Goal: Task Accomplishment & Management: Complete application form

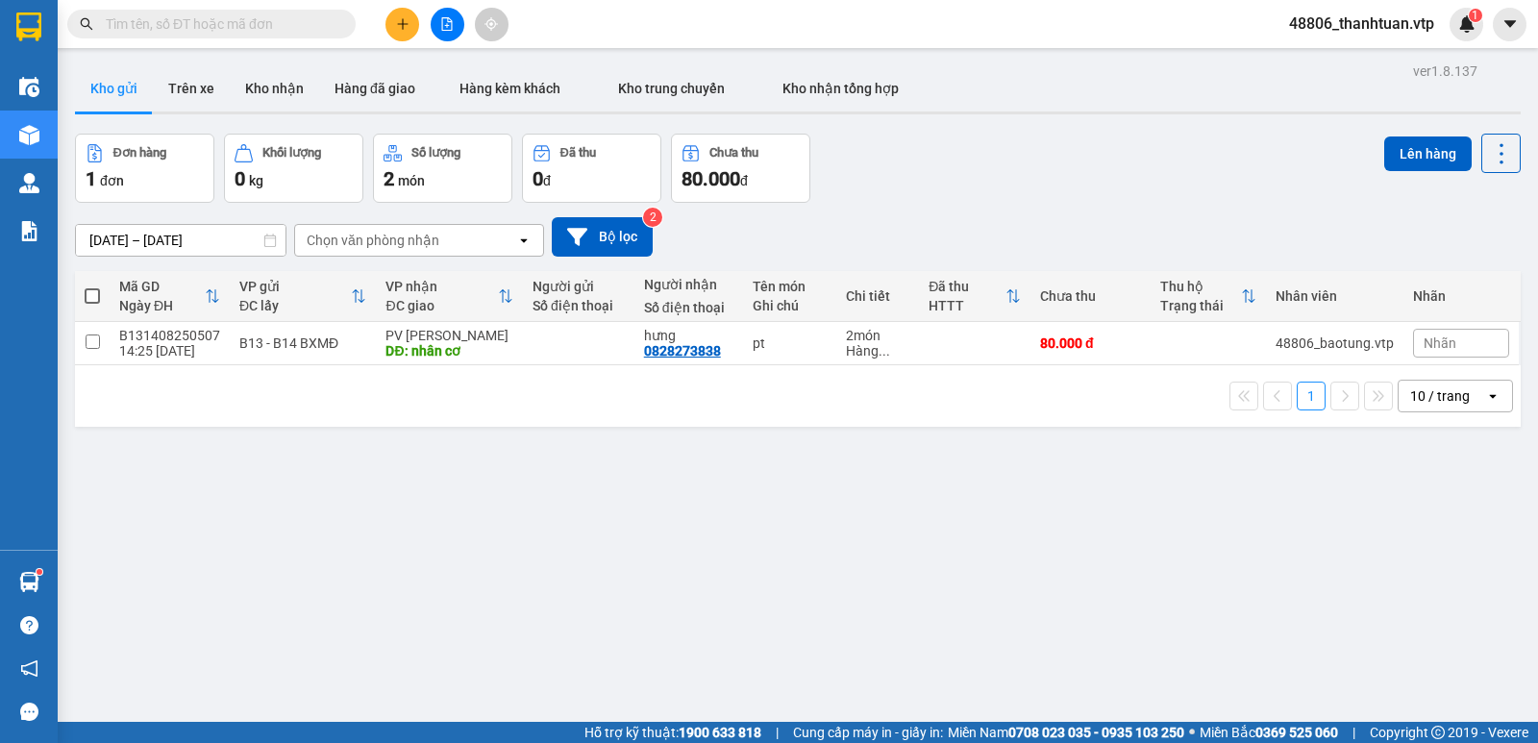
click at [404, 23] on icon "plus" at bounding box center [402, 23] width 13 height 13
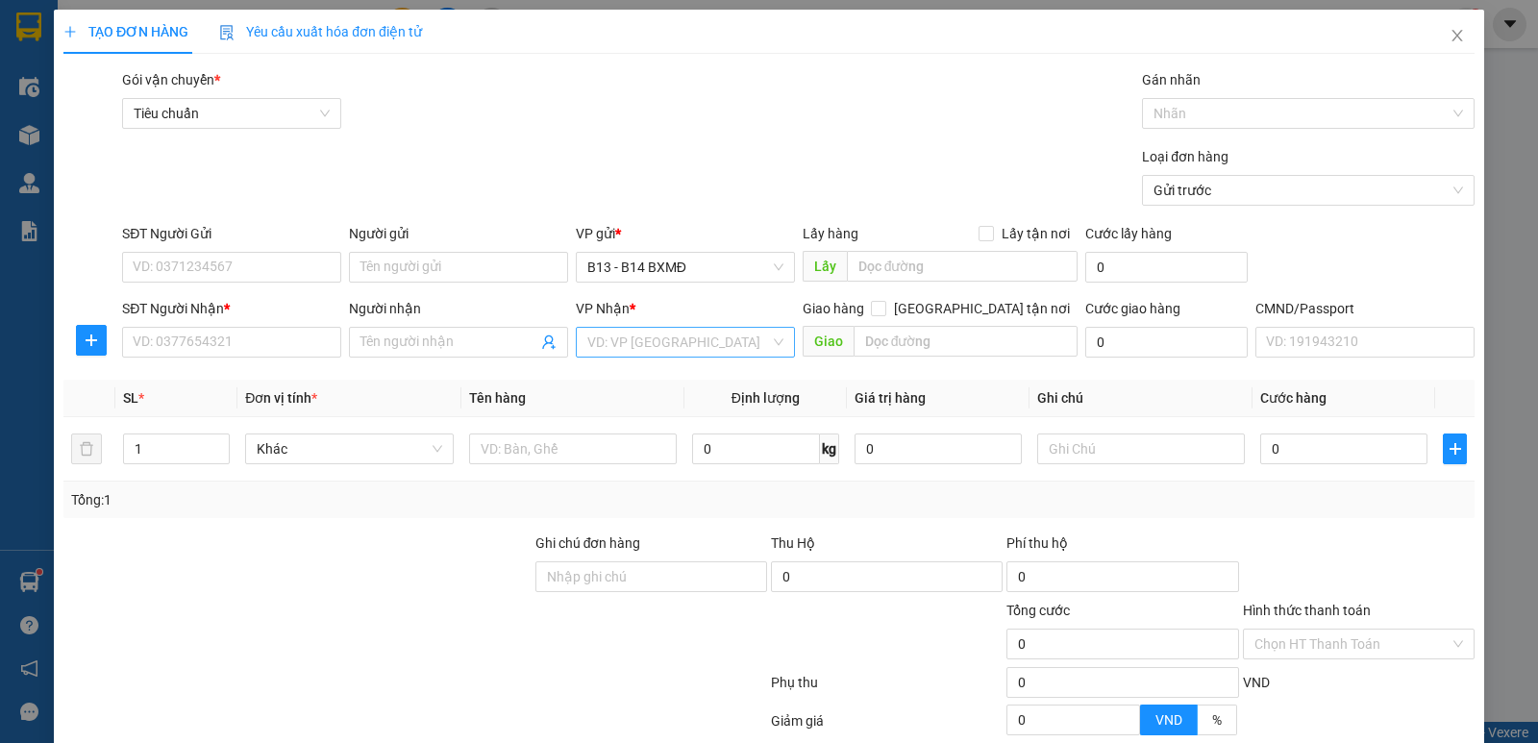
click at [597, 346] on input "search" at bounding box center [678, 342] width 183 height 29
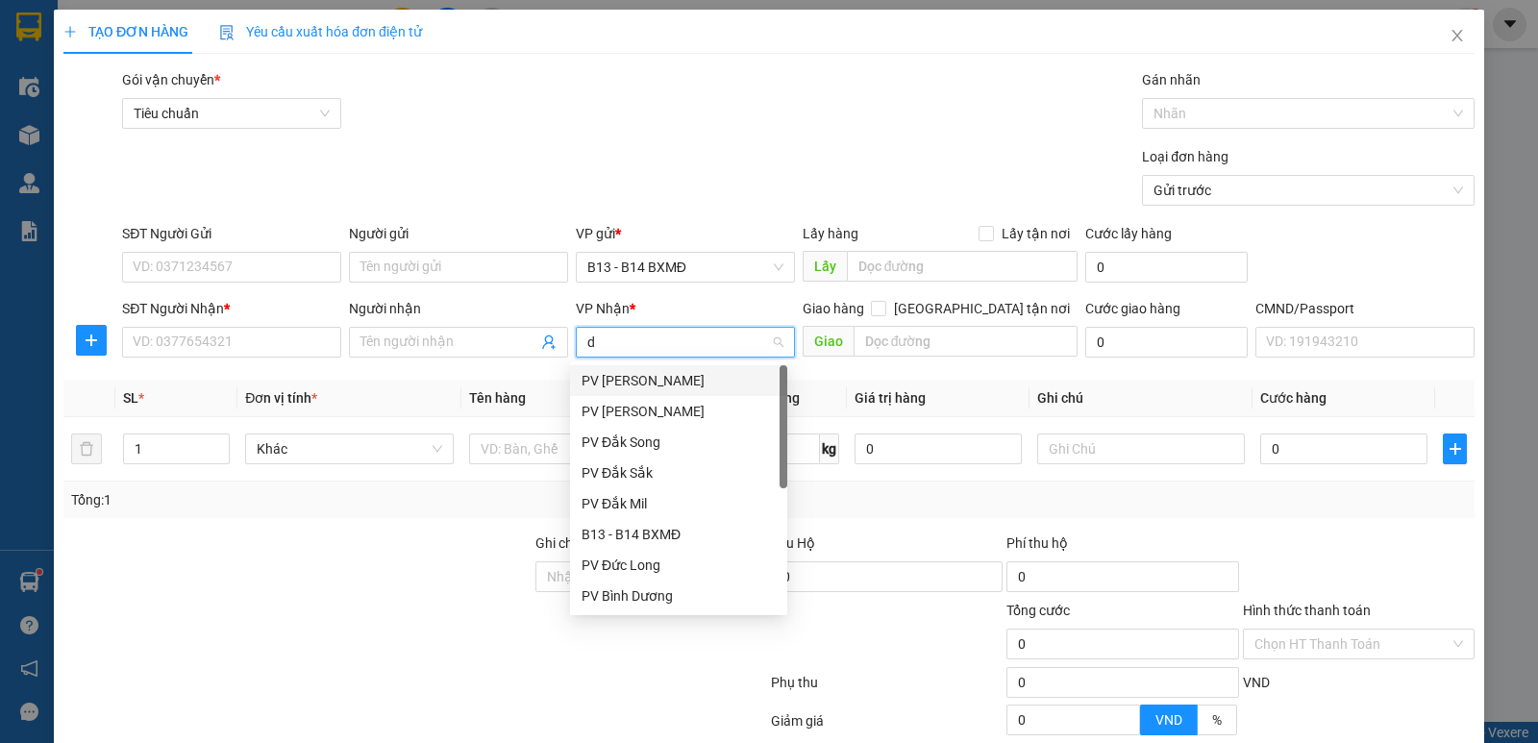
type input "dm"
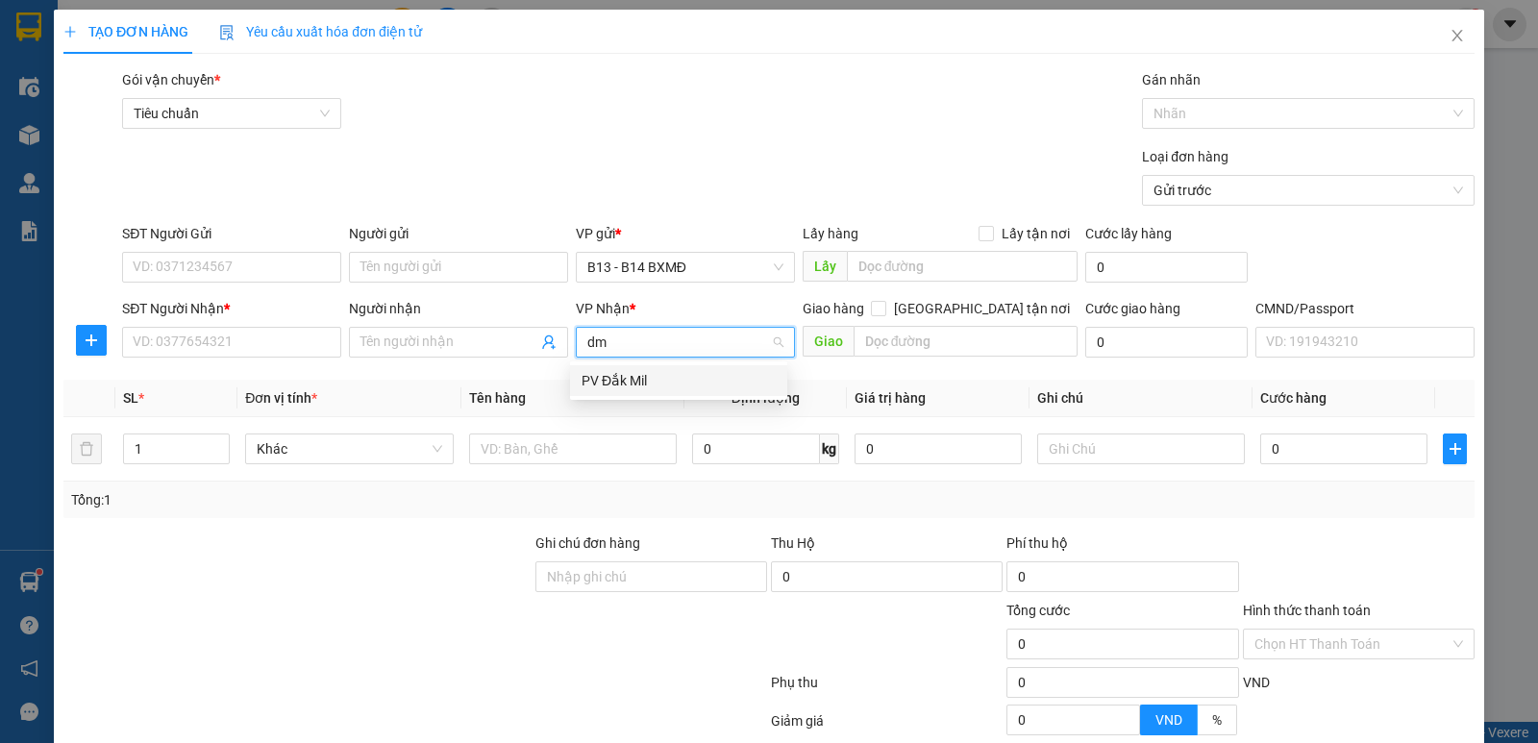
click at [609, 384] on div "PV Đắk Mil" at bounding box center [678, 380] width 194 height 21
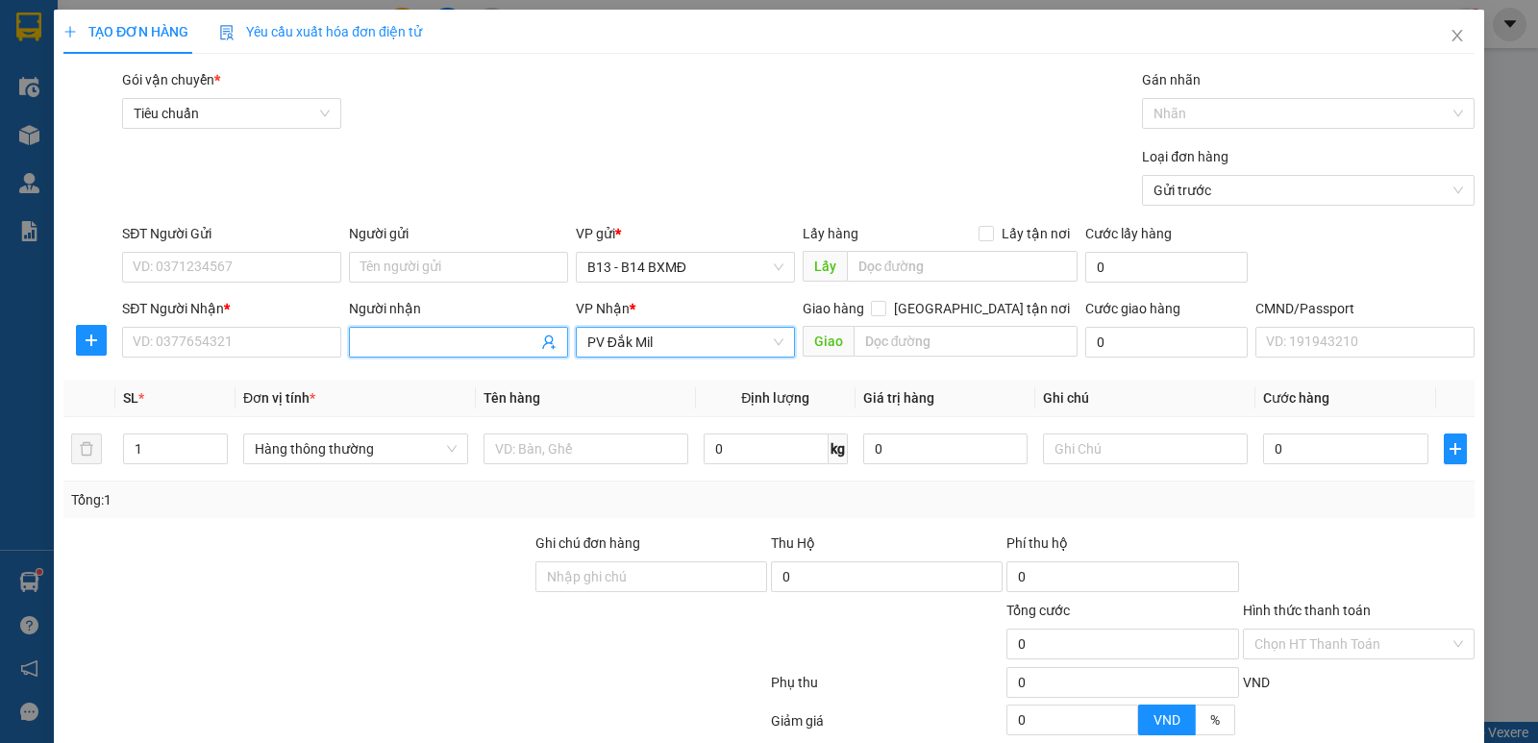
click at [370, 340] on input "Người nhận" at bounding box center [448, 342] width 177 height 21
type input "gips"
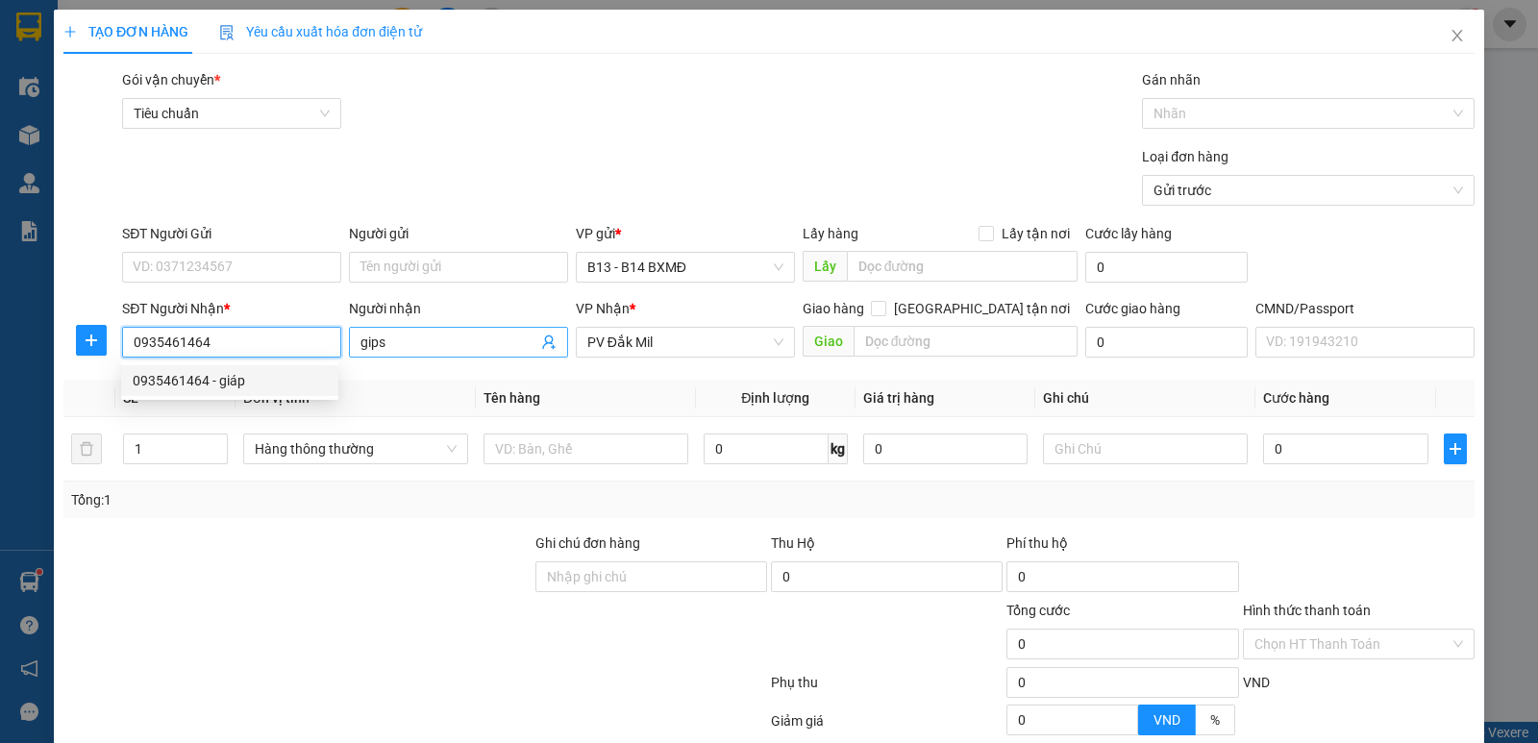
type input "0935461464"
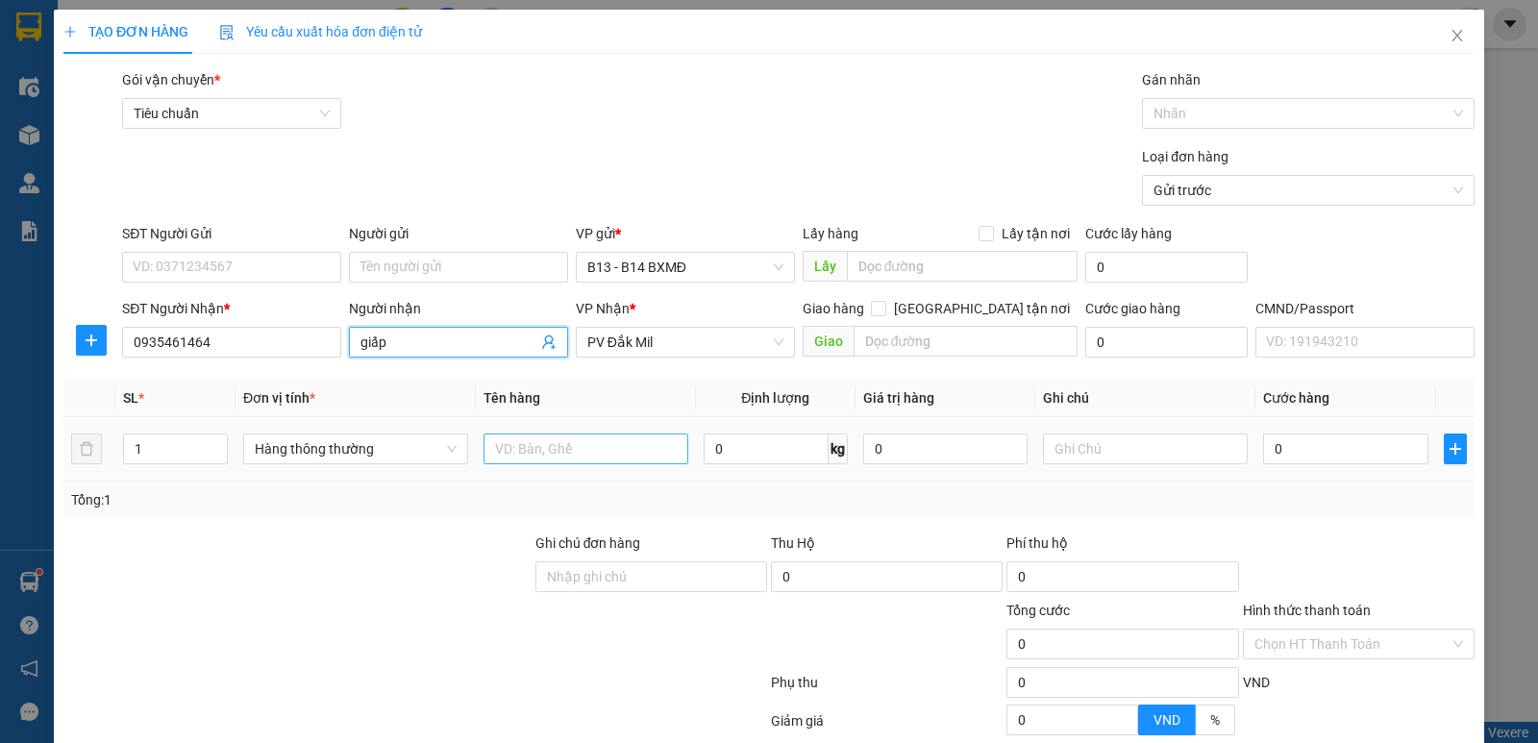
type input "giấp"
click at [584, 447] on input "text" at bounding box center [585, 448] width 205 height 31
type input "mực"
type input "t"
type input "58"
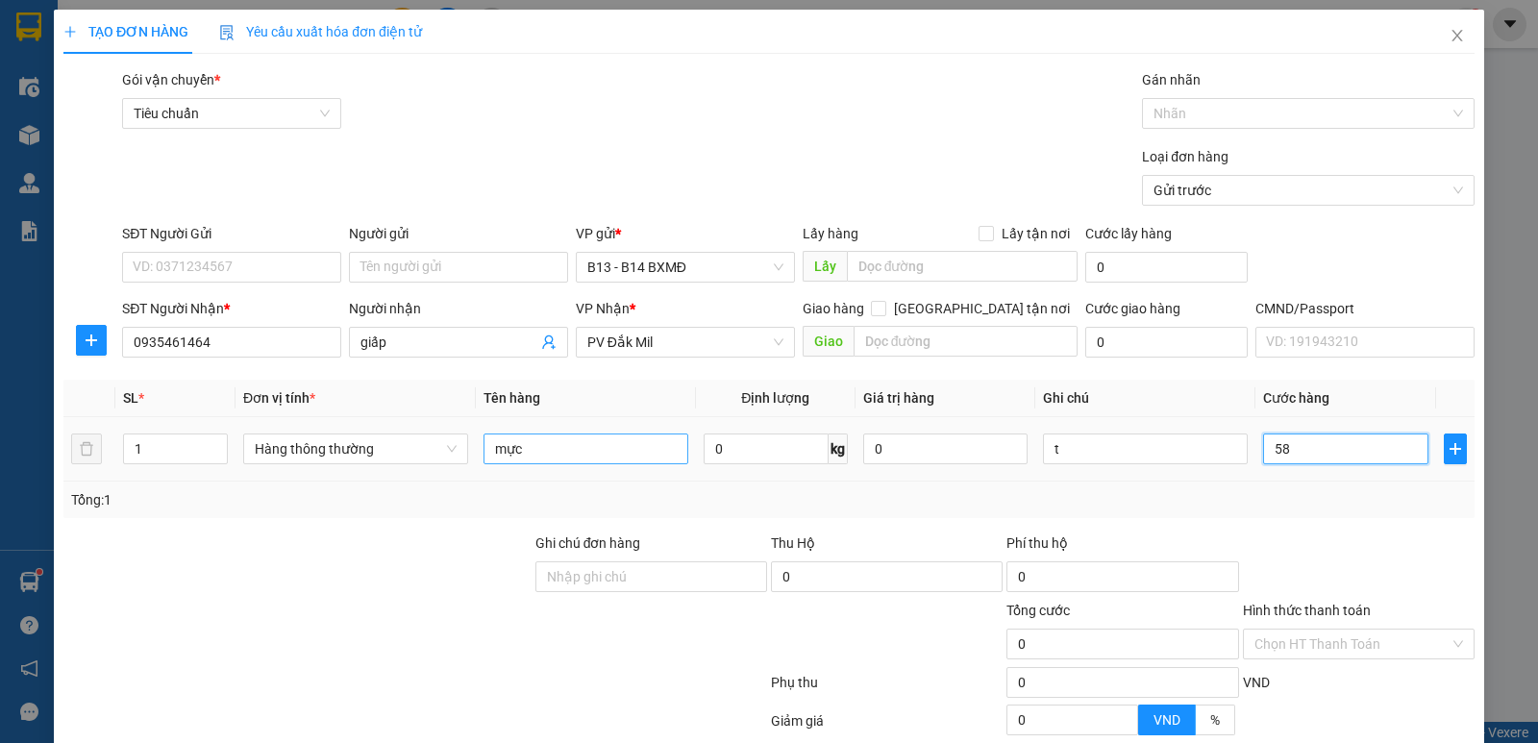
type input "58"
type input "580"
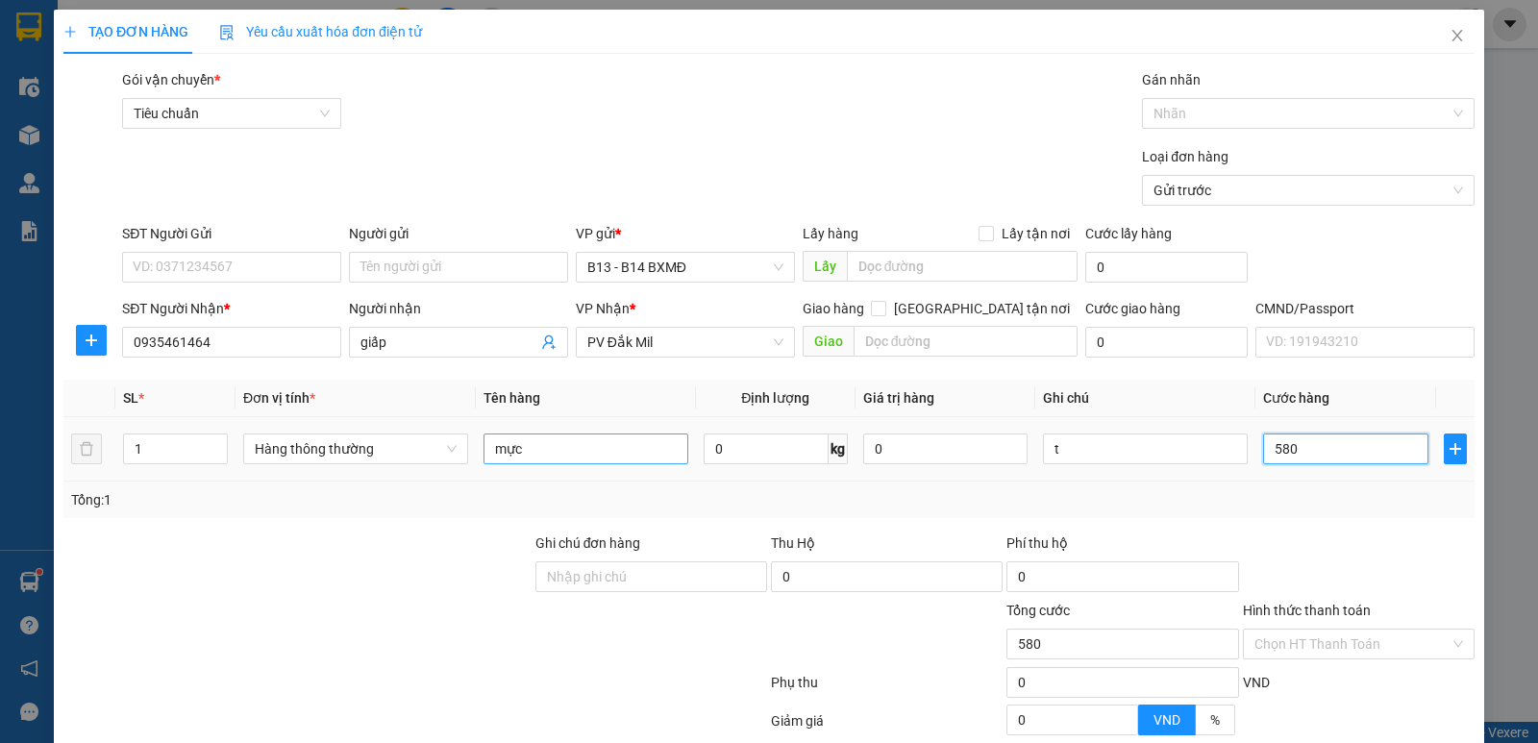
type input "5.800"
type input "58.000"
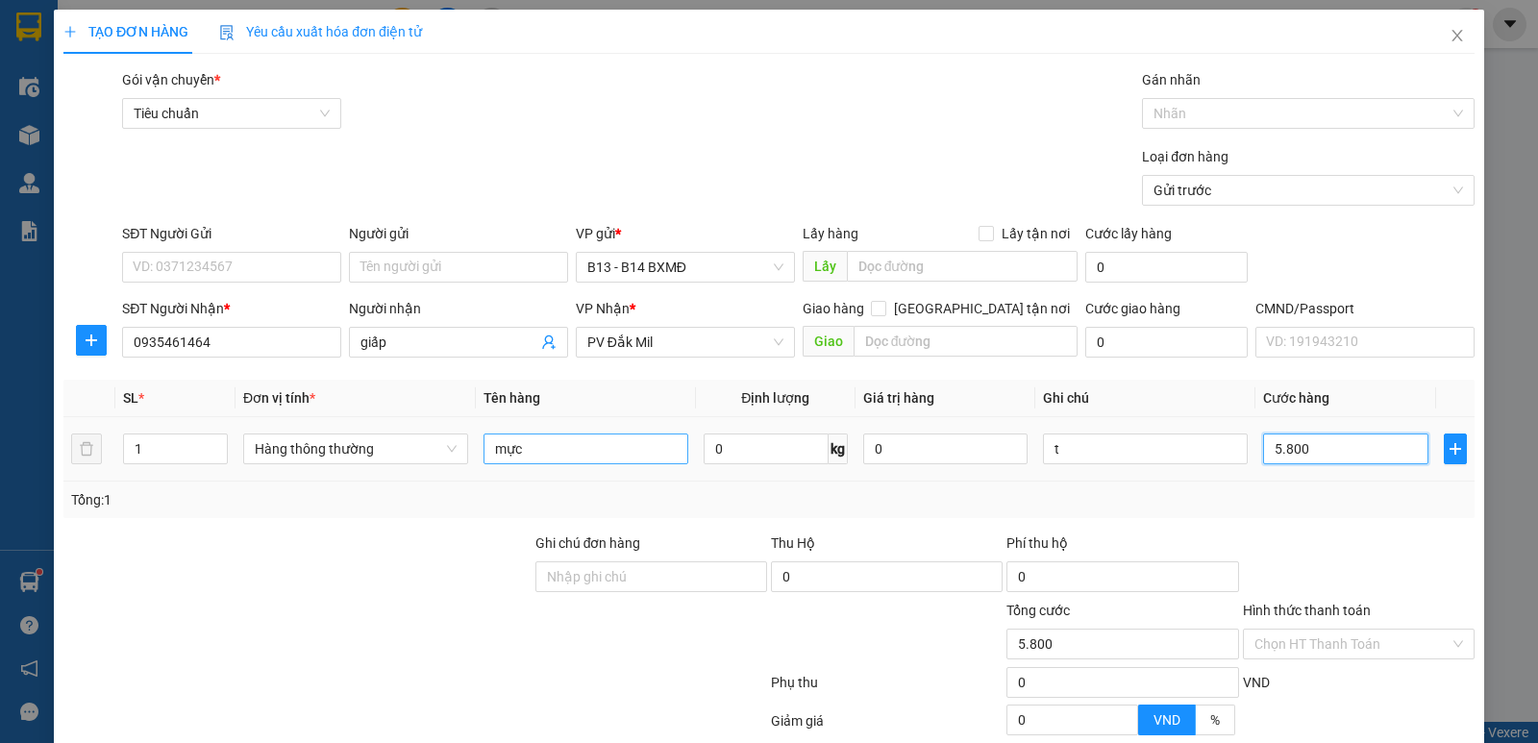
type input "58.000"
type input "5"
type input "50"
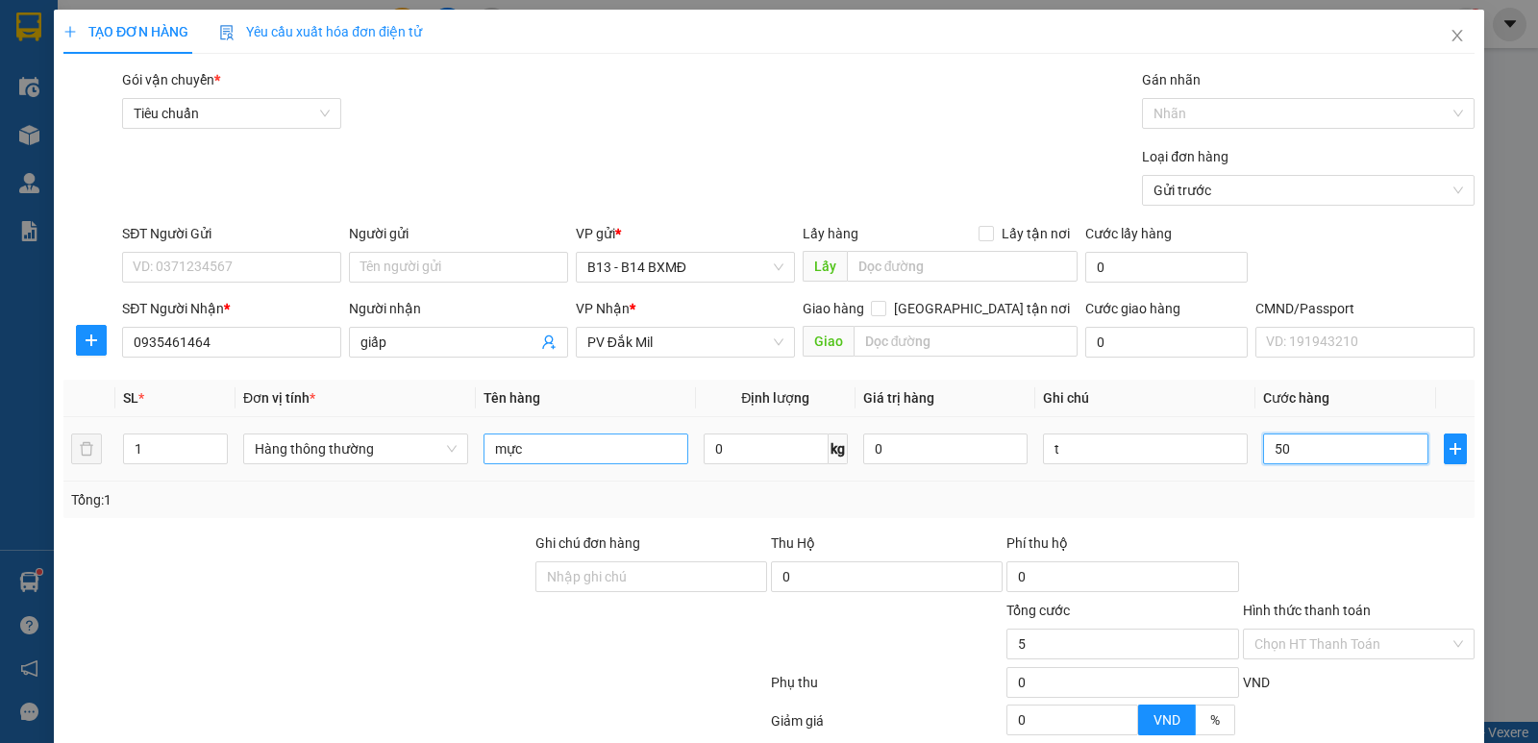
type input "50"
type input "500"
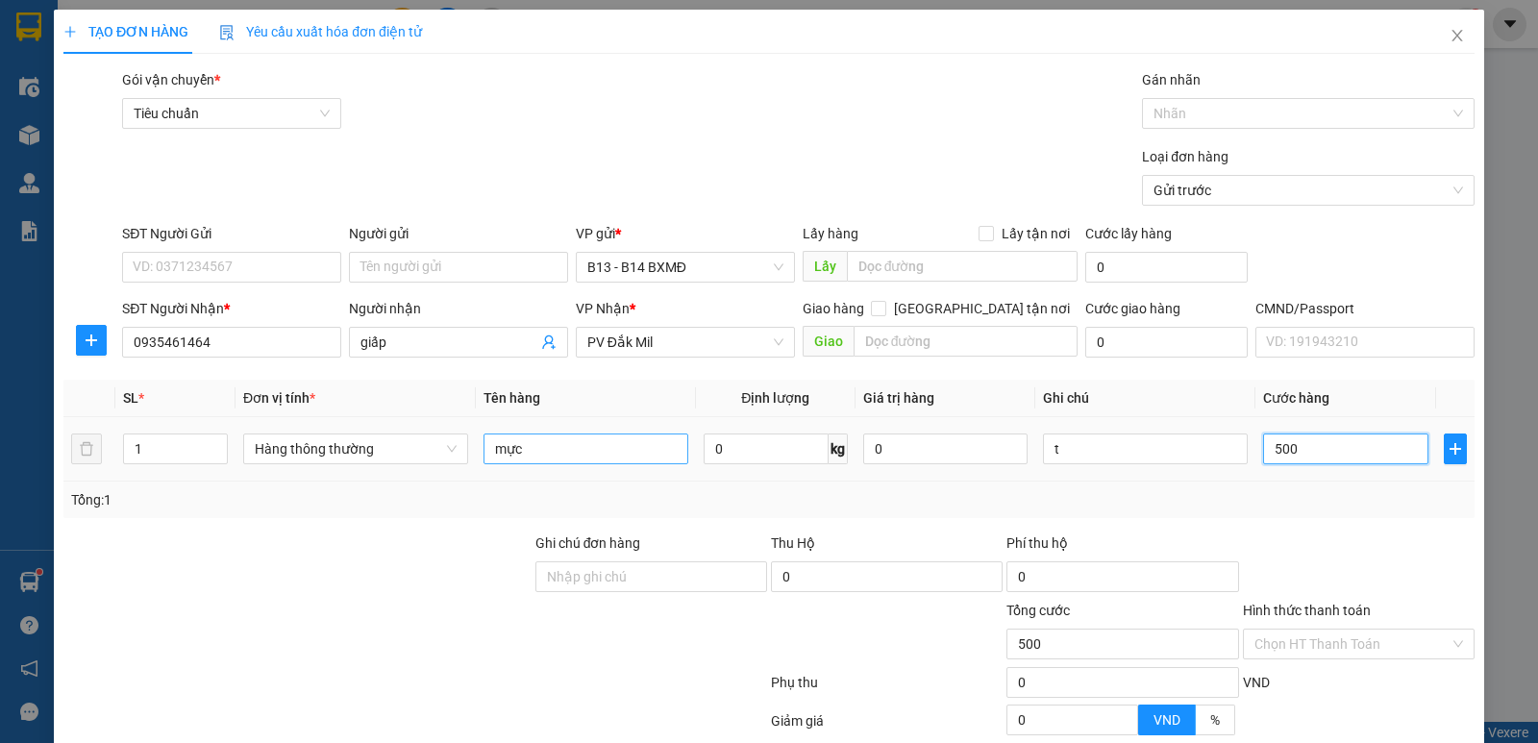
type input "5.000"
type input "50.000"
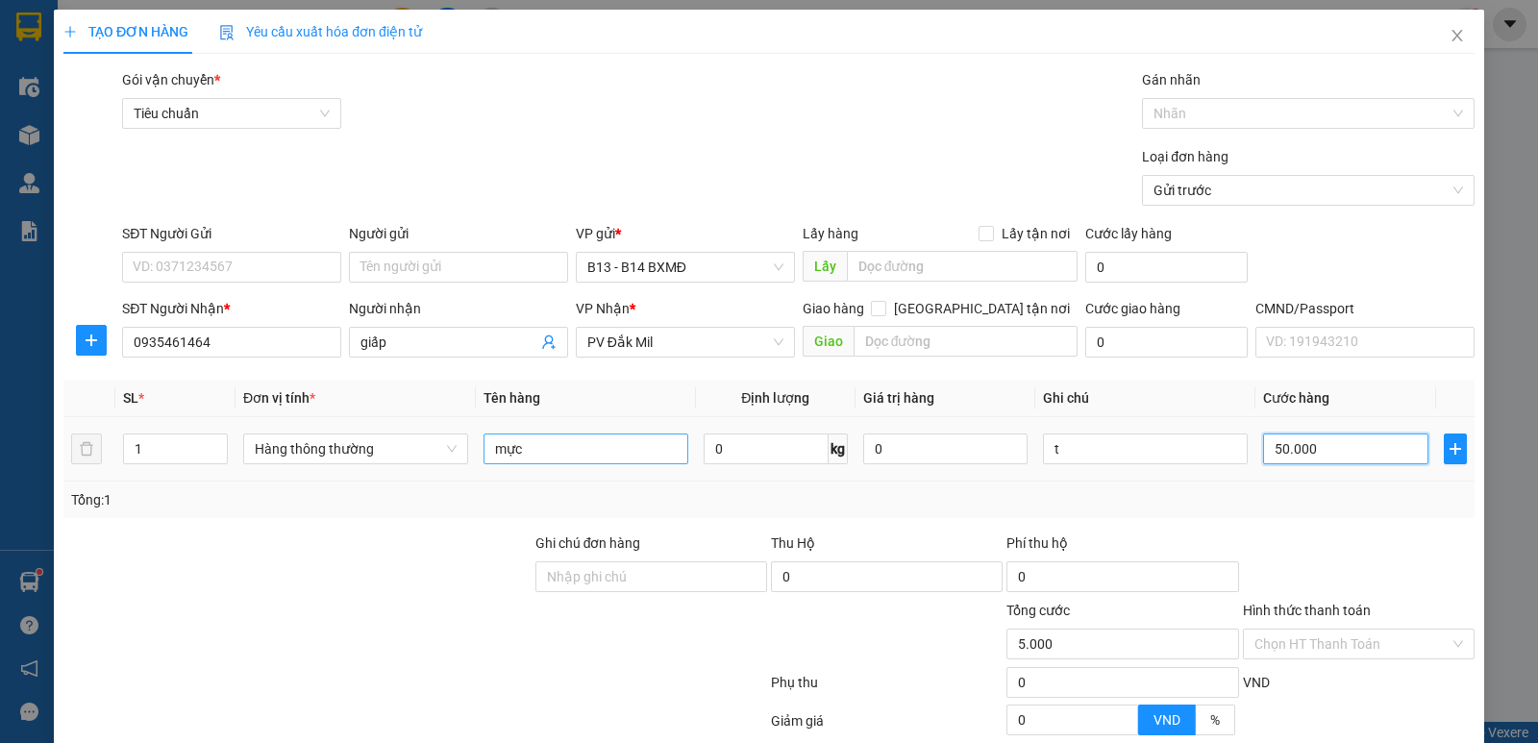
type input "50.000"
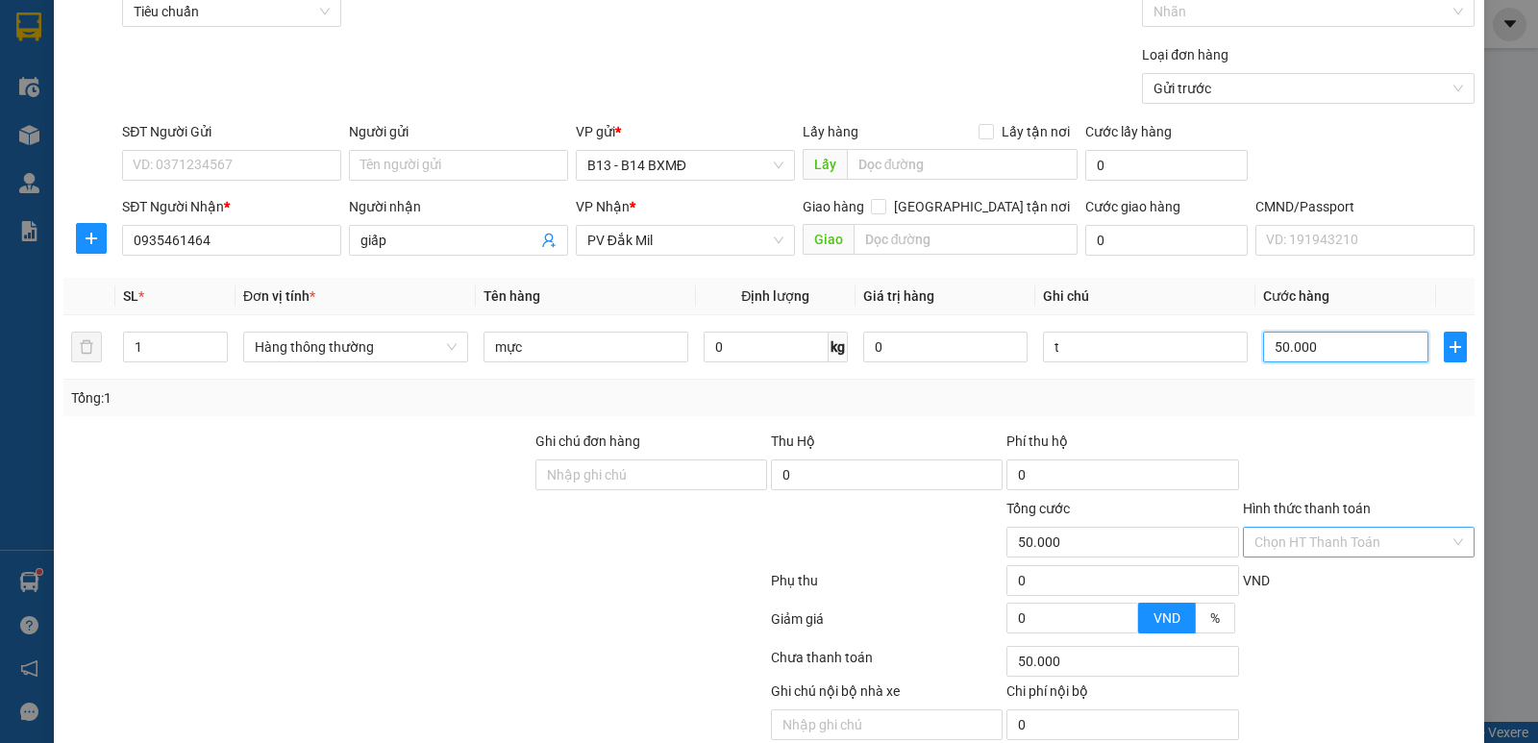
scroll to position [182, 0]
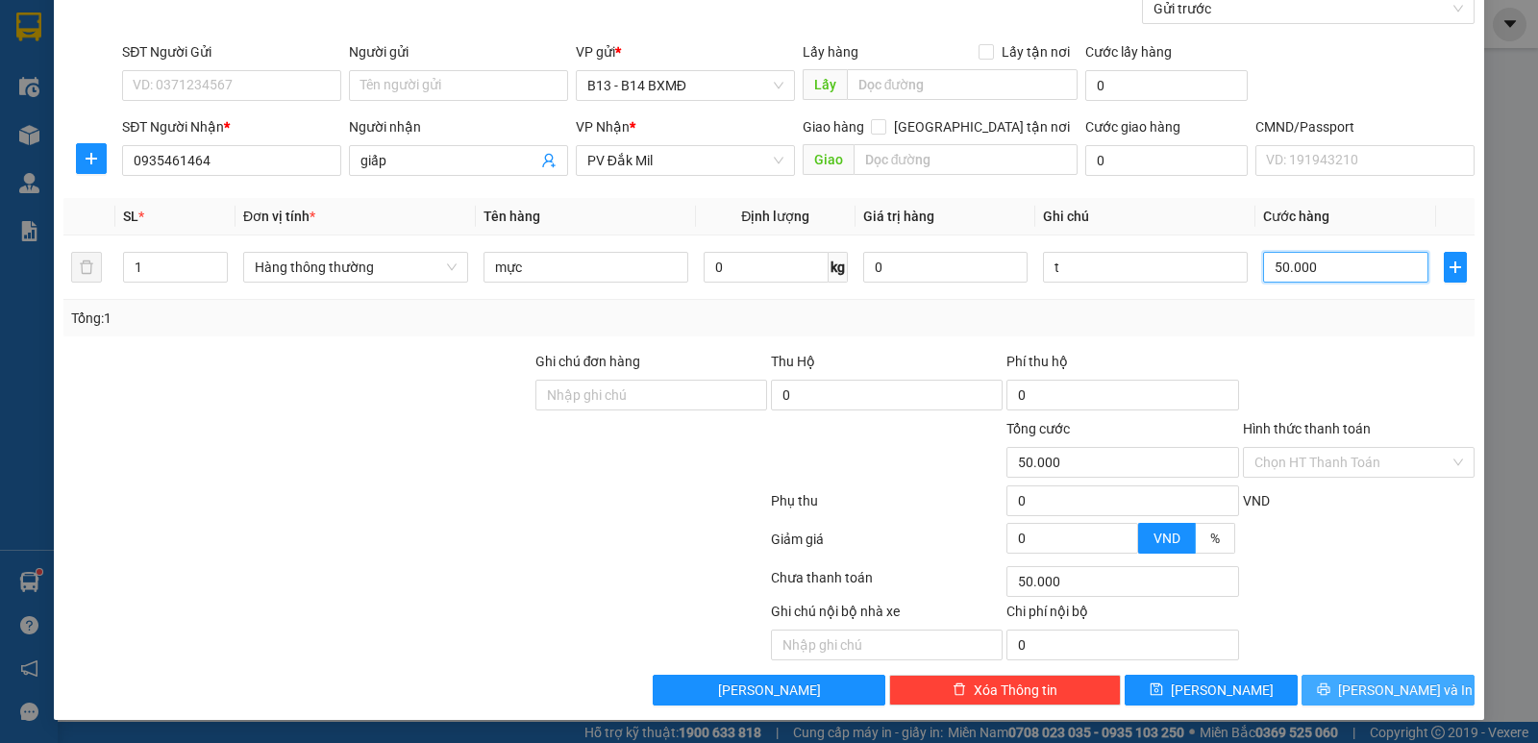
type input "50.000"
click at [1375, 686] on span "[PERSON_NAME] và In" at bounding box center [1405, 689] width 135 height 21
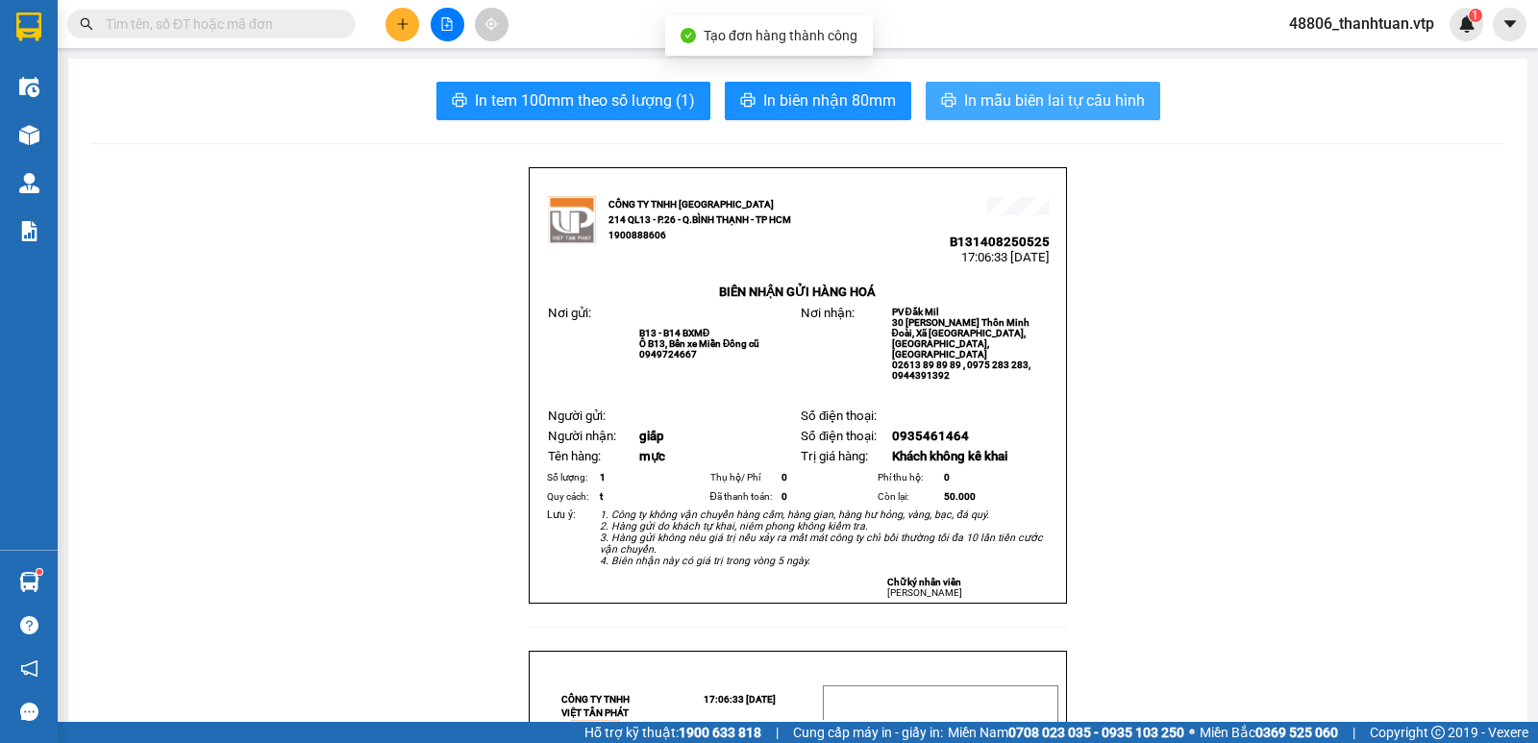
drag, startPoint x: 1022, startPoint y: 99, endPoint x: 1021, endPoint y: 120, distance: 21.2
click at [1021, 114] on button "In mẫu biên lai tự cấu hình" at bounding box center [1042, 101] width 234 height 38
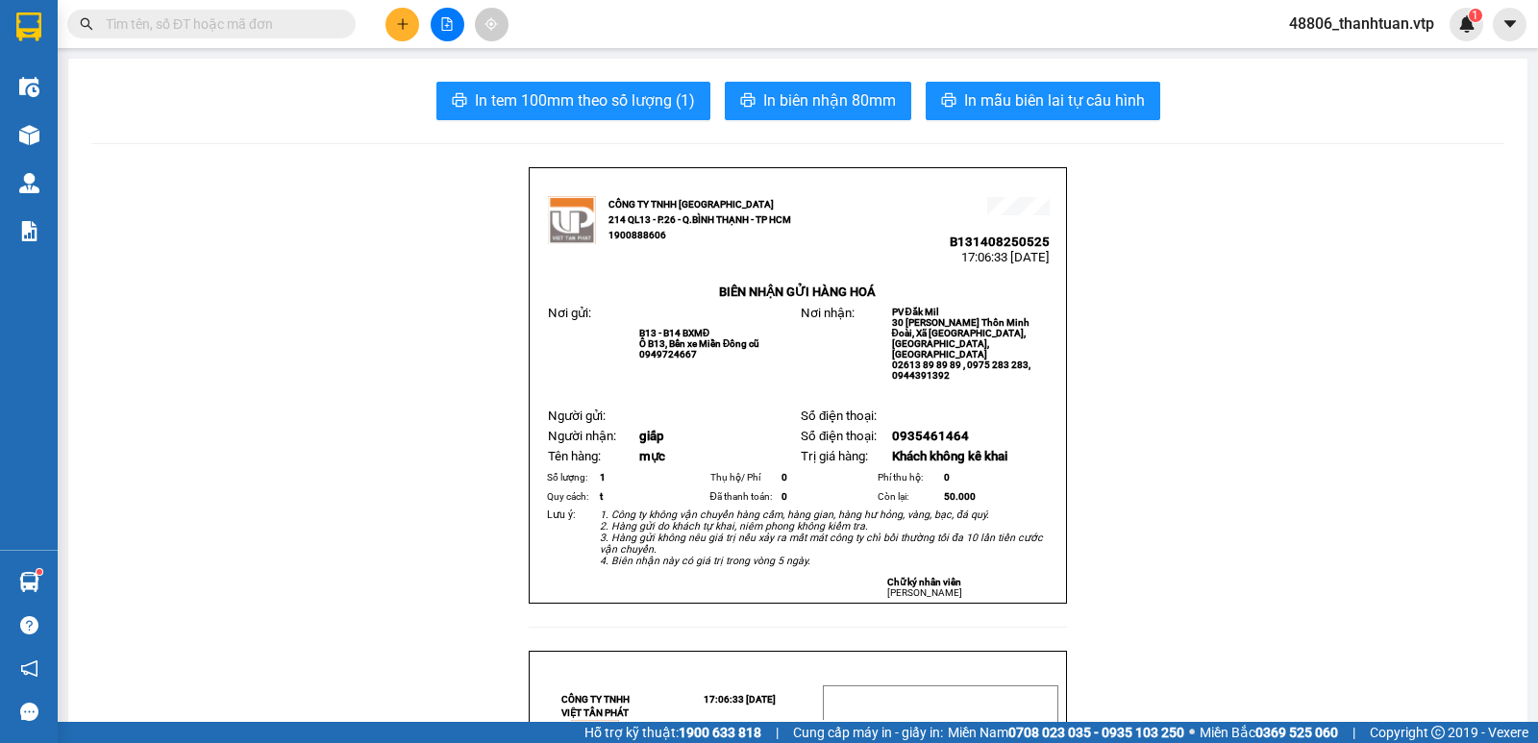
click at [406, 23] on icon "plus" at bounding box center [402, 23] width 13 height 13
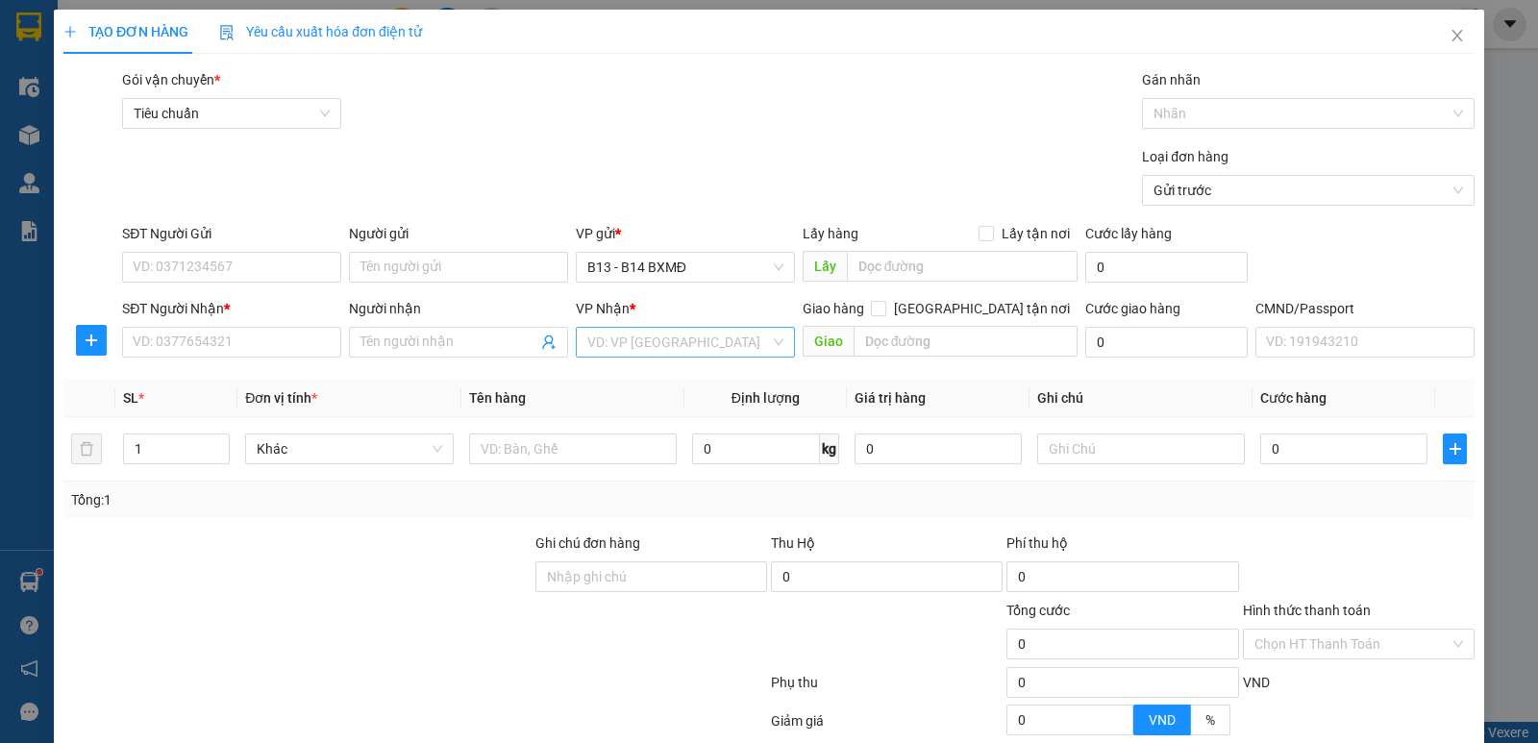
click at [614, 347] on input "search" at bounding box center [678, 342] width 183 height 29
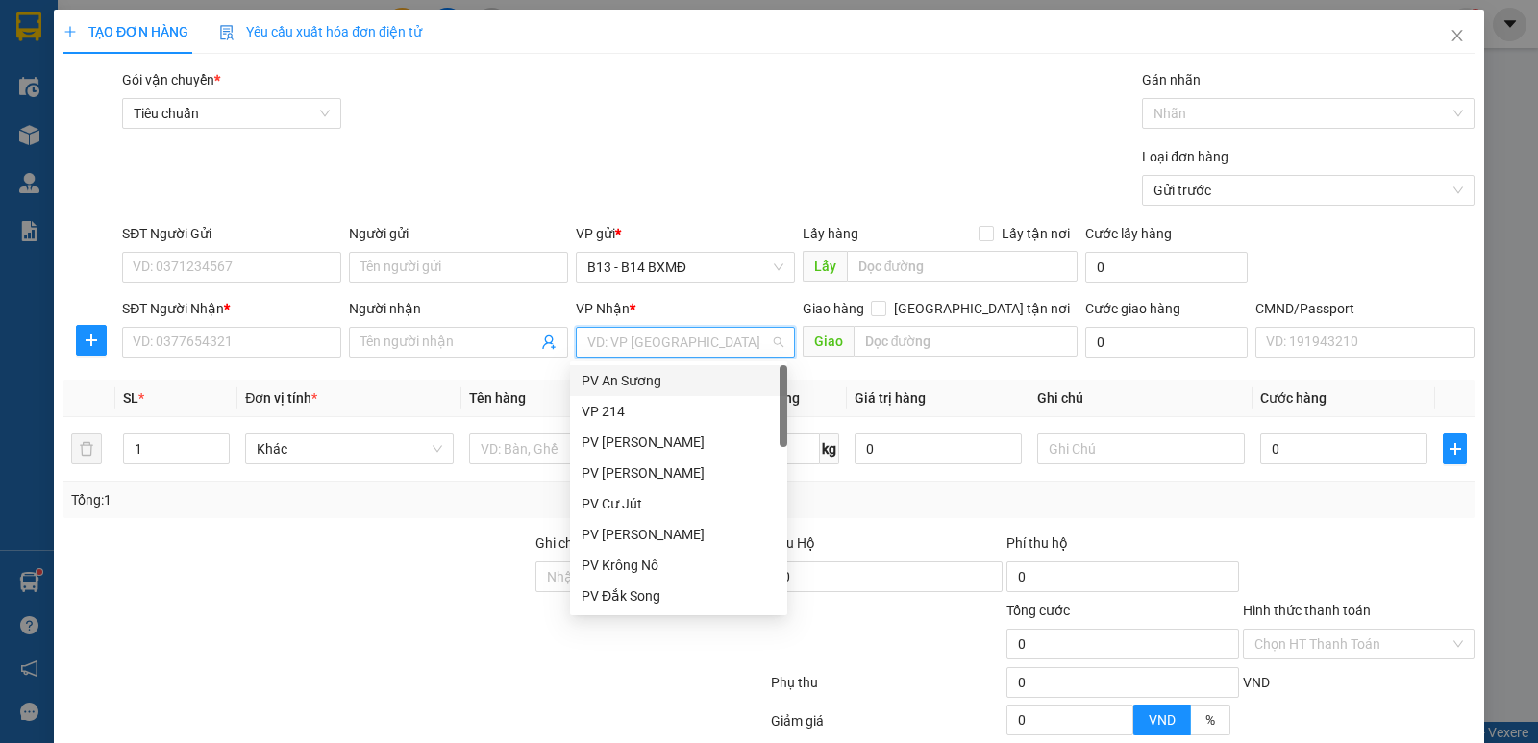
type input "d"
type input "nd"
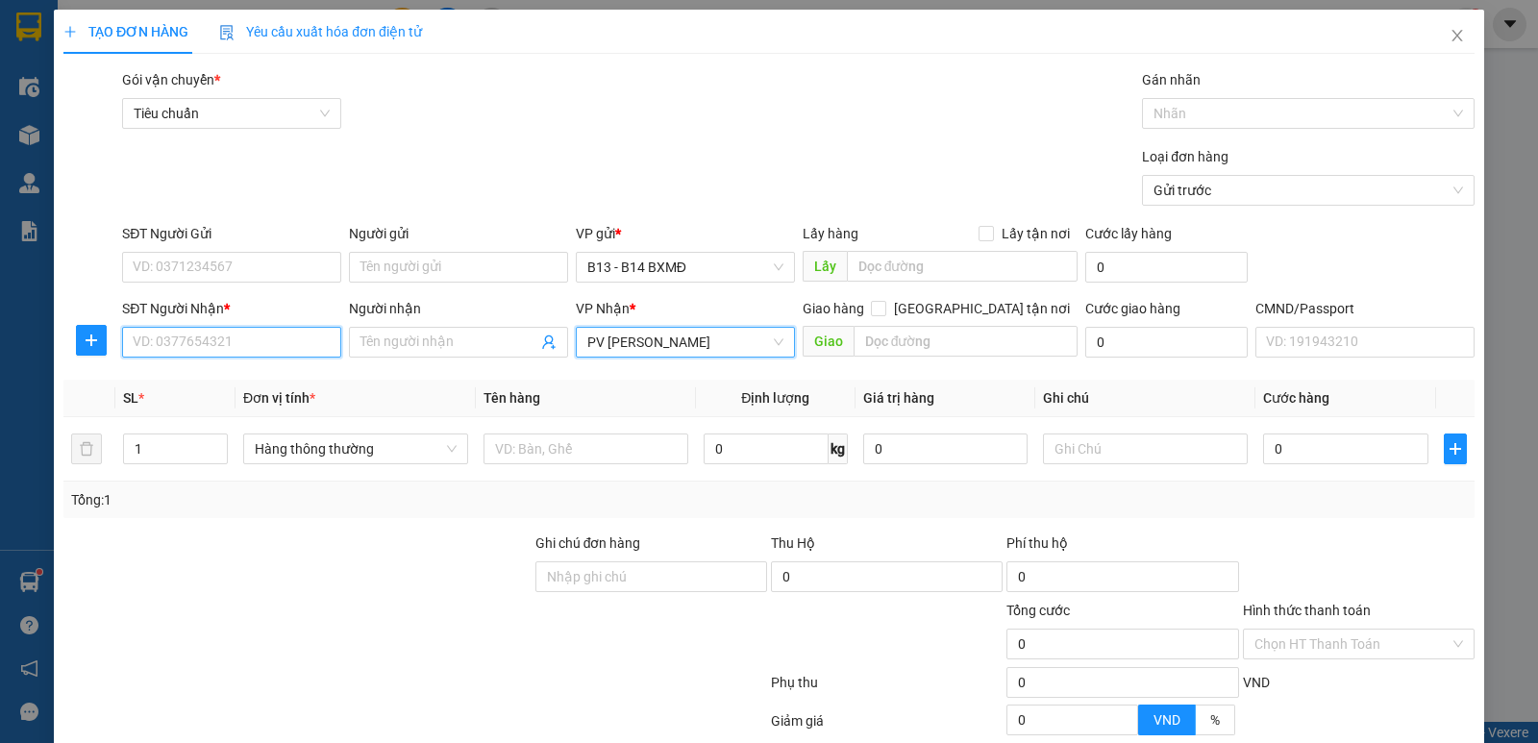
click at [291, 340] on input "SĐT Người Nhận *" at bounding box center [231, 342] width 219 height 31
type input "0961148148"
type input "y"
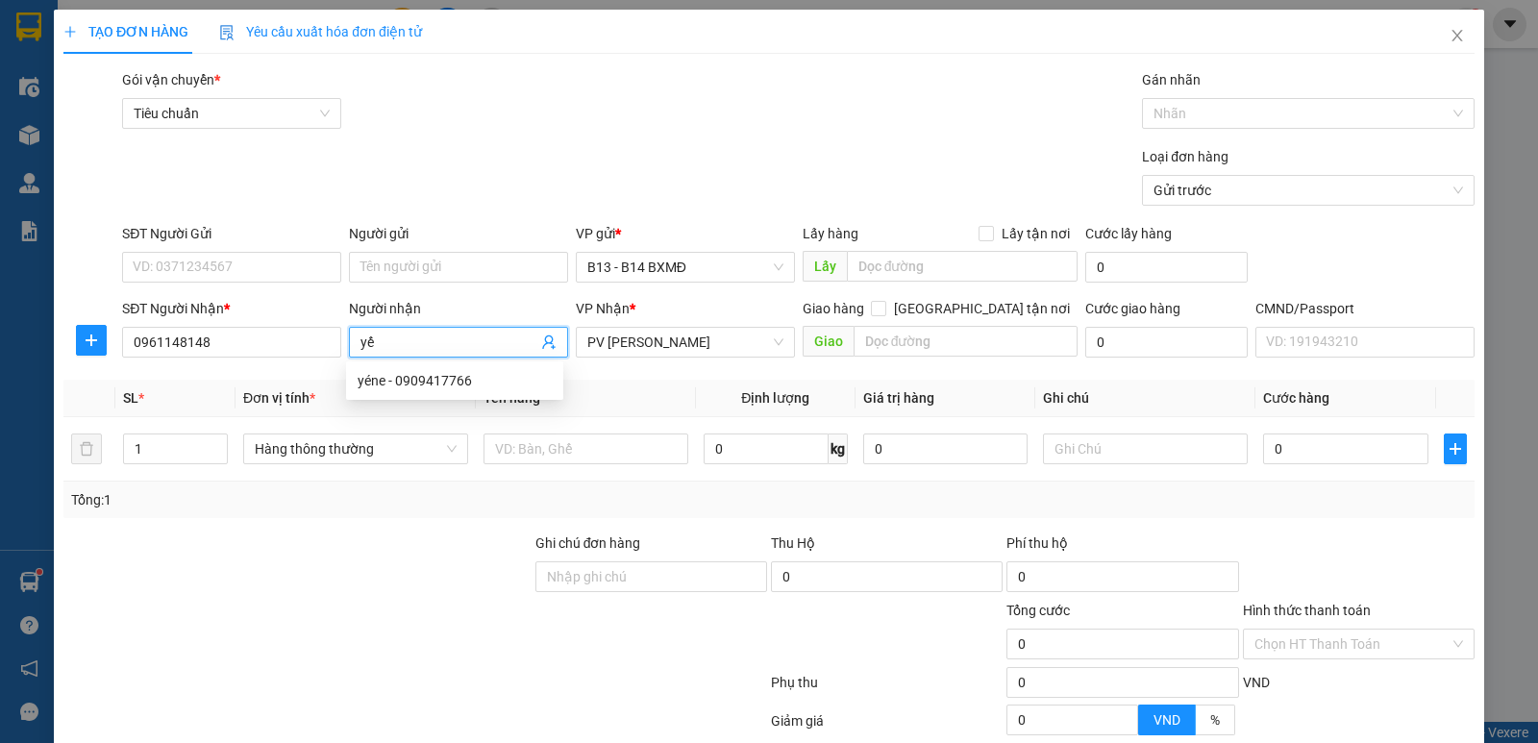
type input "yến"
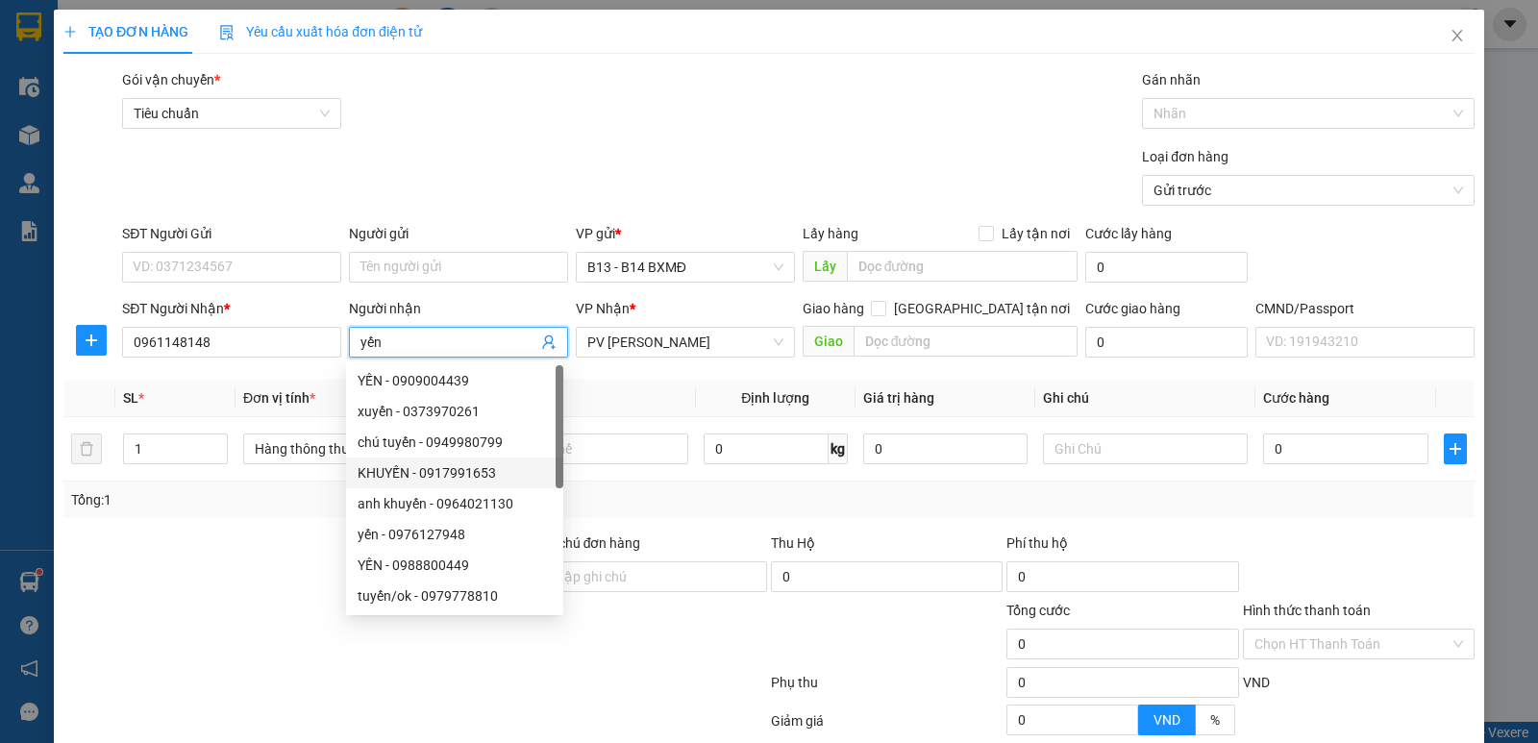
click at [554, 458] on div "KHUYẾN - 0917991653" at bounding box center [454, 472] width 217 height 31
type input "0917991653"
type input "KHUYẾN"
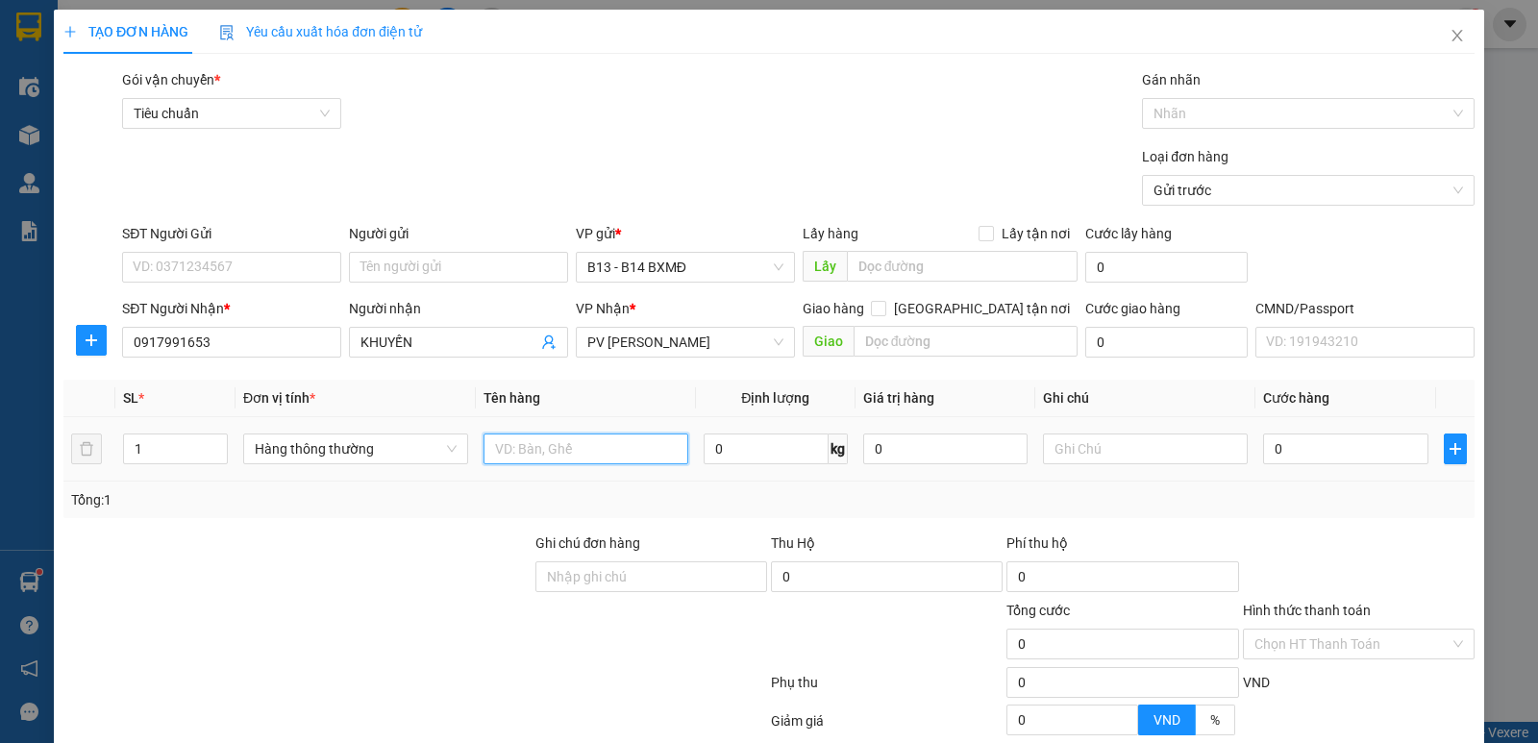
click at [593, 447] on input "text" at bounding box center [585, 448] width 205 height 31
drag, startPoint x: 418, startPoint y: 343, endPoint x: 48, endPoint y: 357, distance: 370.3
click at [48, 357] on div "TẠO ĐƠN HÀNG Yêu cầu xuất hóa đơn điện tử Transit Pickup Surcharge Ids Transit …" at bounding box center [769, 371] width 1538 height 743
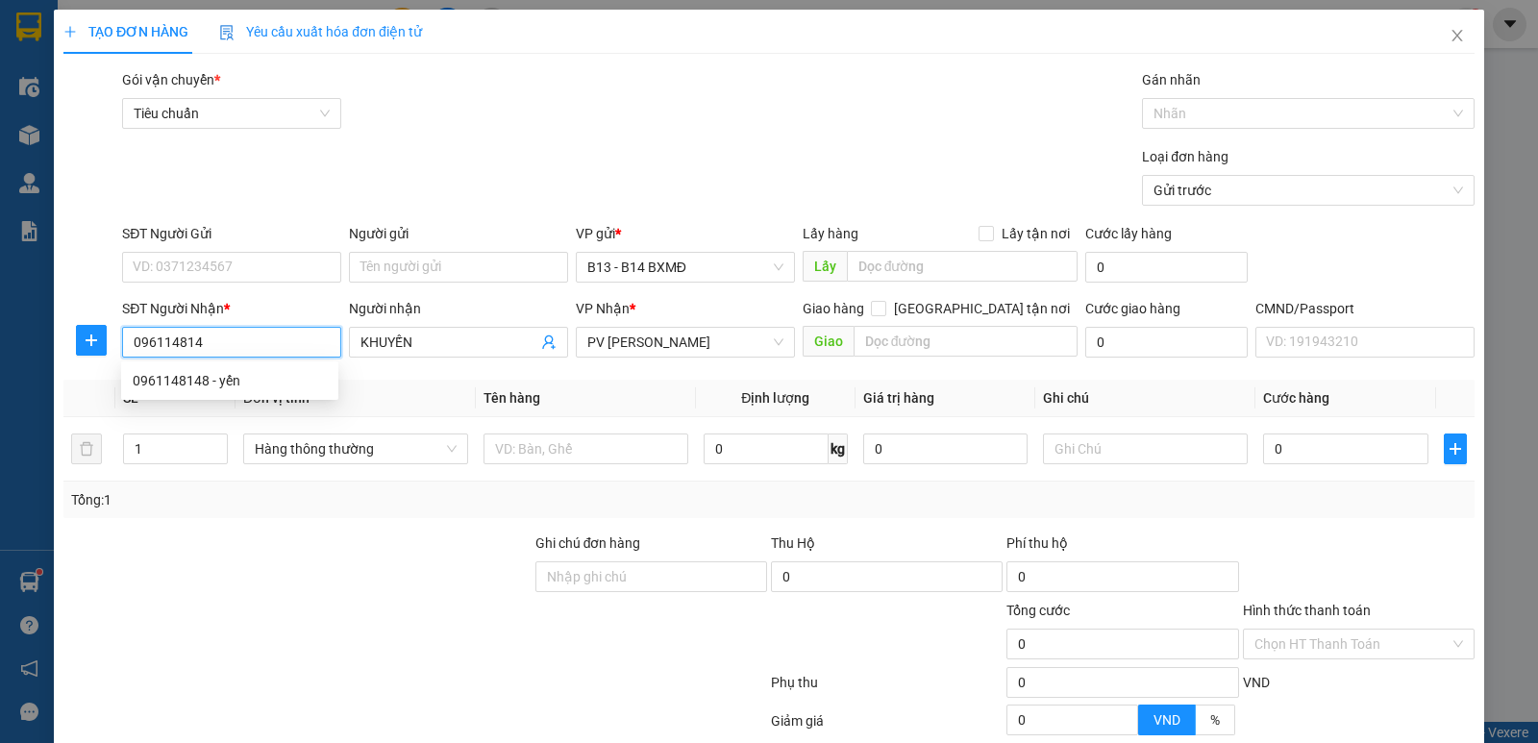
type input "0961148148"
click at [156, 369] on div "0961148148 - yến" at bounding box center [229, 380] width 217 height 31
type input "yến"
type input "0961148148"
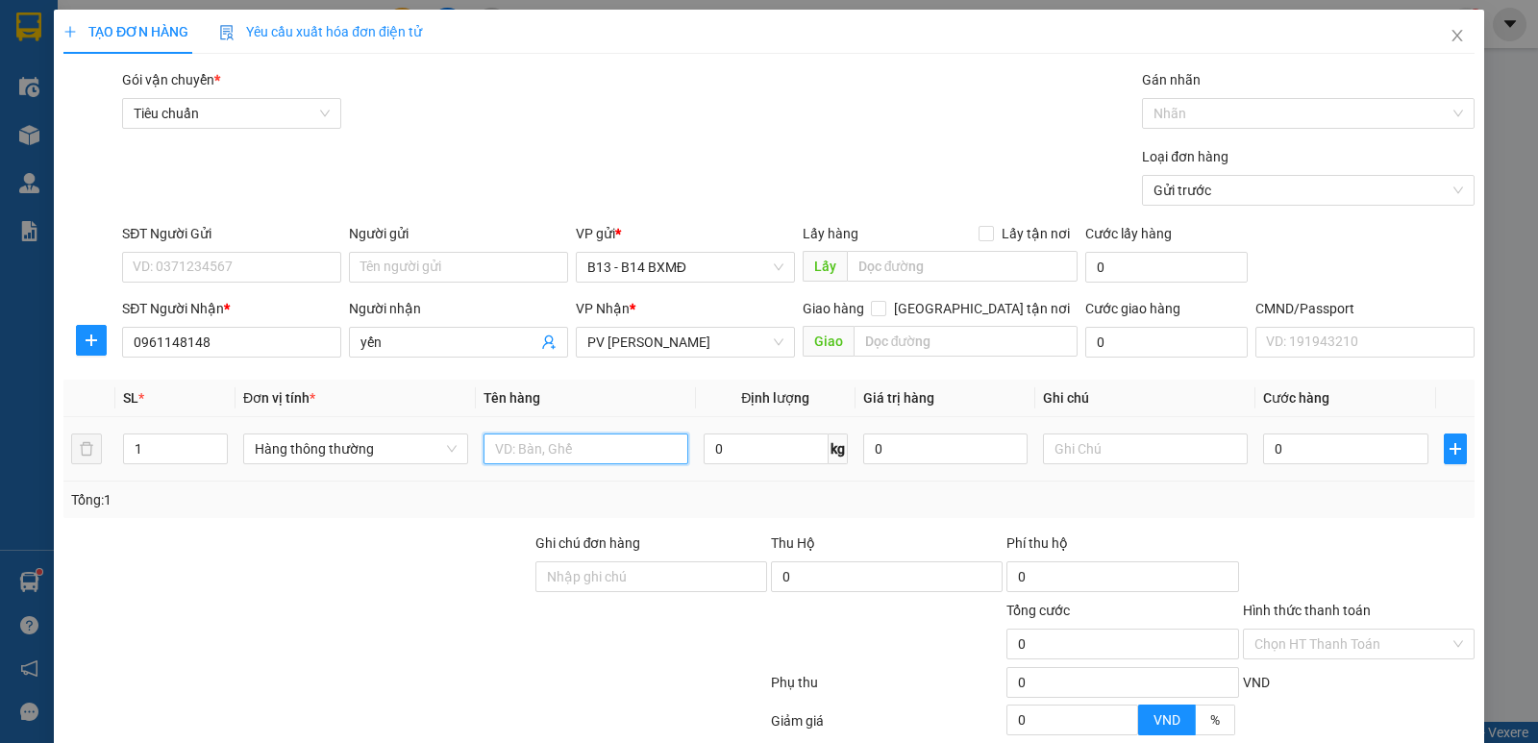
click at [546, 459] on input "text" at bounding box center [585, 448] width 205 height 31
type input "lk"
type input "c"
type input "5"
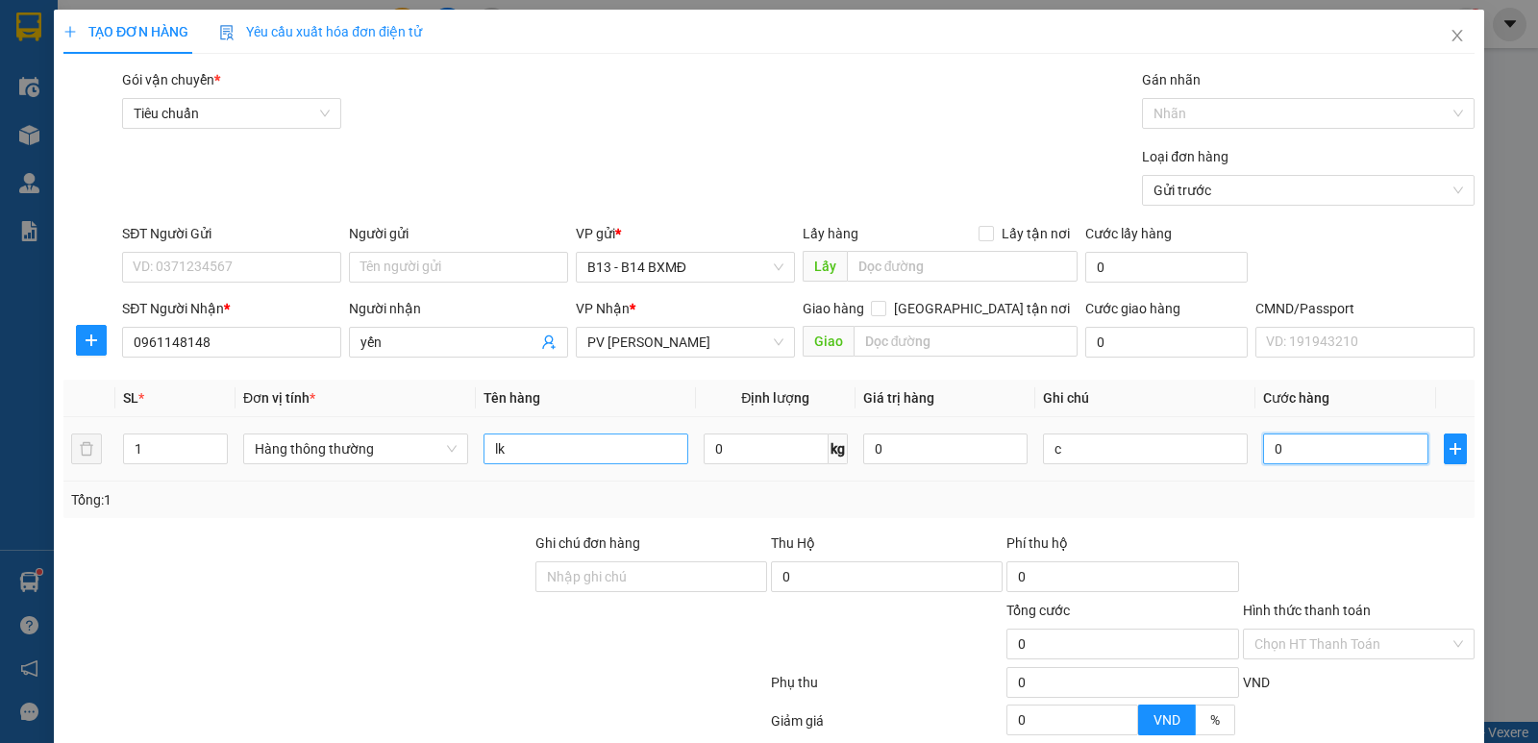
type input "5"
type input "50"
type input "500"
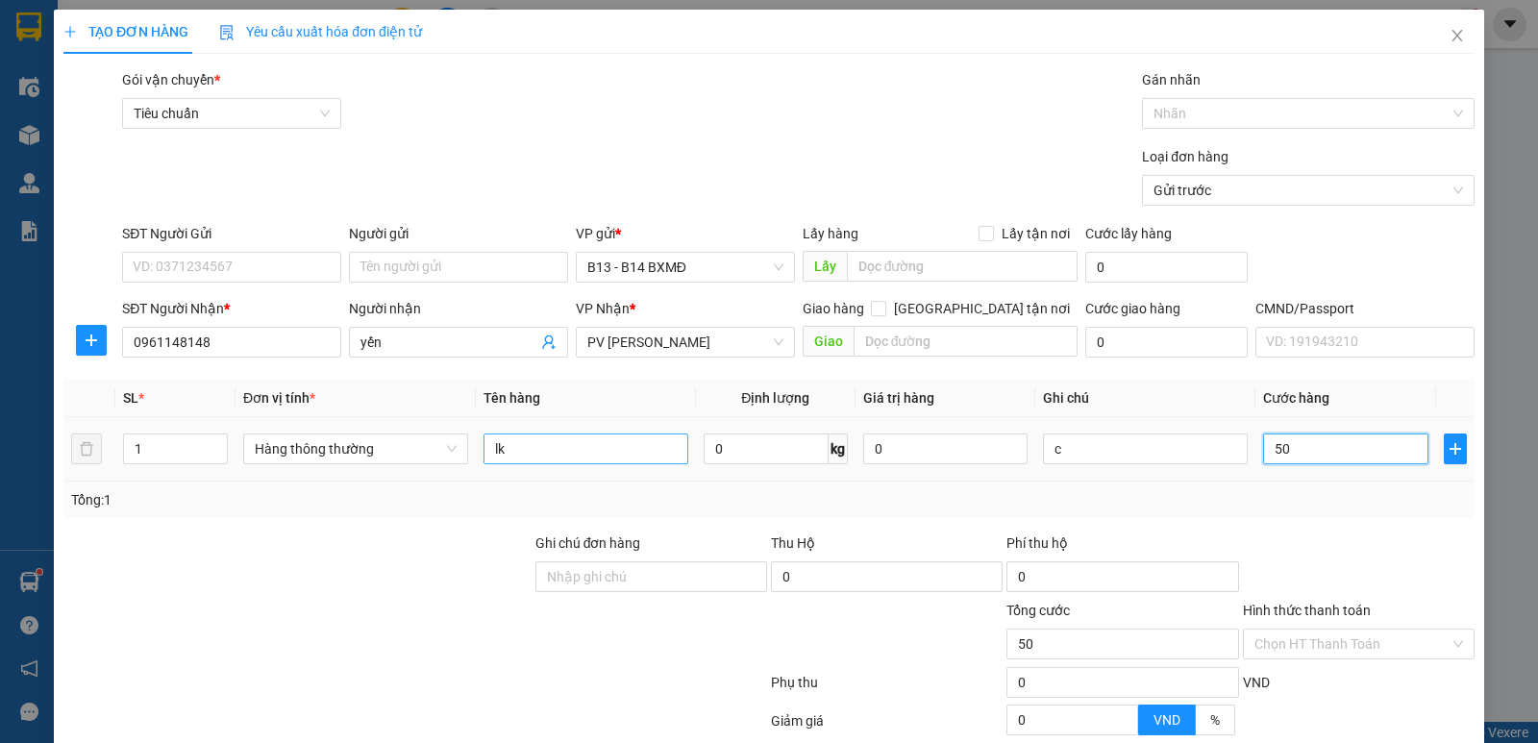
type input "500"
type input "5.000"
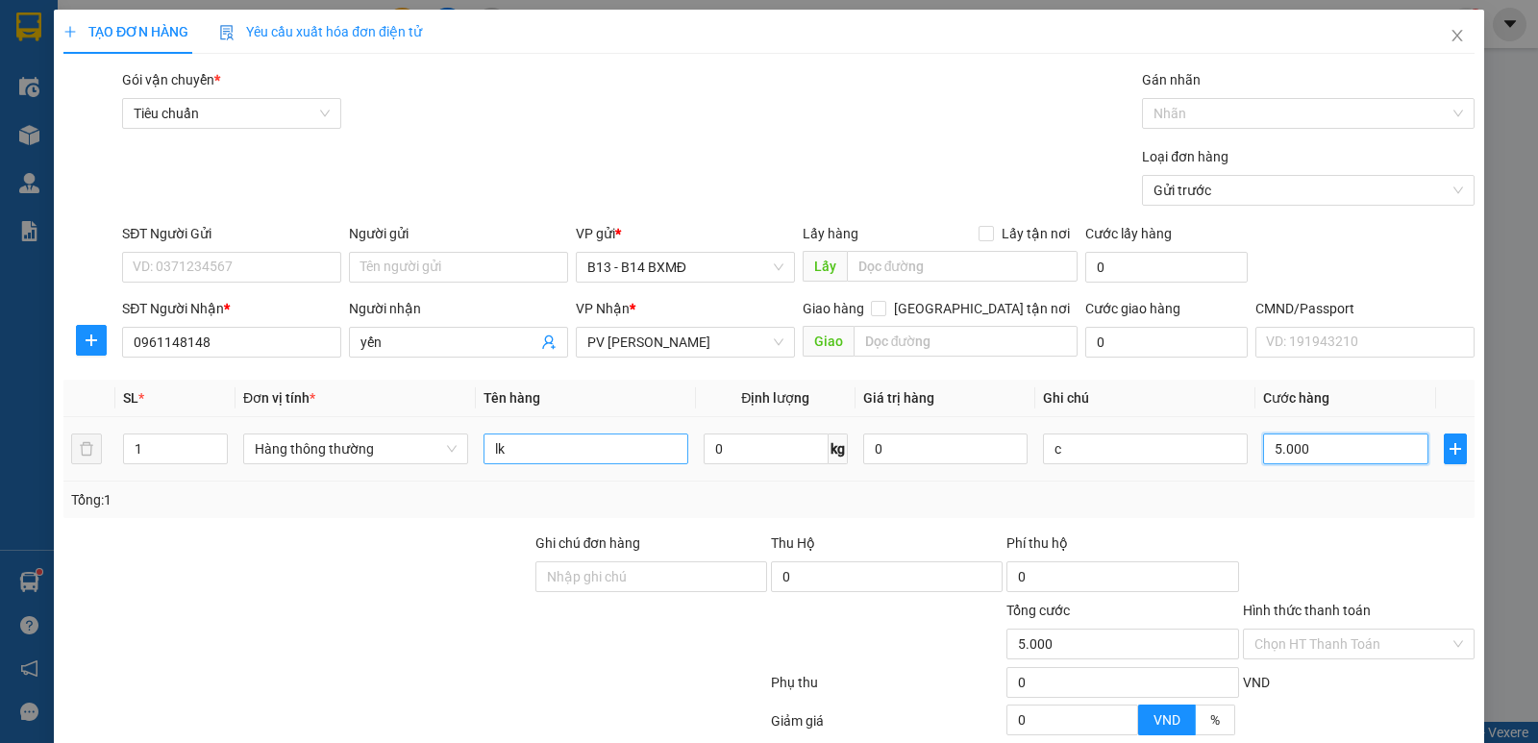
type input "50.000"
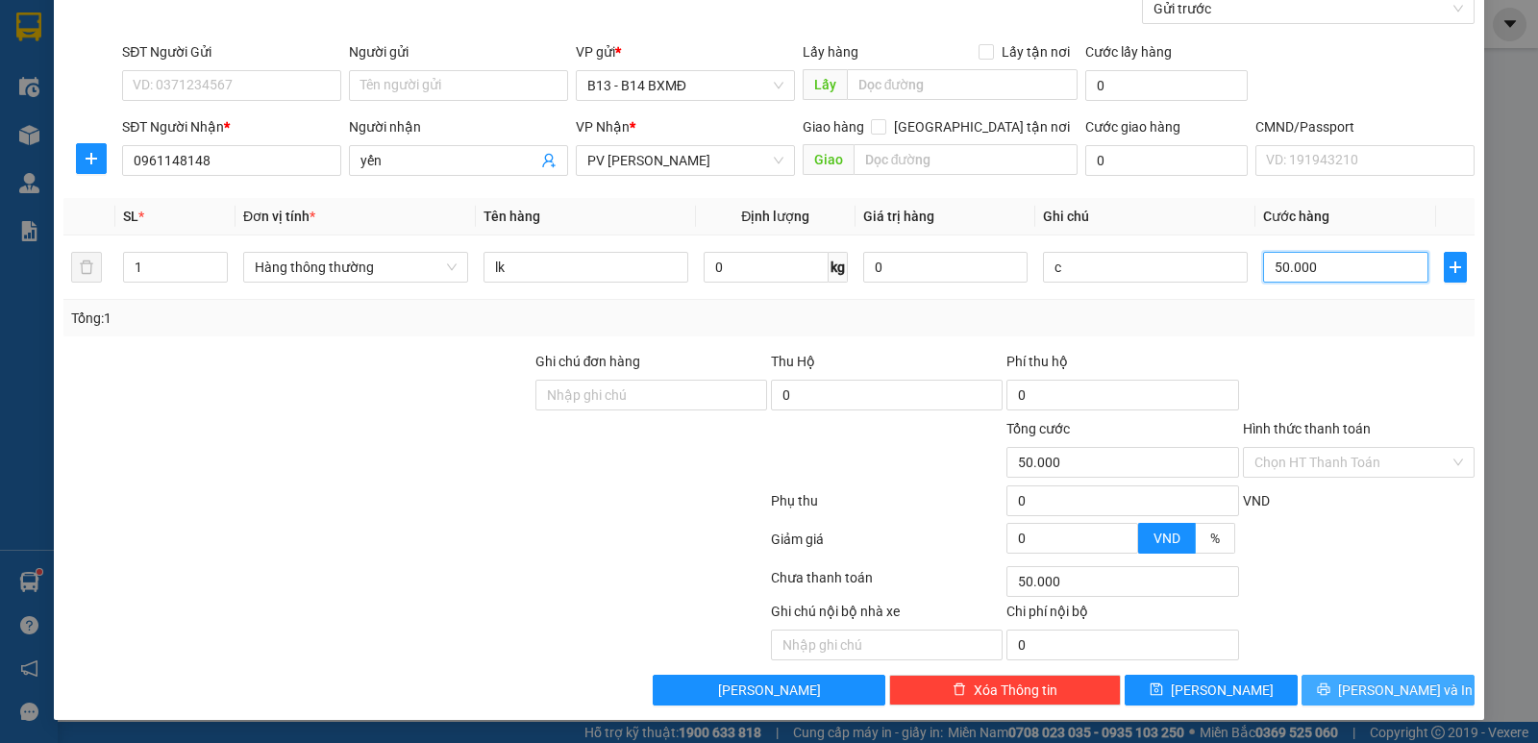
type input "50.000"
click at [1372, 688] on span "[PERSON_NAME] và In" at bounding box center [1405, 689] width 135 height 21
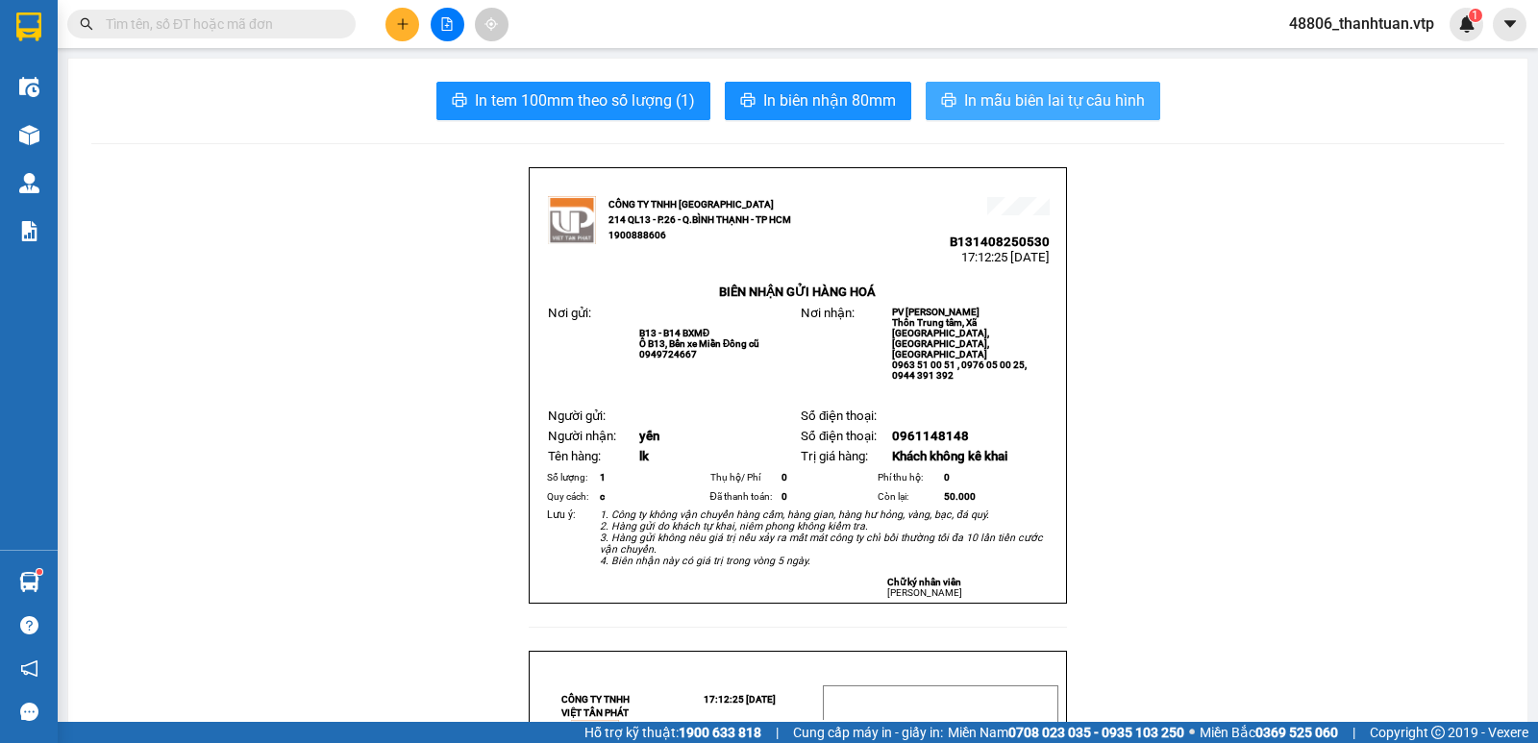
click at [1025, 103] on span "In mẫu biên lai tự cấu hình" at bounding box center [1054, 100] width 181 height 24
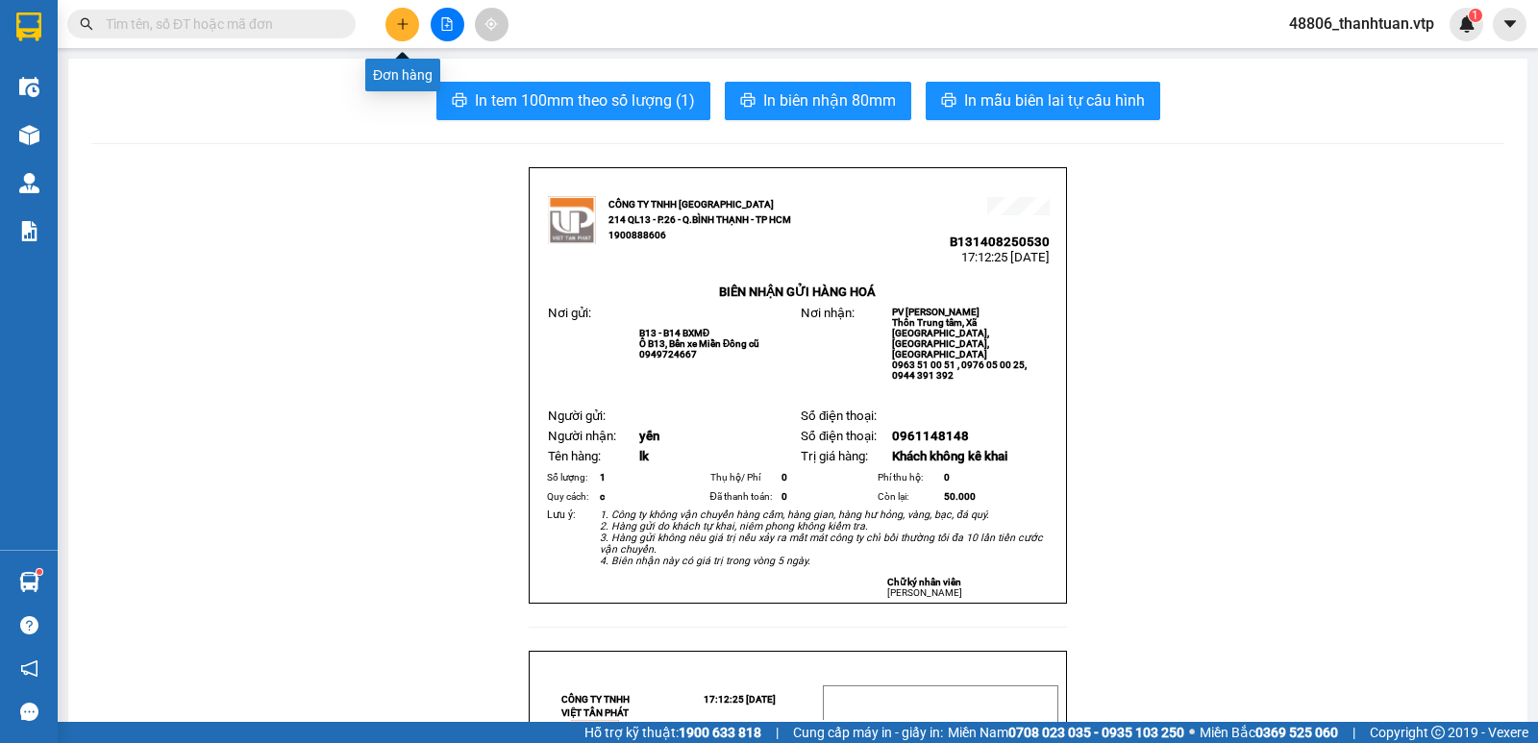
click at [409, 36] on button at bounding box center [402, 25] width 34 height 34
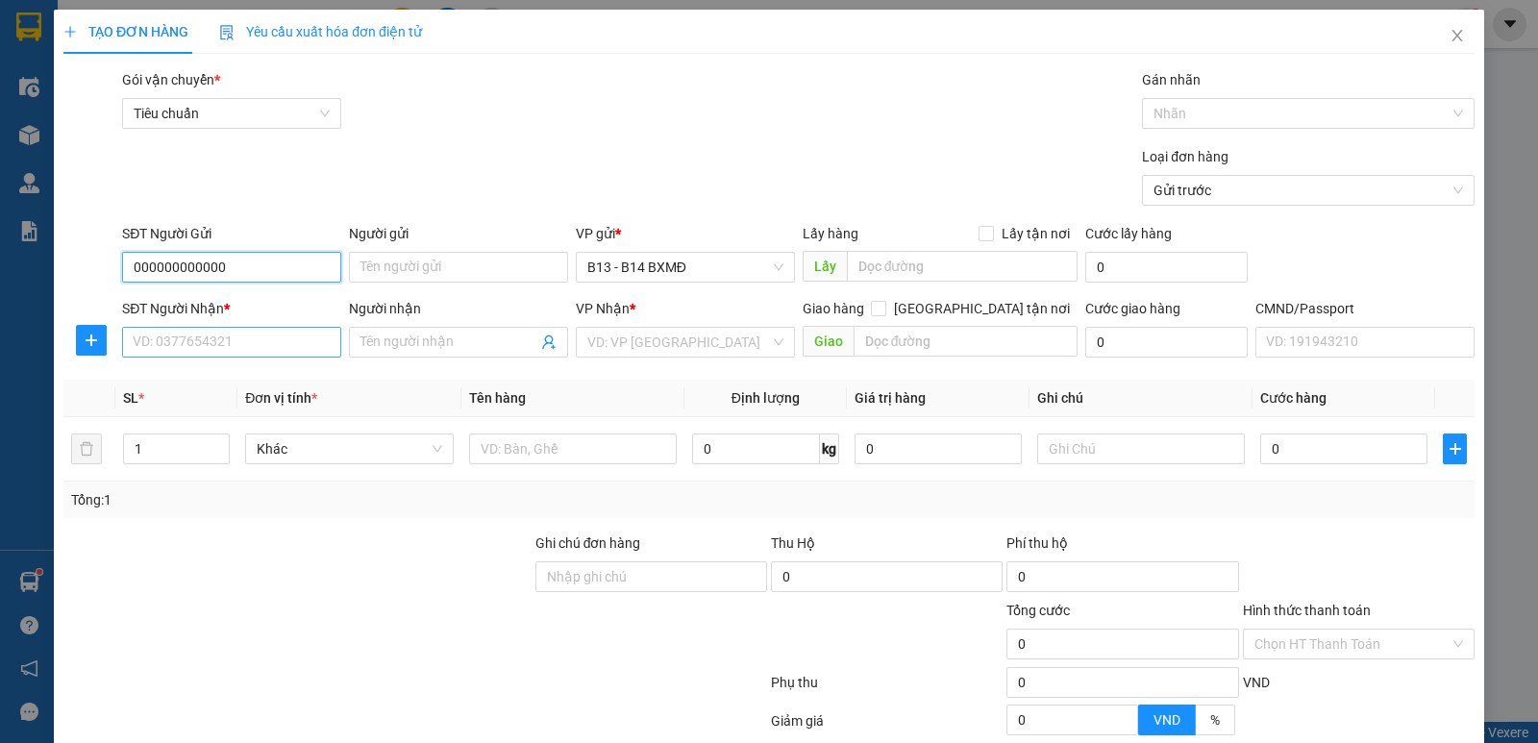
type input "000000000000"
click at [266, 341] on input "SĐT Người Nhận *" at bounding box center [231, 342] width 219 height 31
type input "0972508086"
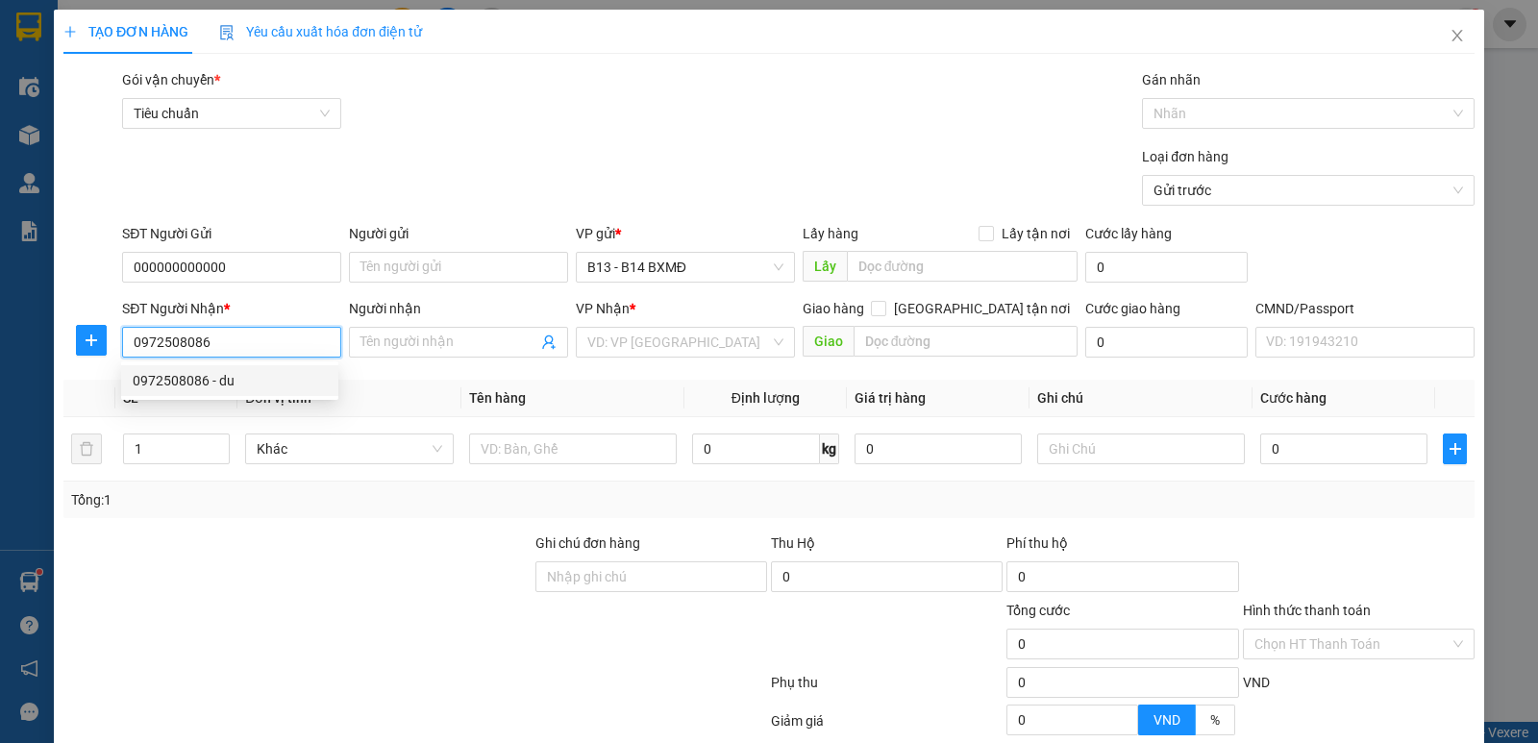
click at [237, 385] on div "0972508086 - du" at bounding box center [230, 380] width 194 height 21
type input "du"
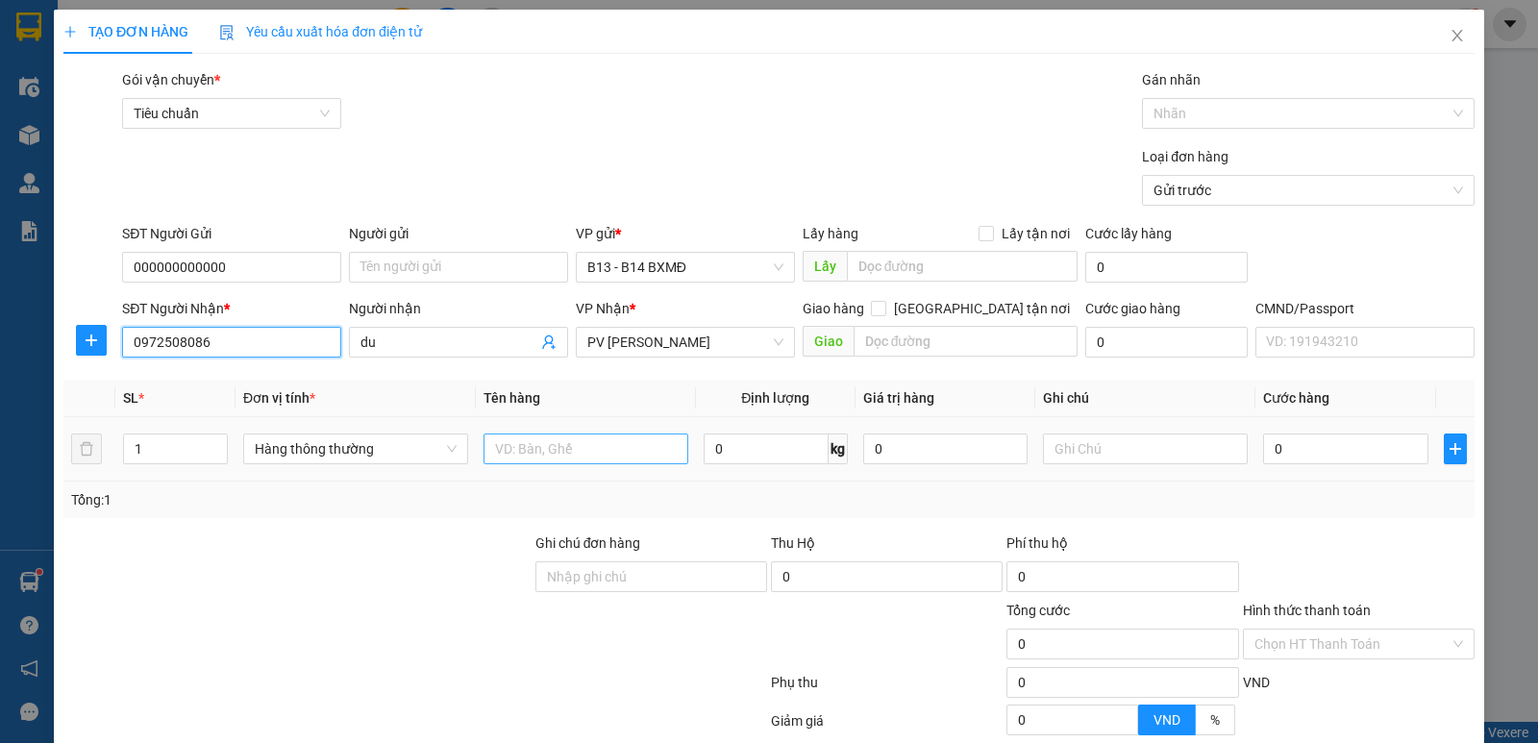
type input "0972508086"
click at [612, 434] on input "text" at bounding box center [585, 448] width 205 height 31
type input "tc"
drag, startPoint x: 161, startPoint y: 455, endPoint x: 0, endPoint y: 455, distance: 161.4
click at [0, 455] on div "TẠO ĐƠN HÀNG Yêu cầu xuất hóa đơn điện tử Transit Pickup Surcharge Ids Transit …" at bounding box center [769, 371] width 1538 height 743
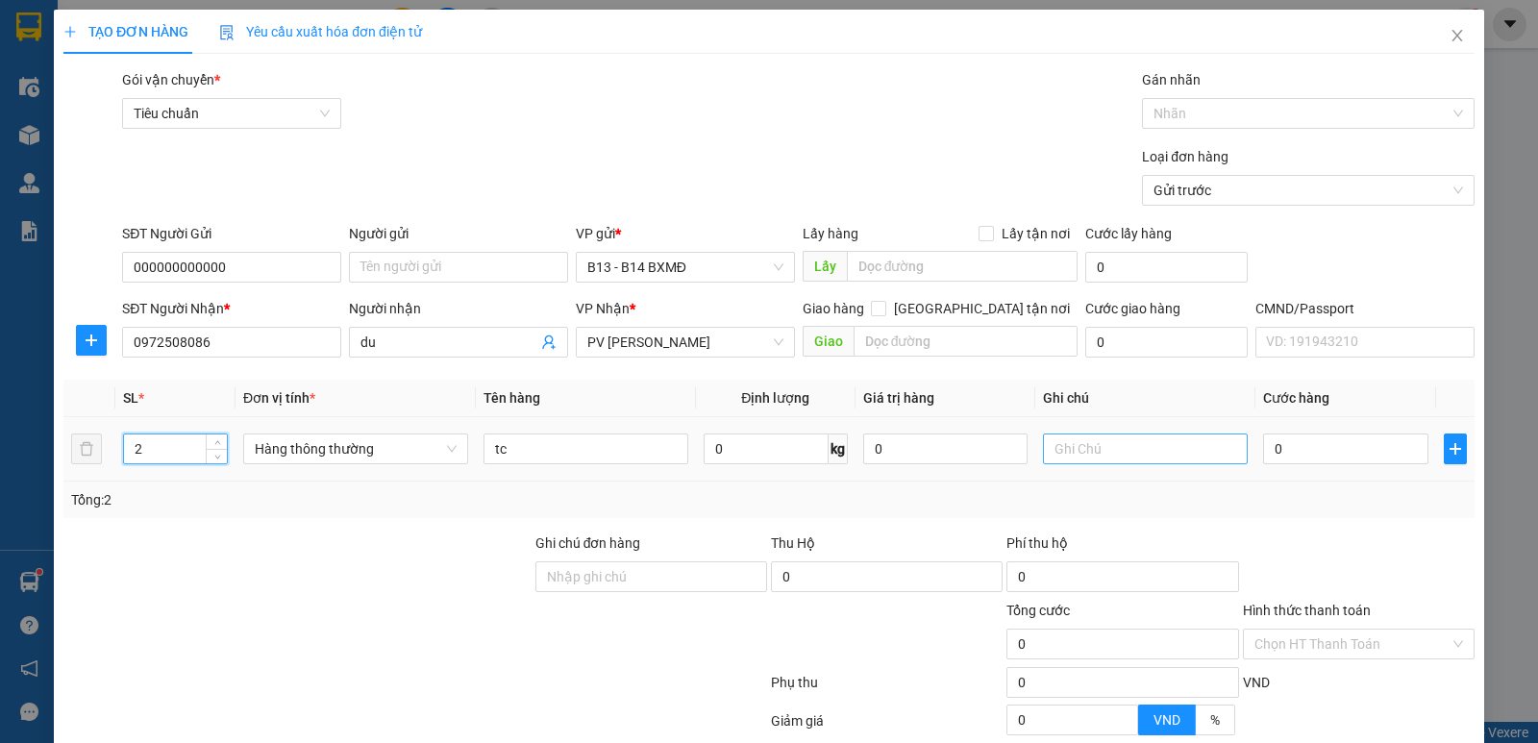
type input "2"
click at [1140, 458] on input "text" at bounding box center [1145, 448] width 205 height 31
type input "tc"
click at [1307, 451] on input "0" at bounding box center [1345, 448] width 164 height 31
type input "8"
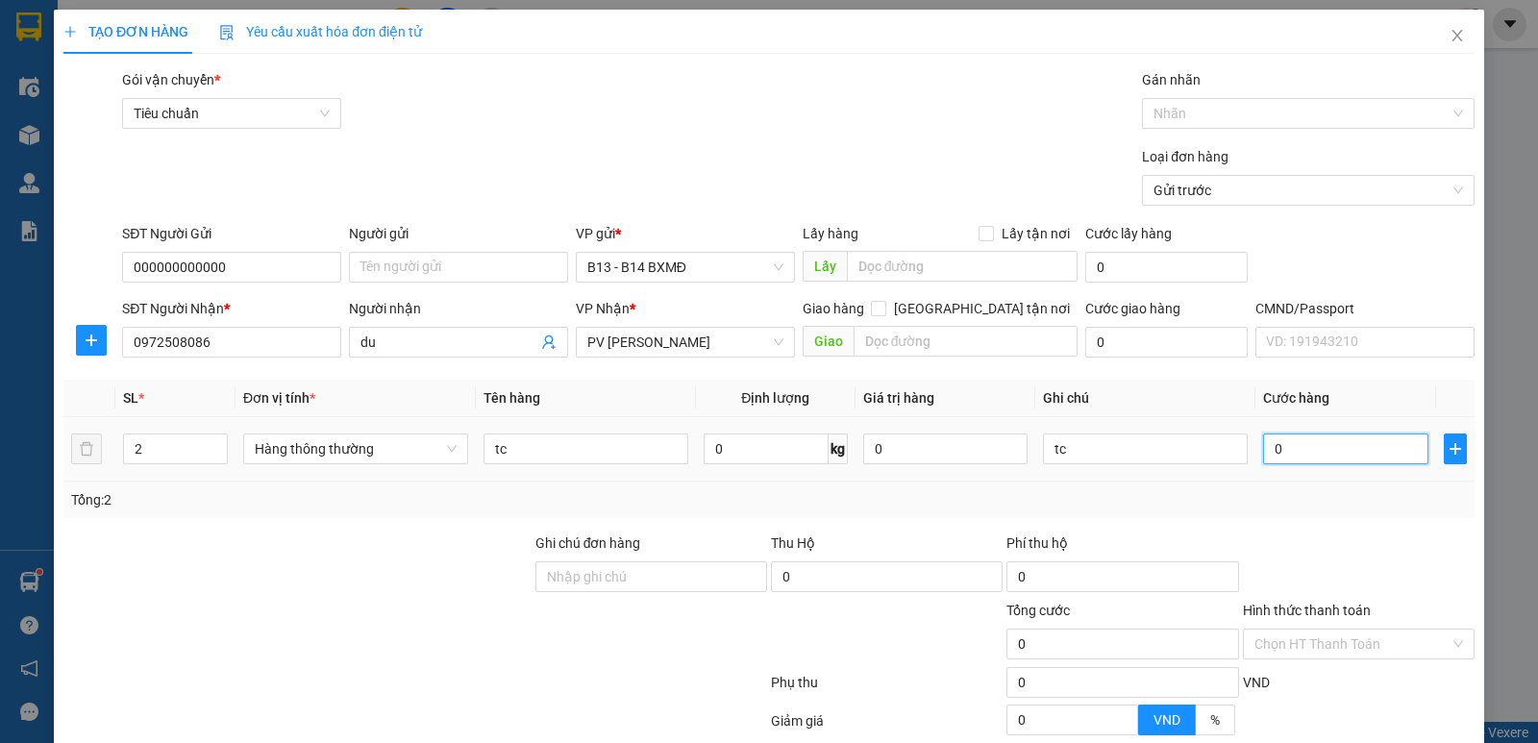
type input "8"
type input "80"
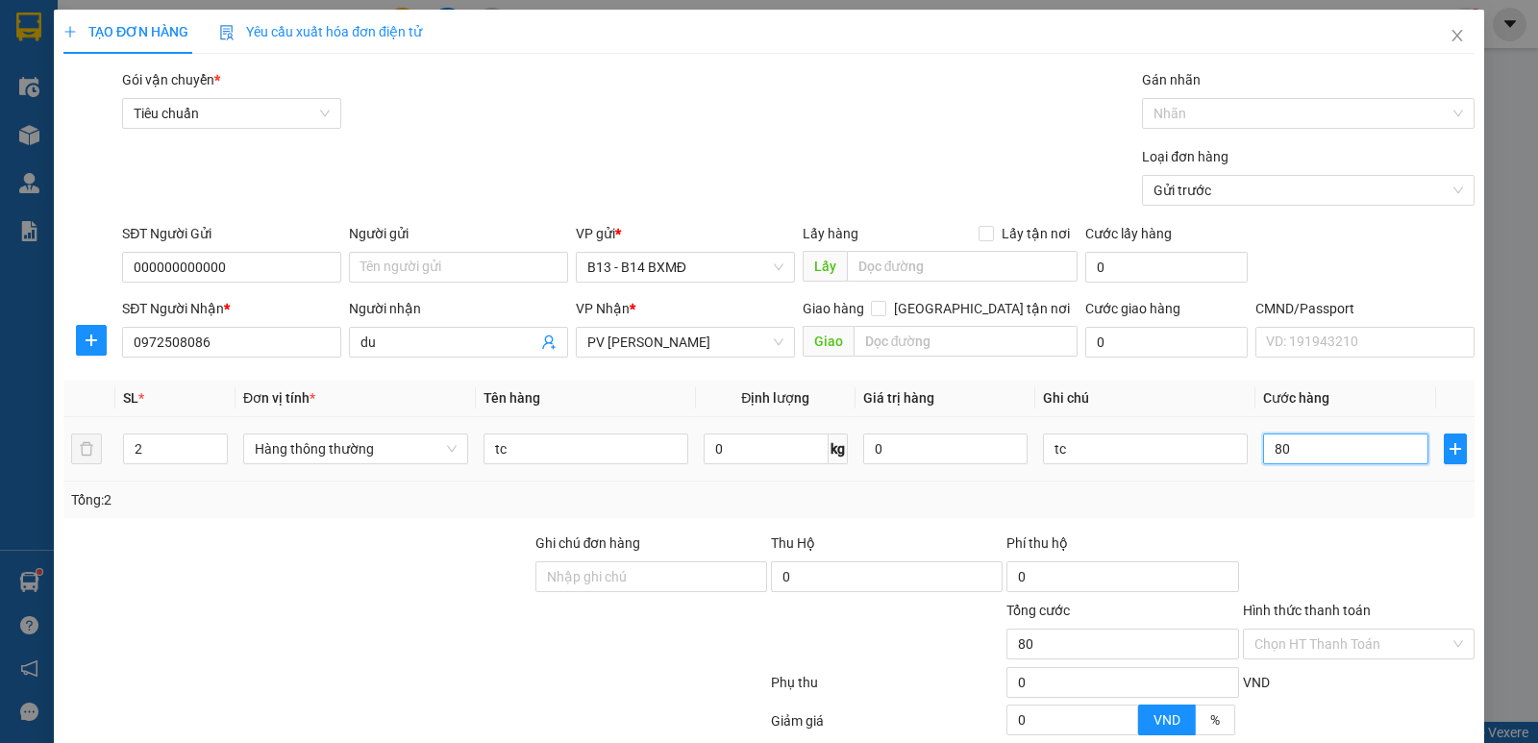
type input "800"
type input "8.000"
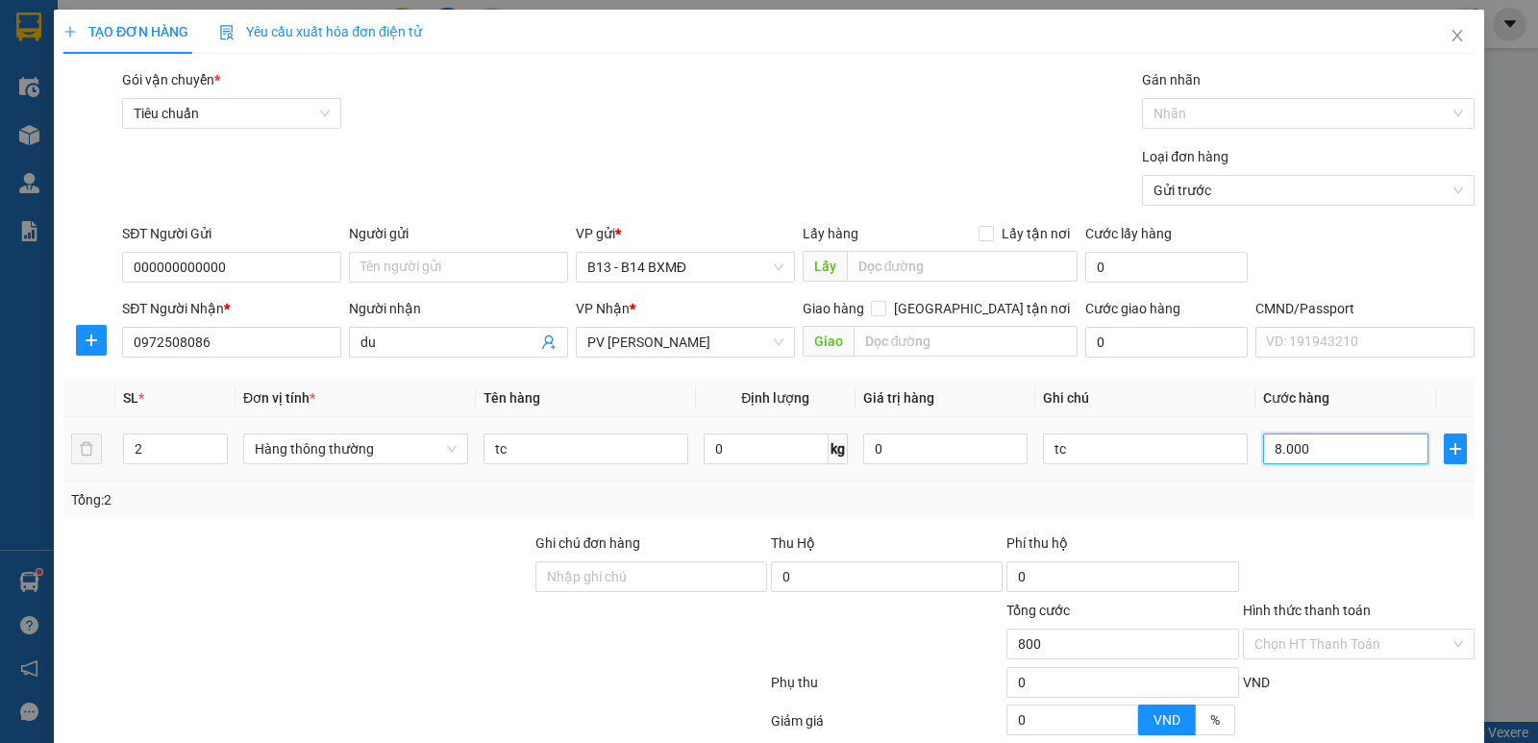
type input "8.000"
type input "80.000"
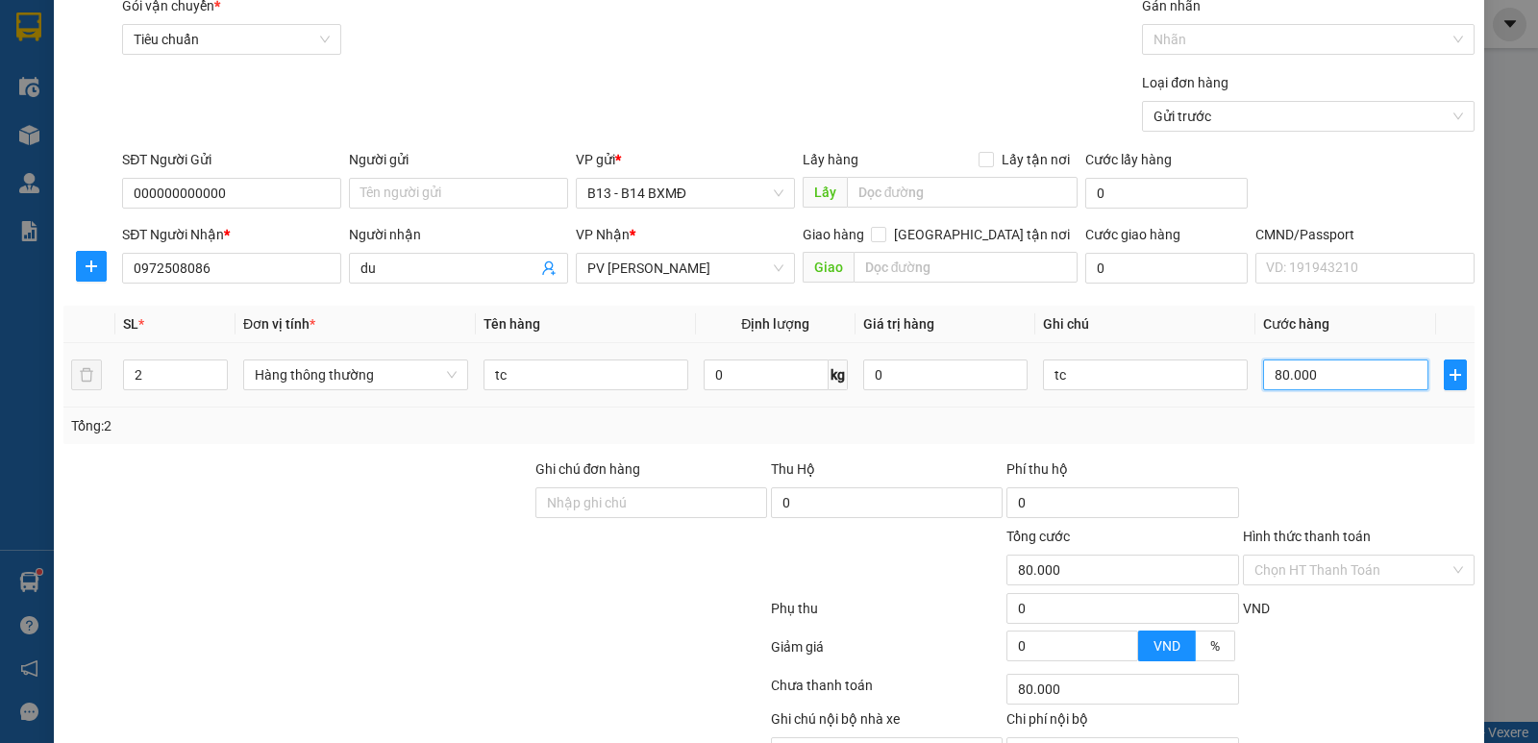
scroll to position [182, 0]
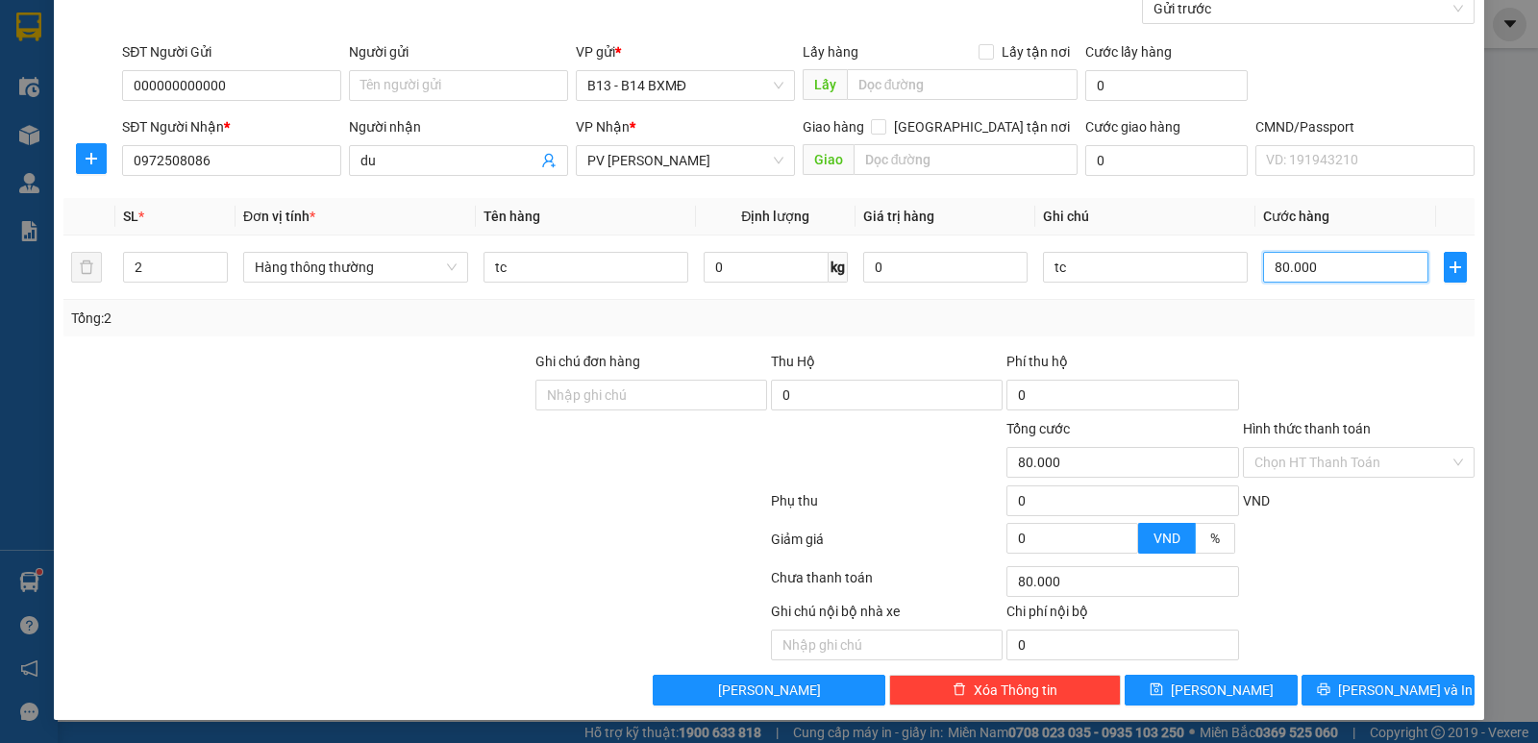
type input "80.000"
click at [1403, 673] on div "Transit Pickup Surcharge Ids Transit Deliver Surcharge Ids Transit Deliver Surc…" at bounding box center [768, 297] width 1411 height 818
click at [1411, 686] on span "[PERSON_NAME] và In" at bounding box center [1405, 689] width 135 height 21
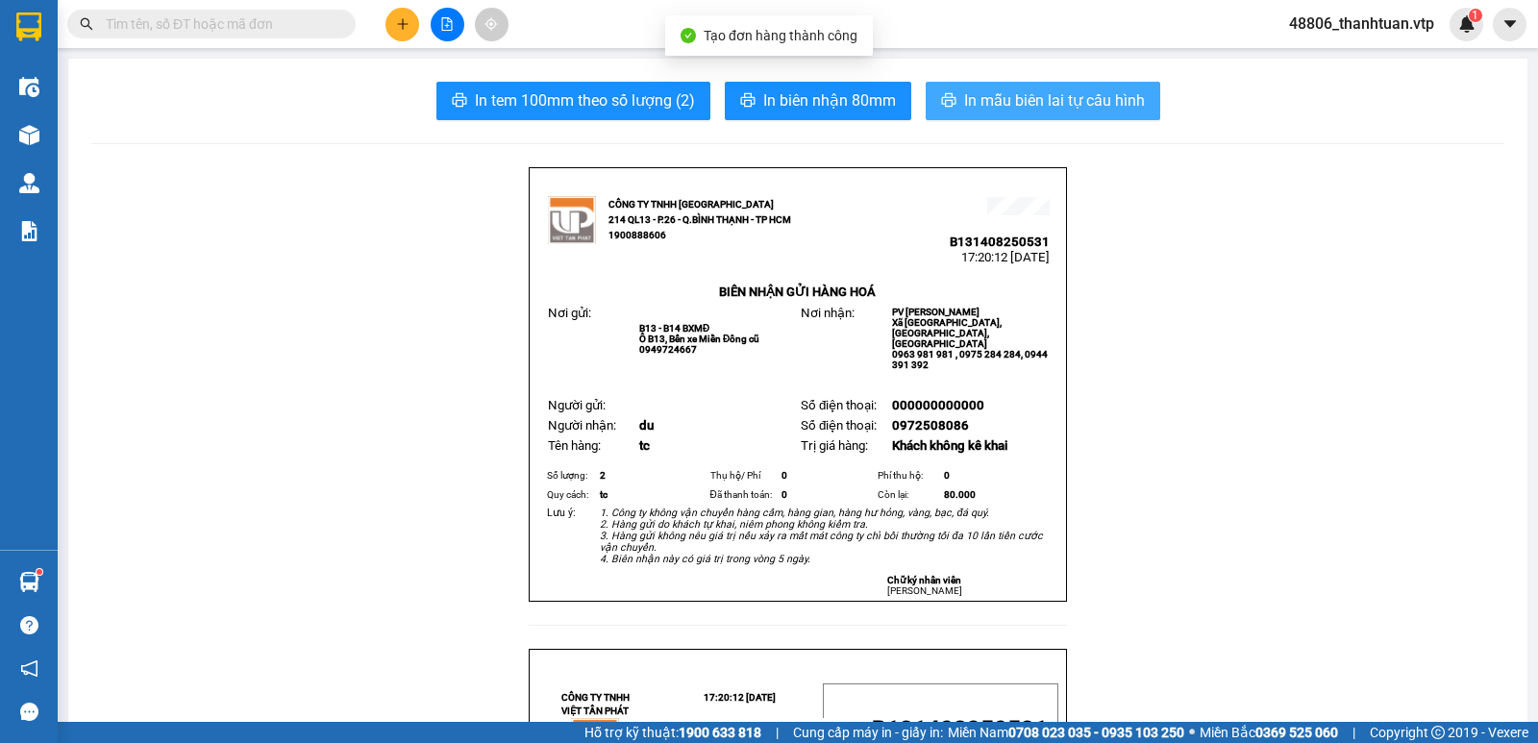
click at [1061, 106] on span "In mẫu biên lai tự cấu hình" at bounding box center [1054, 100] width 181 height 24
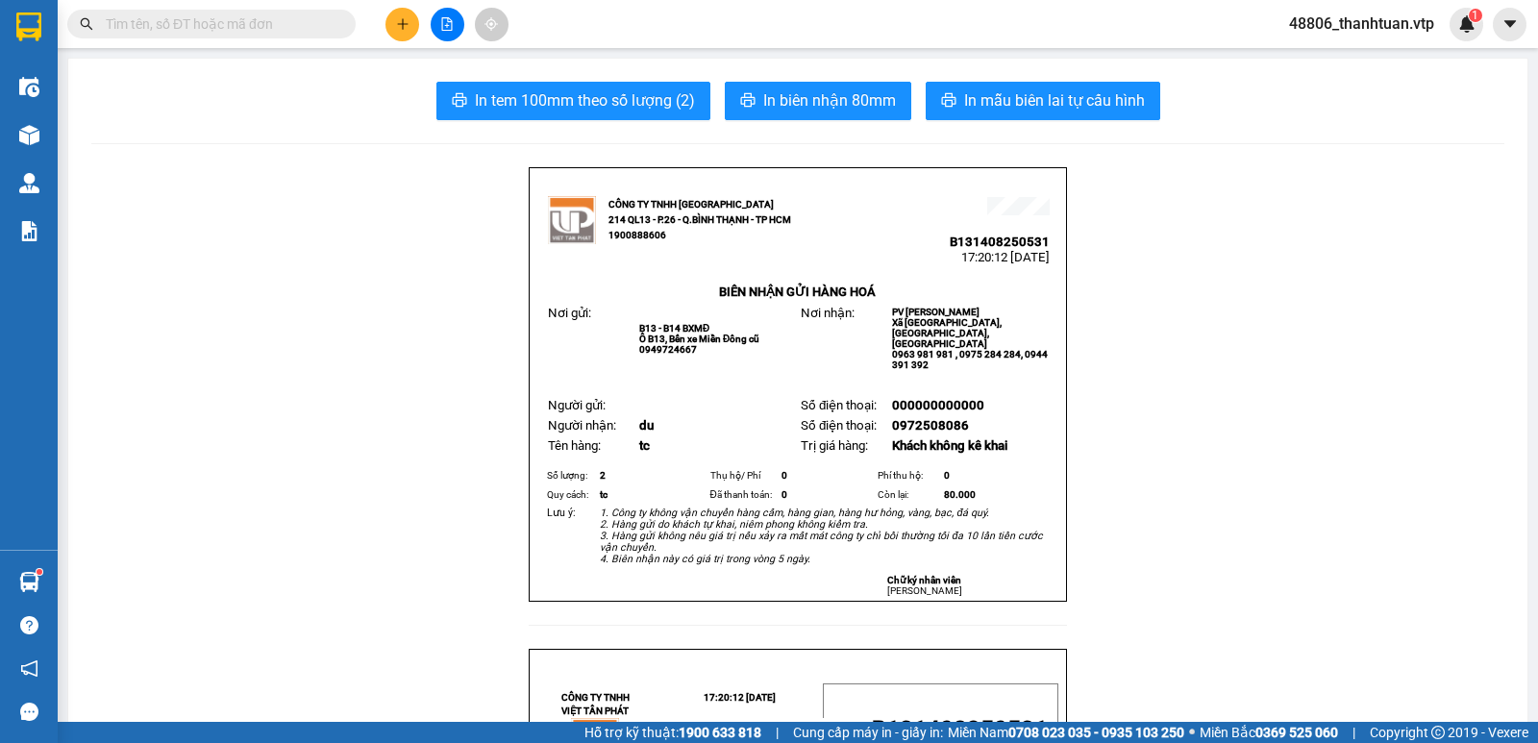
drag, startPoint x: 373, startPoint y: 444, endPoint x: 380, endPoint y: 472, distance: 28.7
click at [409, 25] on button at bounding box center [402, 25] width 34 height 34
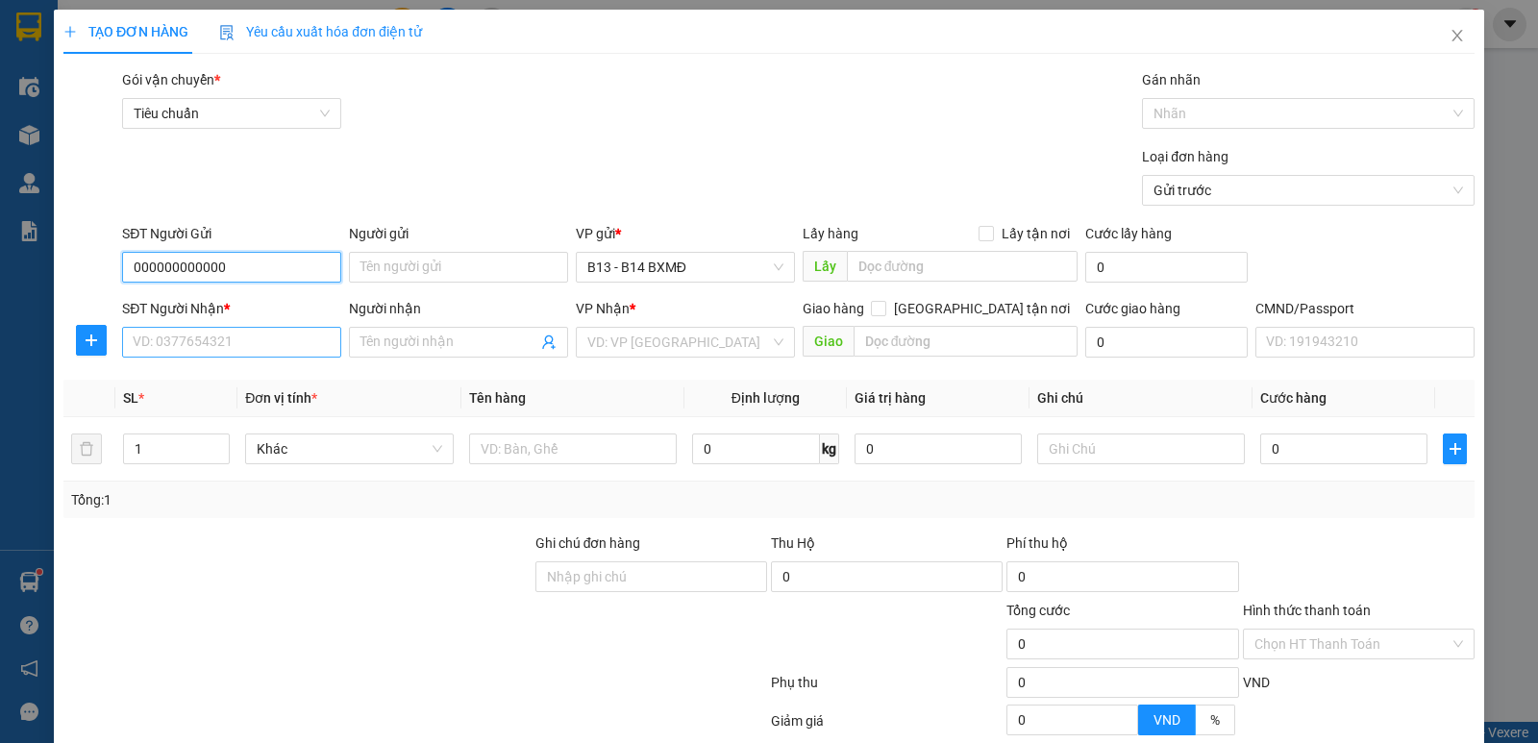
type input "000000000000"
click at [263, 336] on input "SĐT Người Nhận *" at bounding box center [231, 342] width 219 height 31
type input "0978494125"
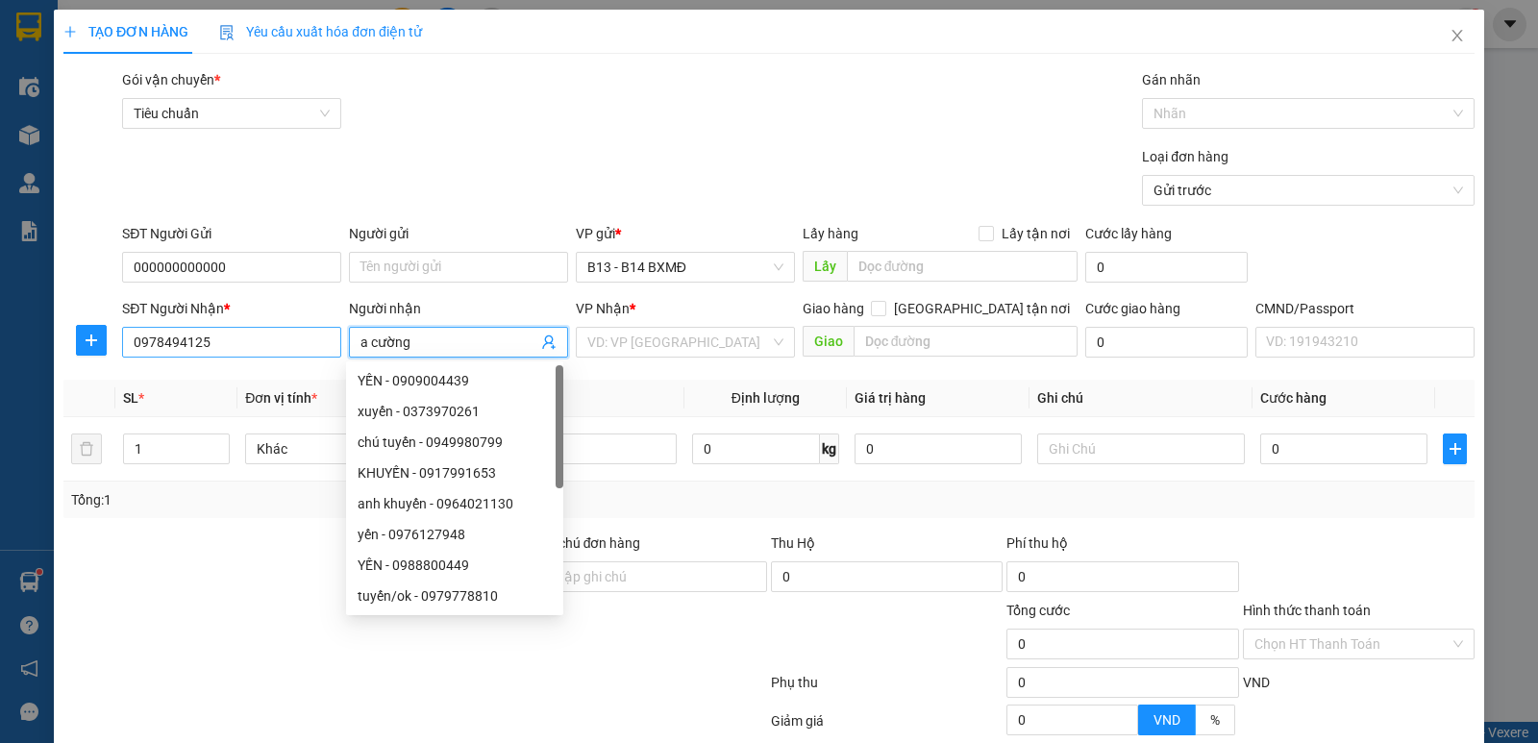
type input "a cường"
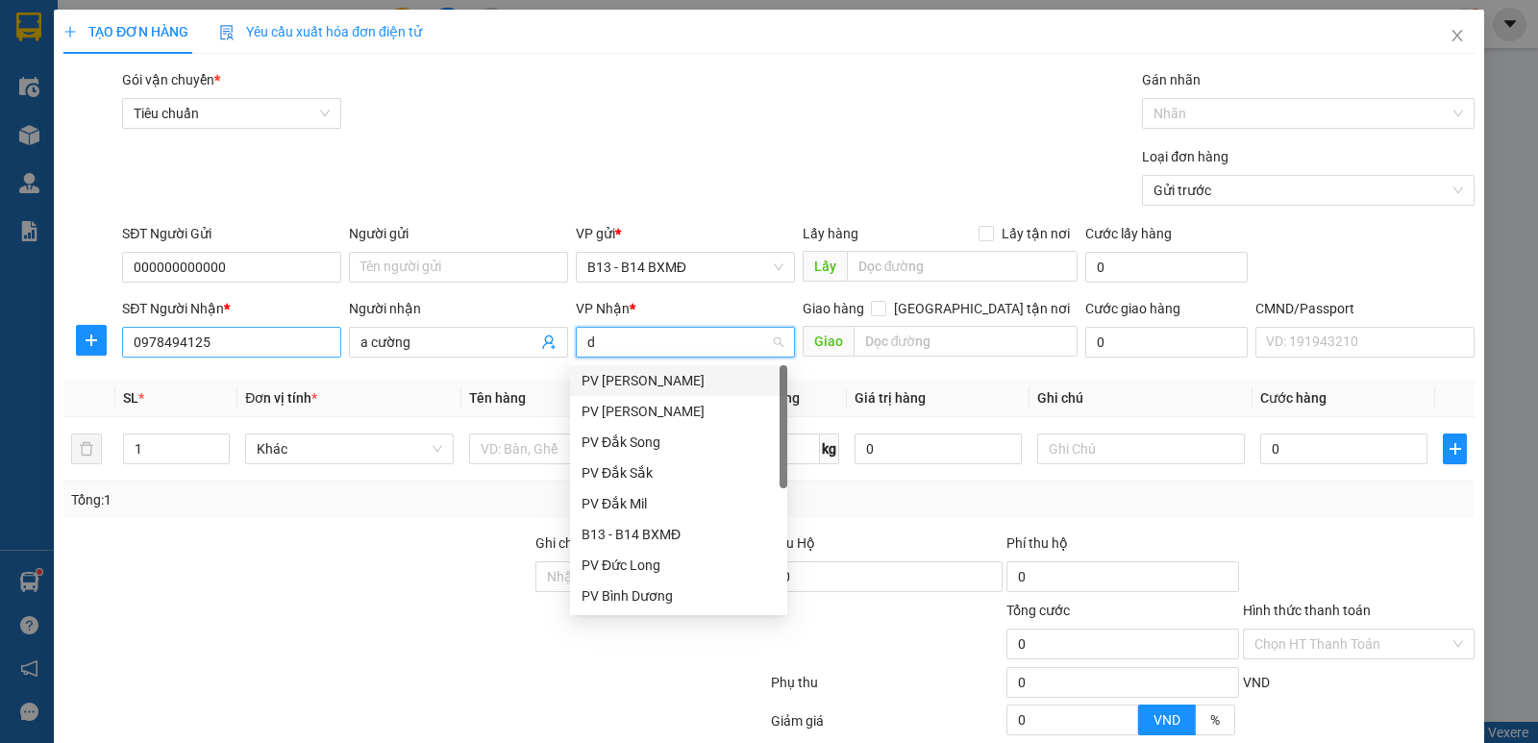
type input "dm"
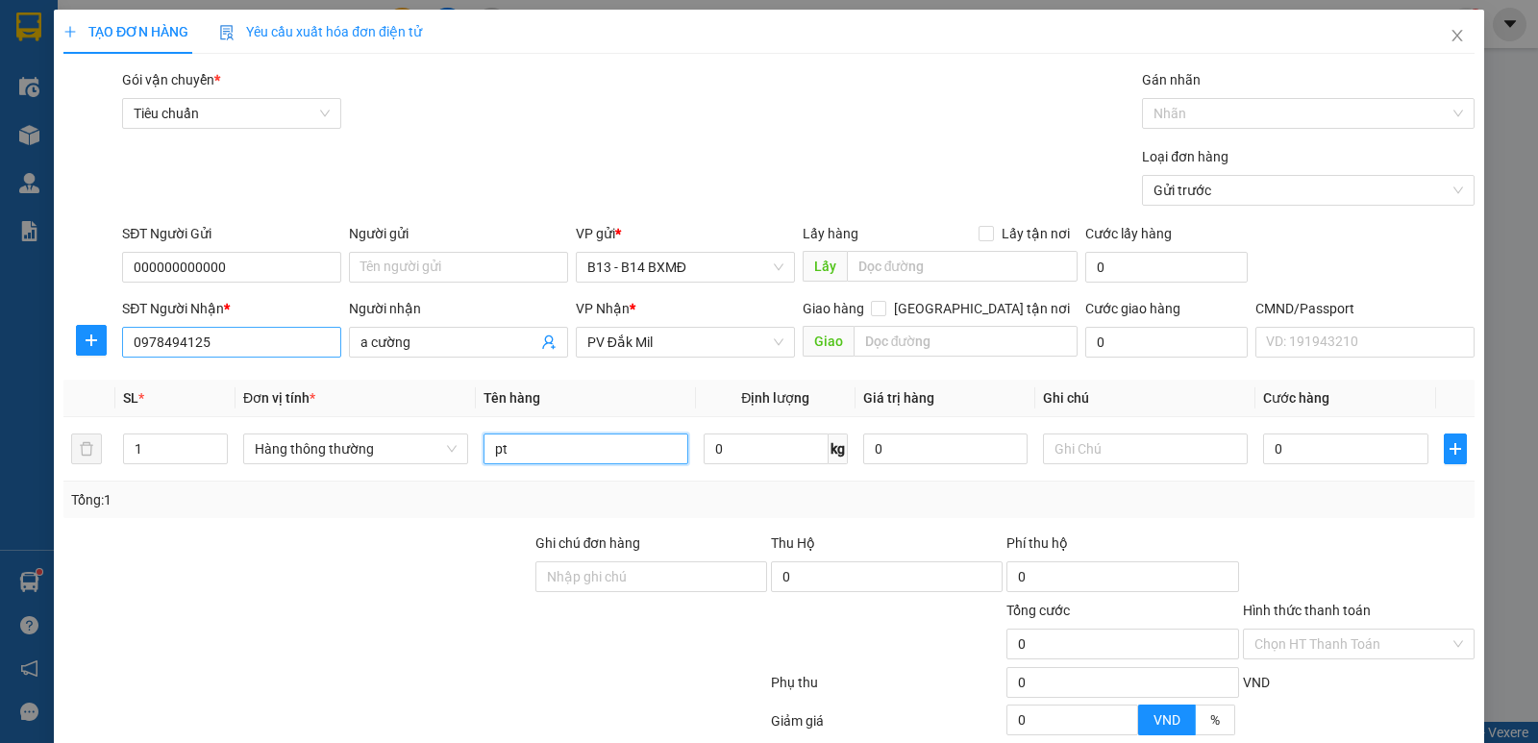
type input "pt"
type input "1t"
type input "4"
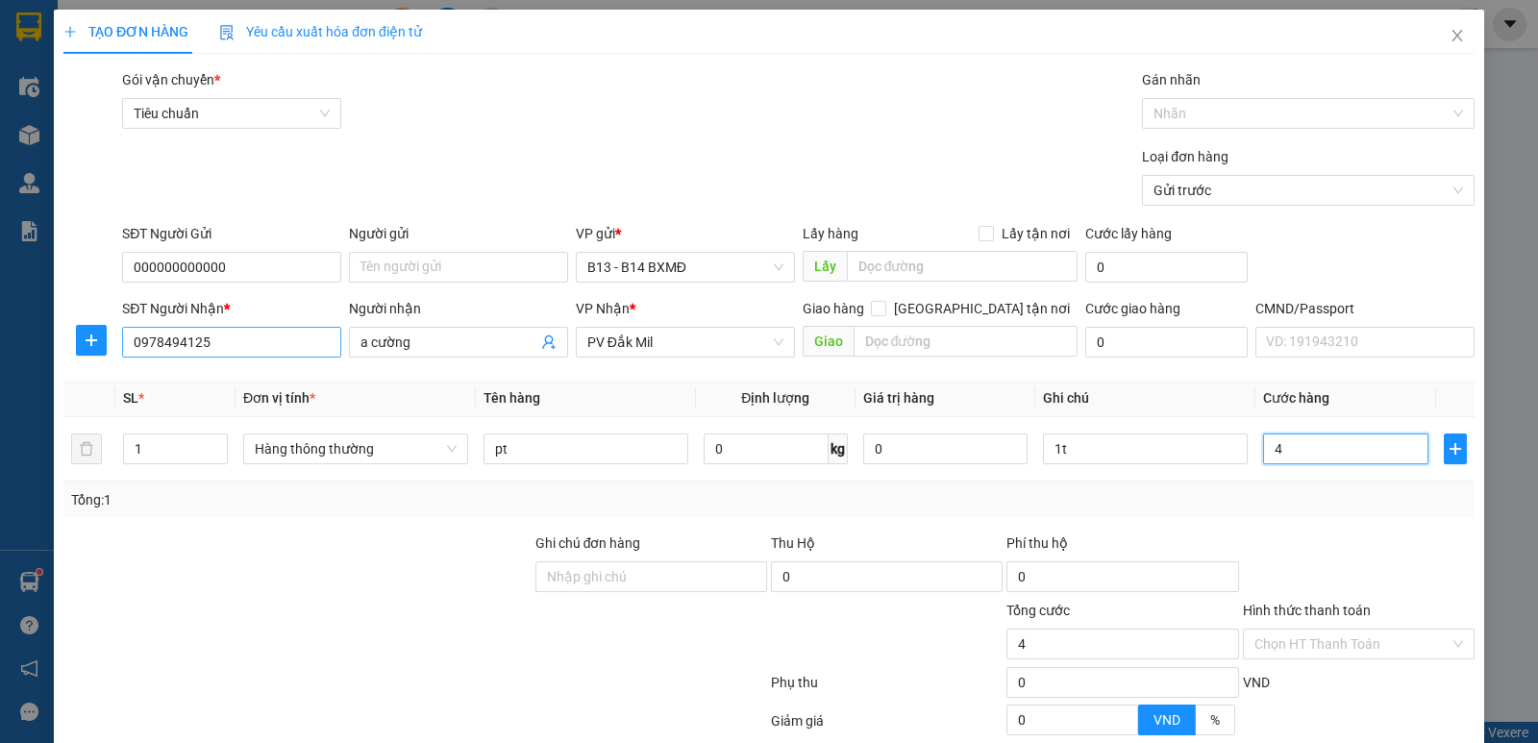
type input "40"
type input "400"
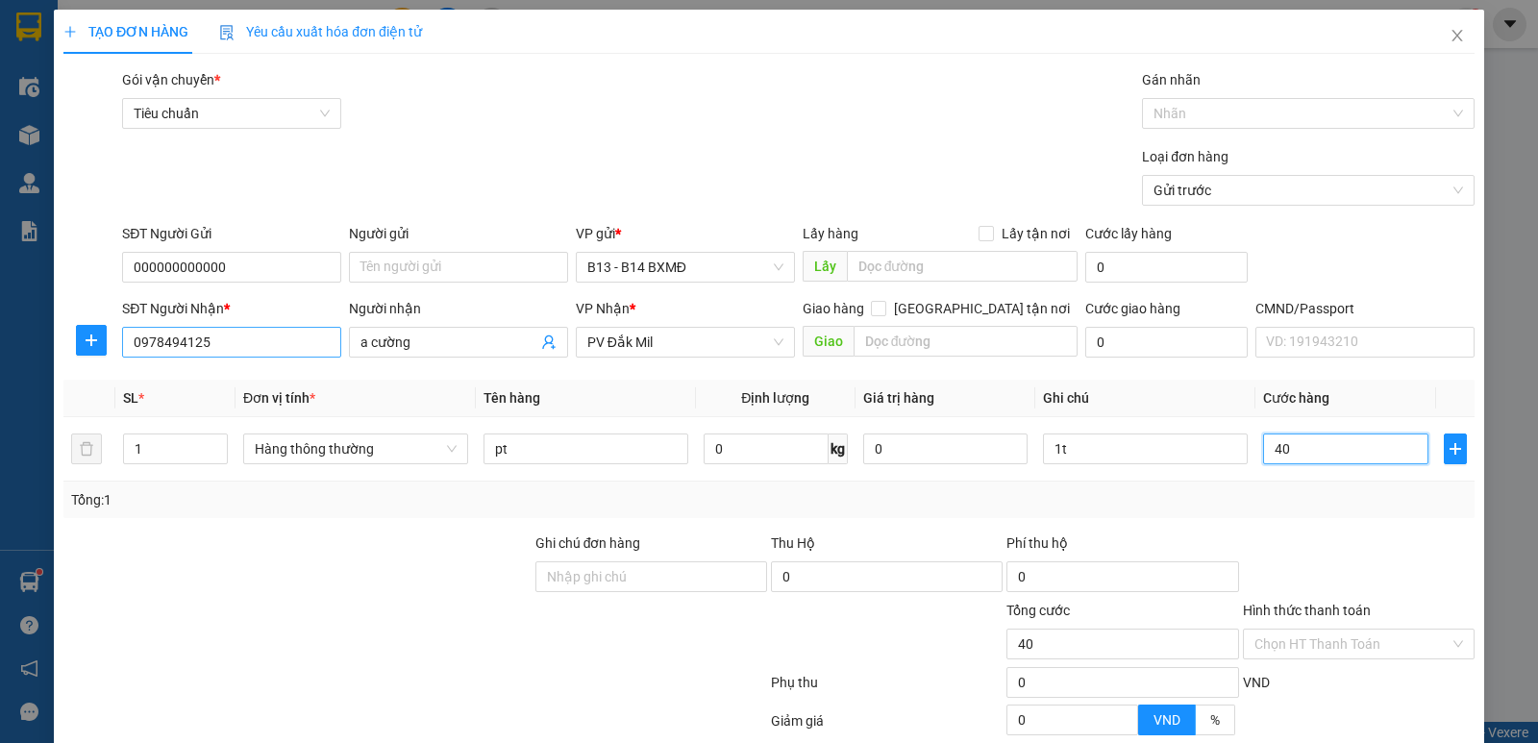
type input "400"
type input "4.000"
type input "40.000"
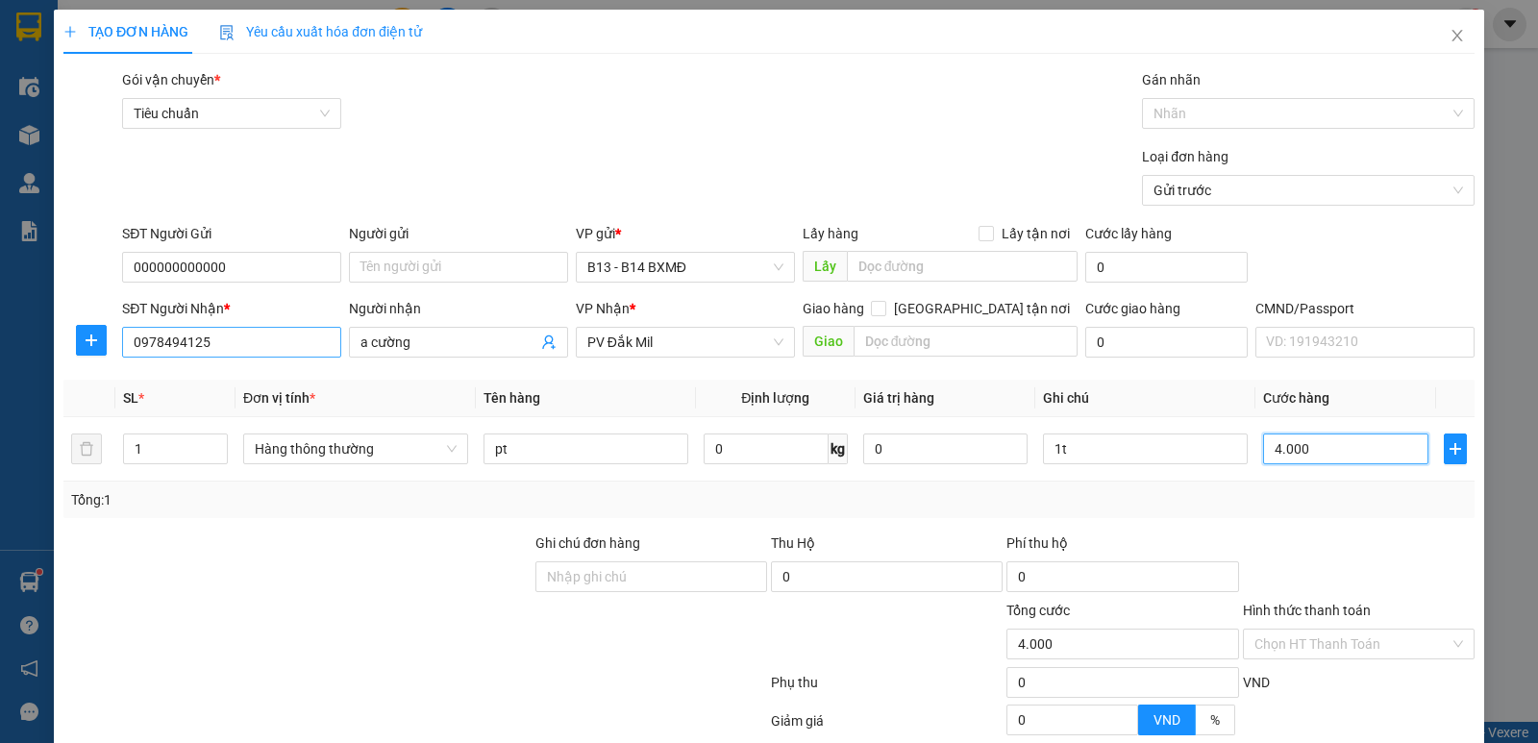
type input "40.000"
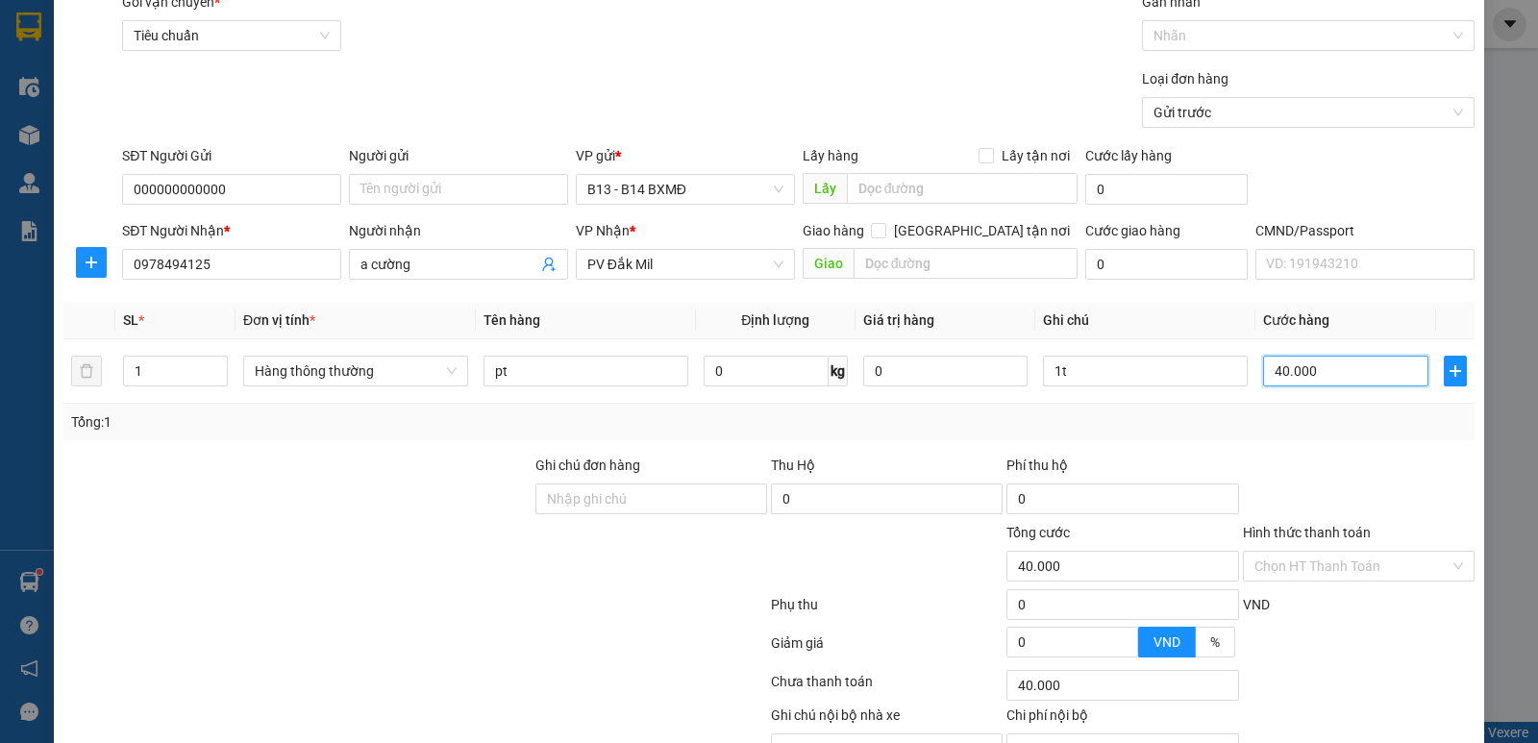
scroll to position [182, 0]
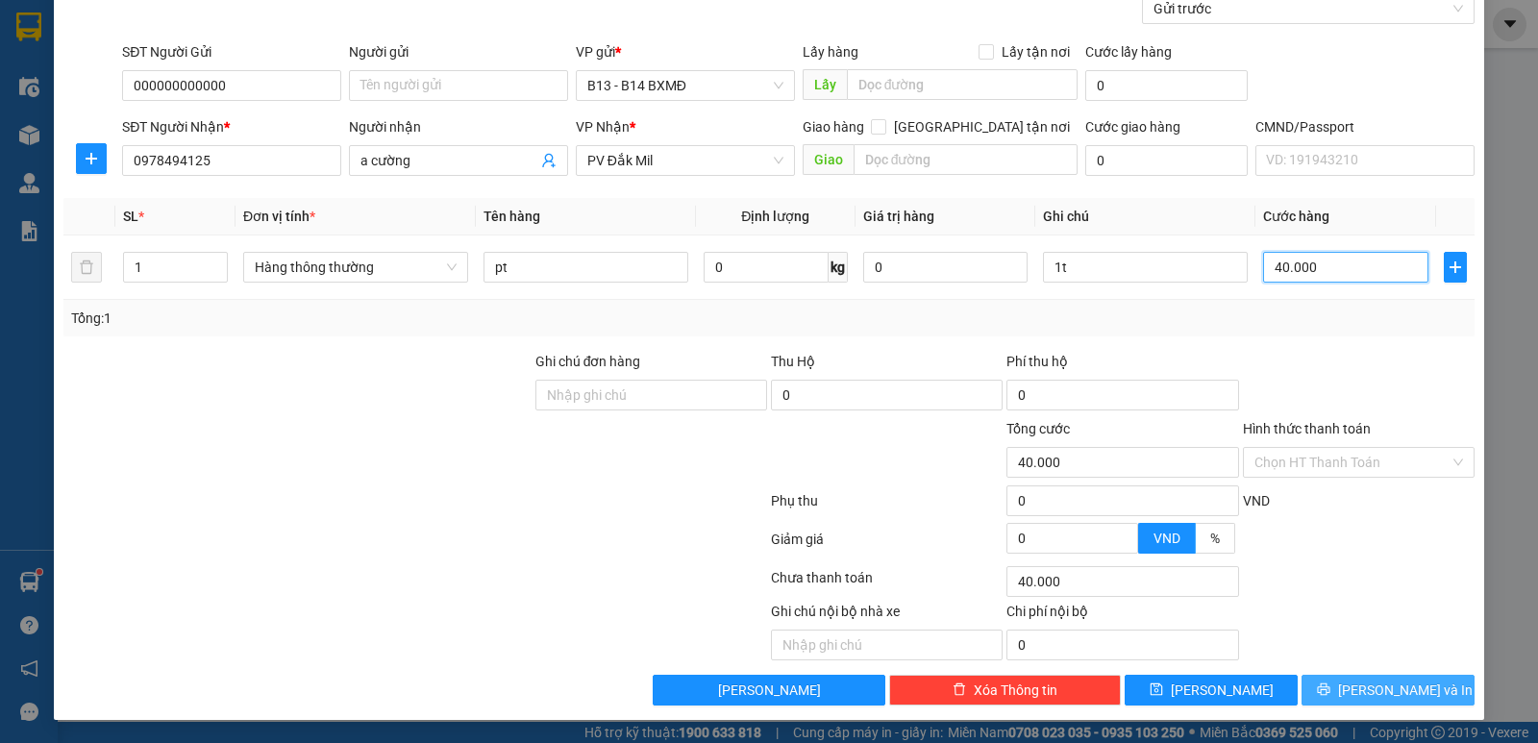
type input "40.000"
click at [1329, 687] on icon "printer" at bounding box center [1323, 689] width 12 height 12
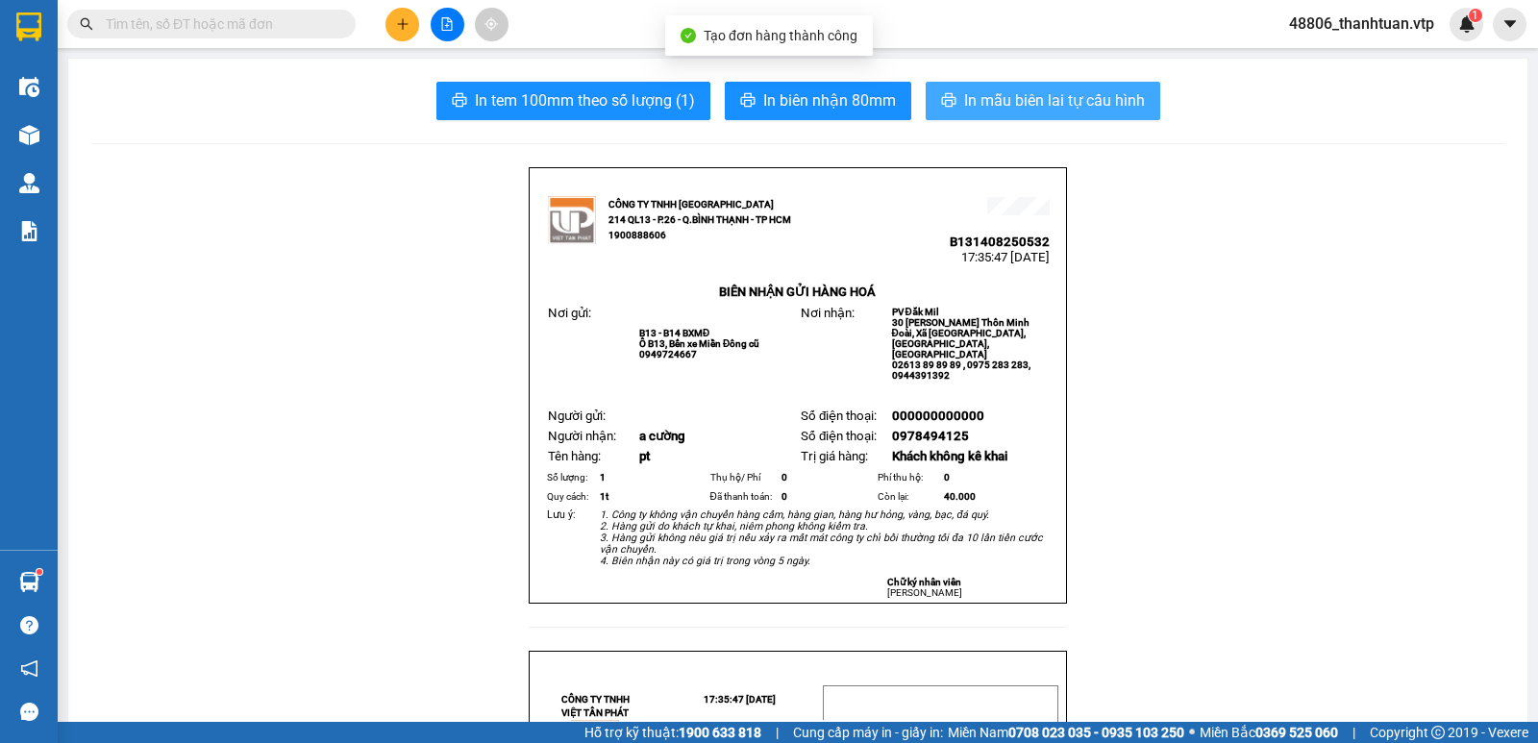
drag, startPoint x: 1034, startPoint y: 83, endPoint x: 1035, endPoint y: 93, distance: 10.6
click at [1034, 85] on button "In mẫu biên lai tự cấu hình" at bounding box center [1042, 101] width 234 height 38
click at [1035, 93] on span "In mẫu biên lai tự cấu hình" at bounding box center [1054, 100] width 181 height 24
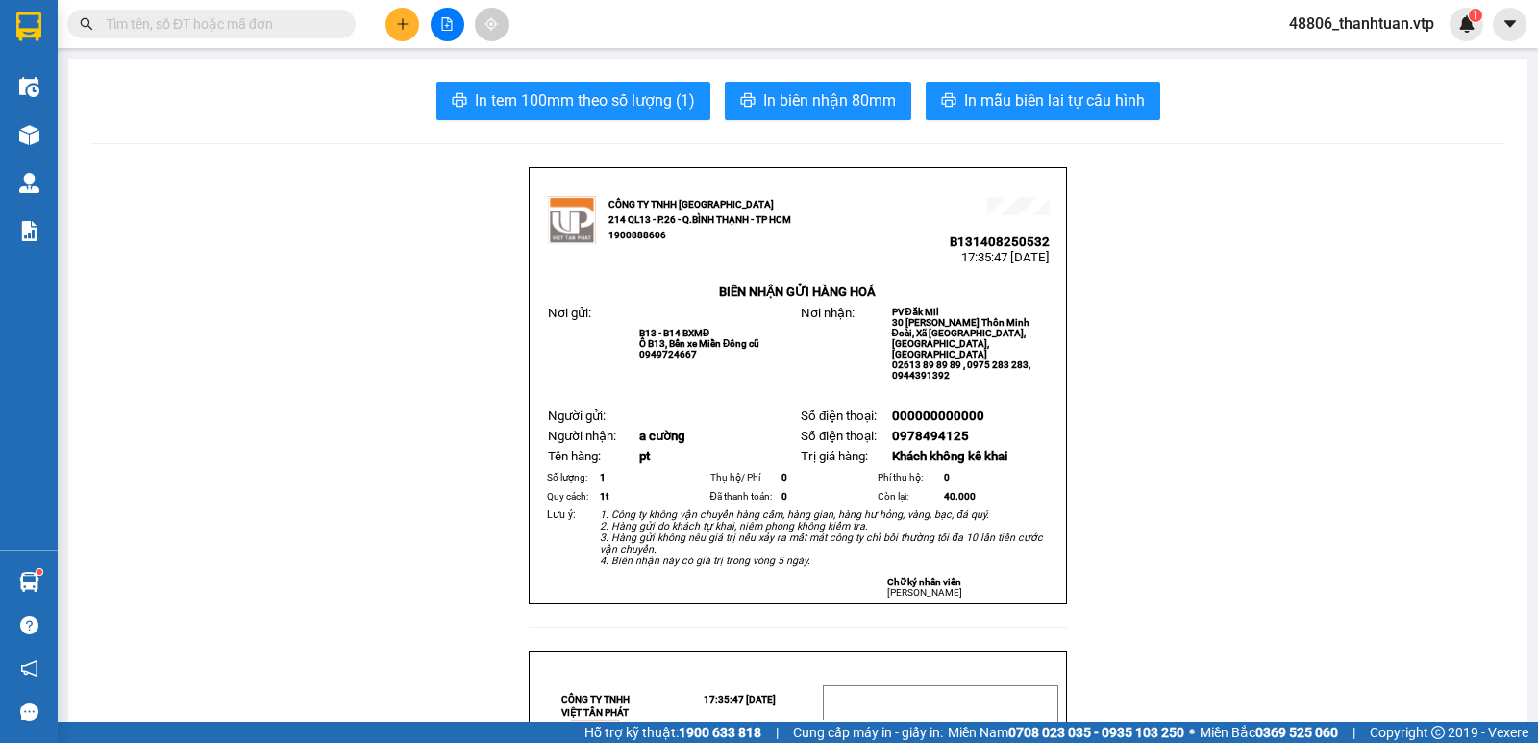
click at [401, 30] on button at bounding box center [402, 25] width 34 height 34
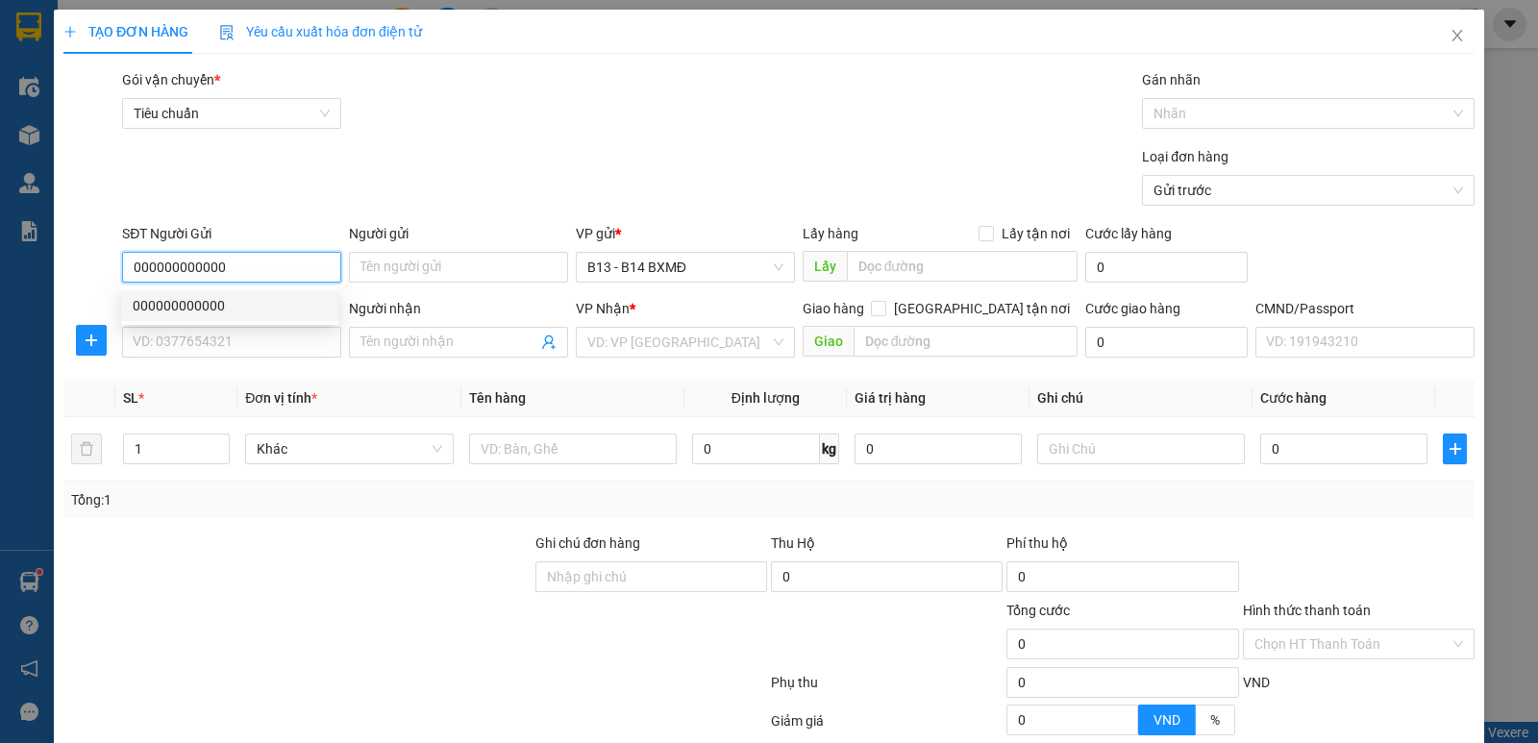
type input "000000000000"
click at [243, 357] on div "SĐT Người Nhận * VD: 0377654321" at bounding box center [231, 331] width 219 height 67
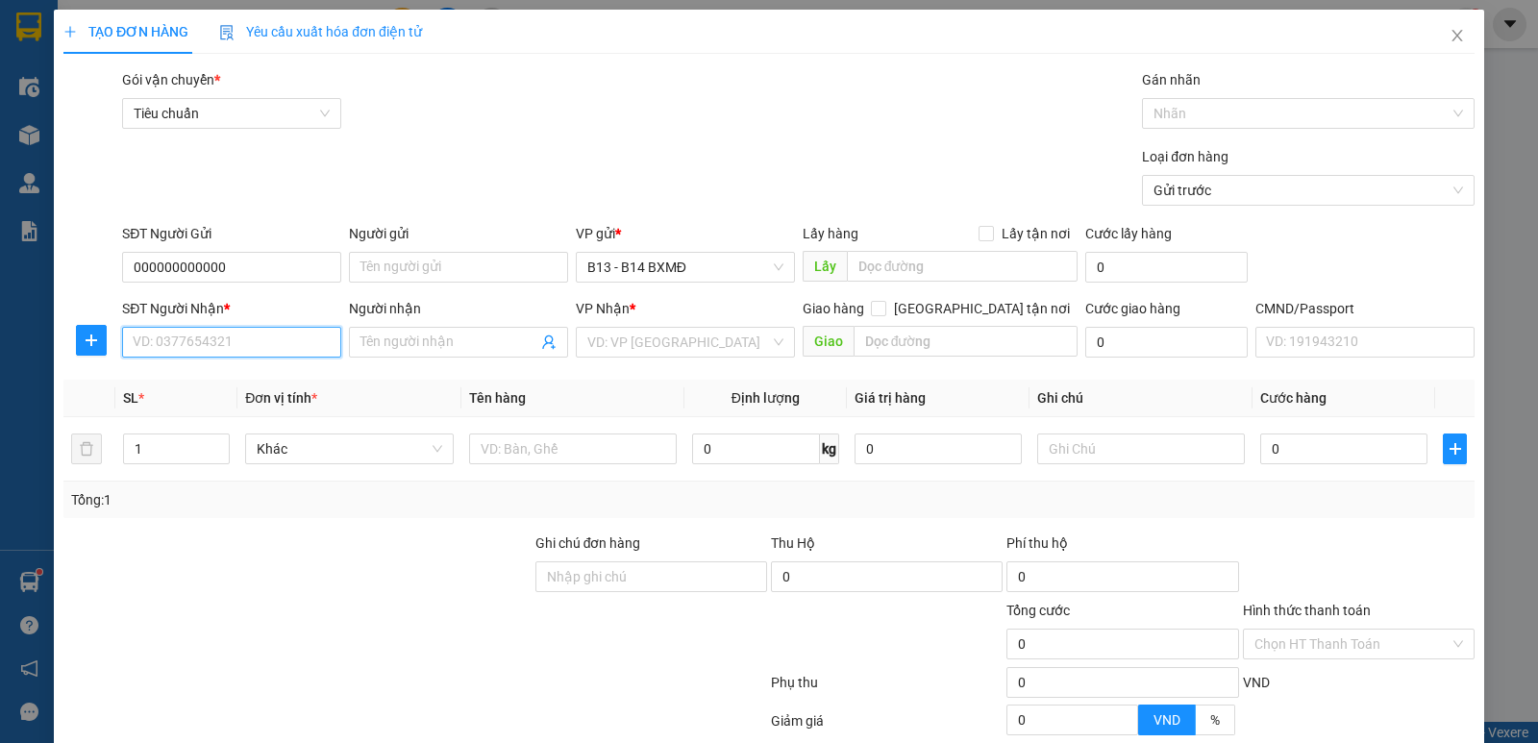
click at [250, 348] on input "SĐT Người Nhận *" at bounding box center [231, 342] width 219 height 31
type input "0985546684"
type input "kiến cường"
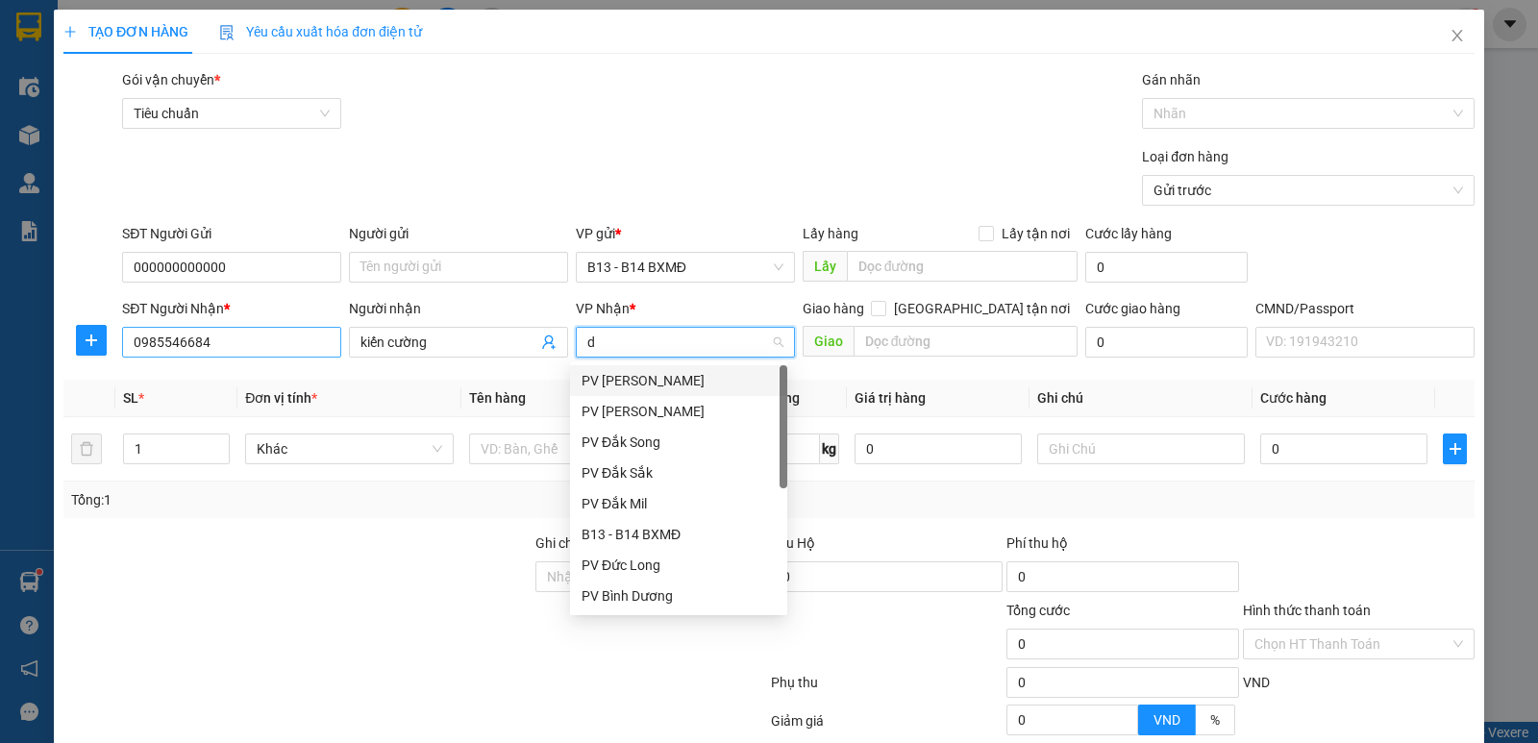
type input "ds"
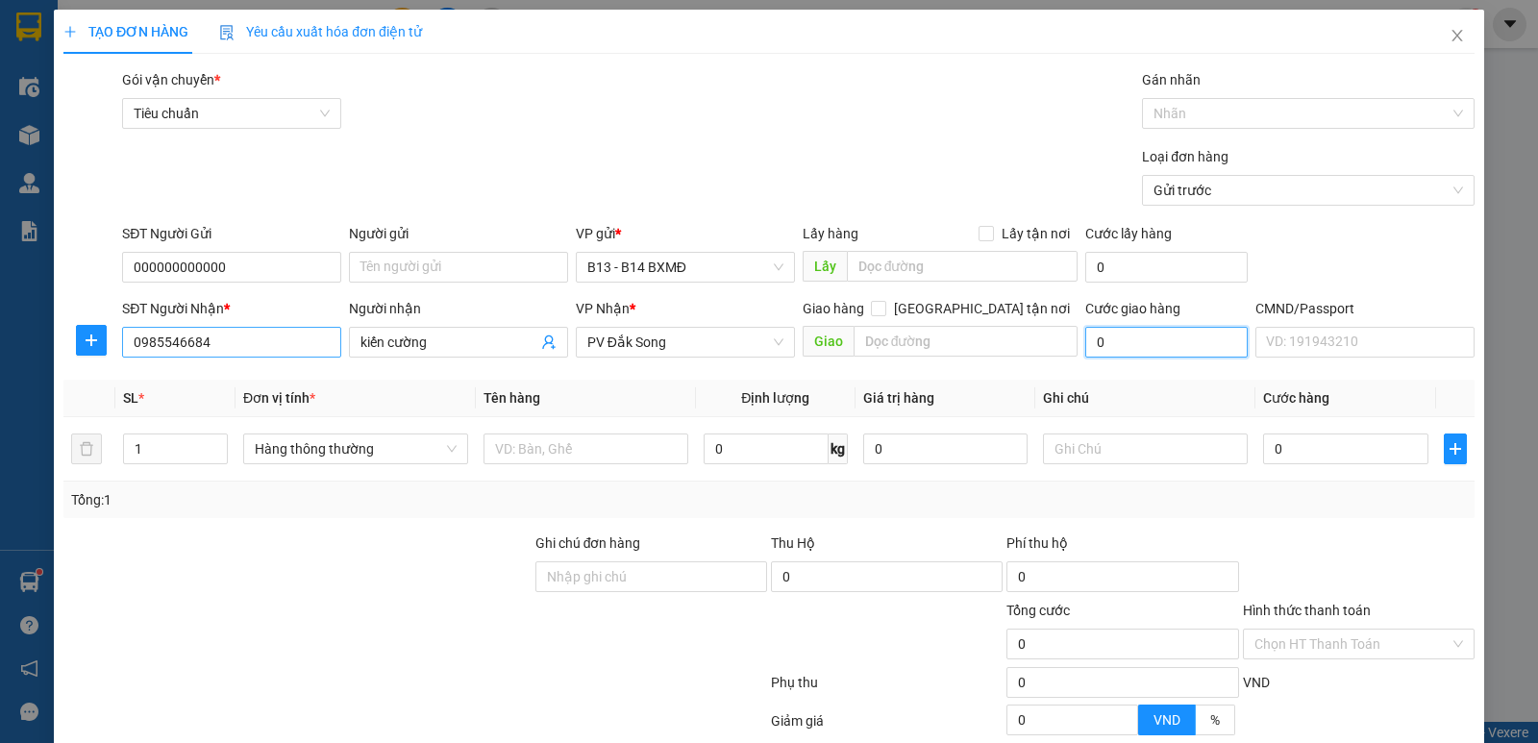
type input "1"
type input "0"
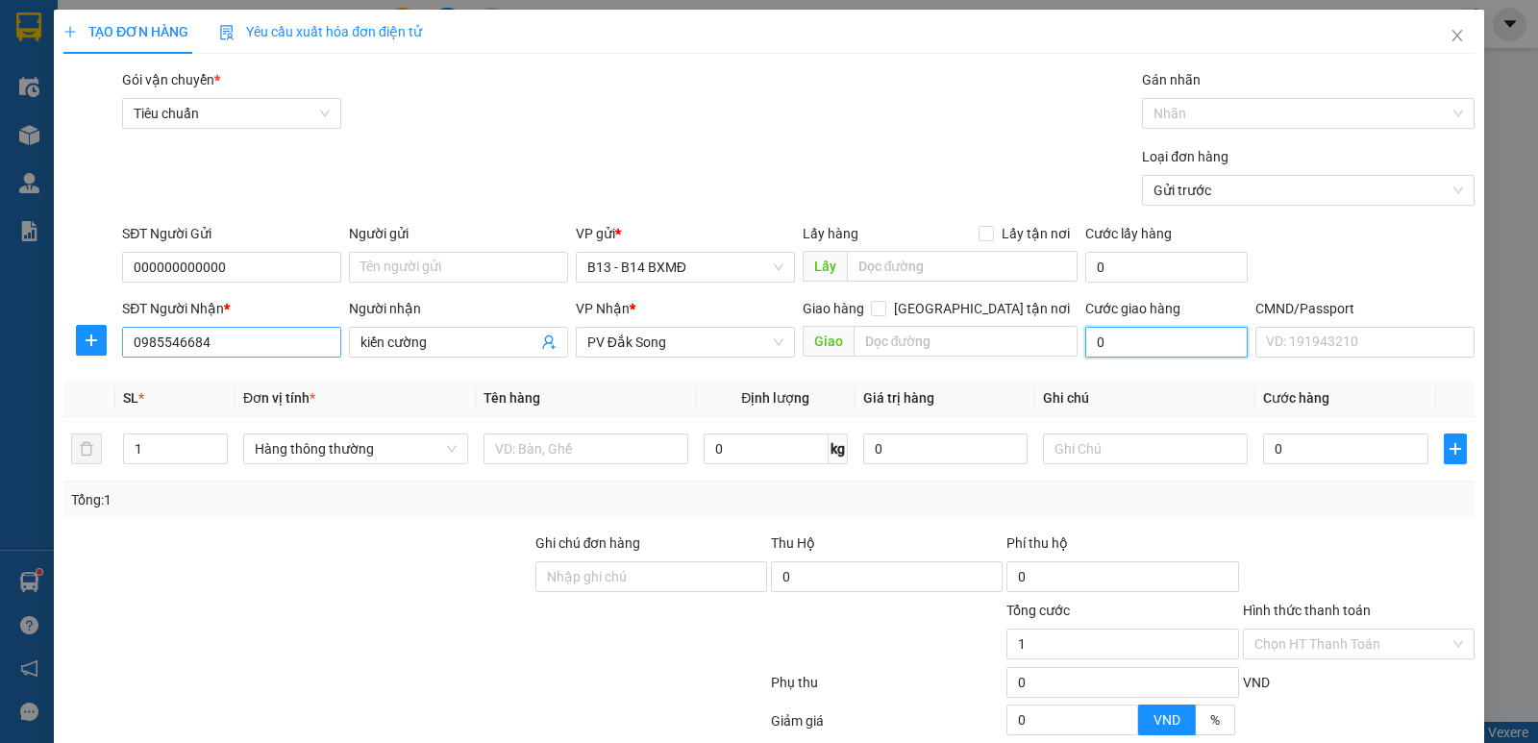
type input "0"
click at [521, 446] on input "text" at bounding box center [585, 448] width 205 height 31
type input "pt"
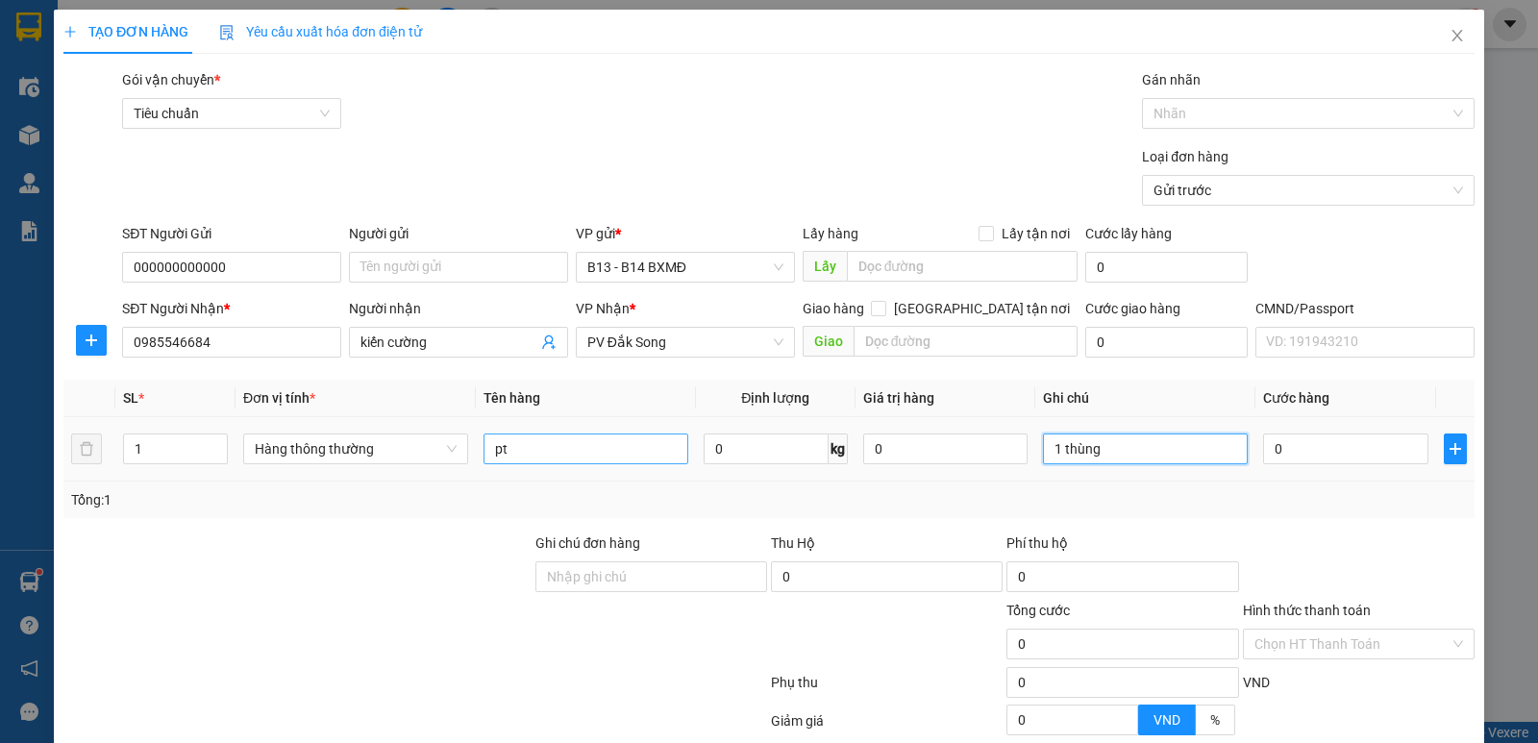
type input "1 thùng"
type input "5"
type input "50"
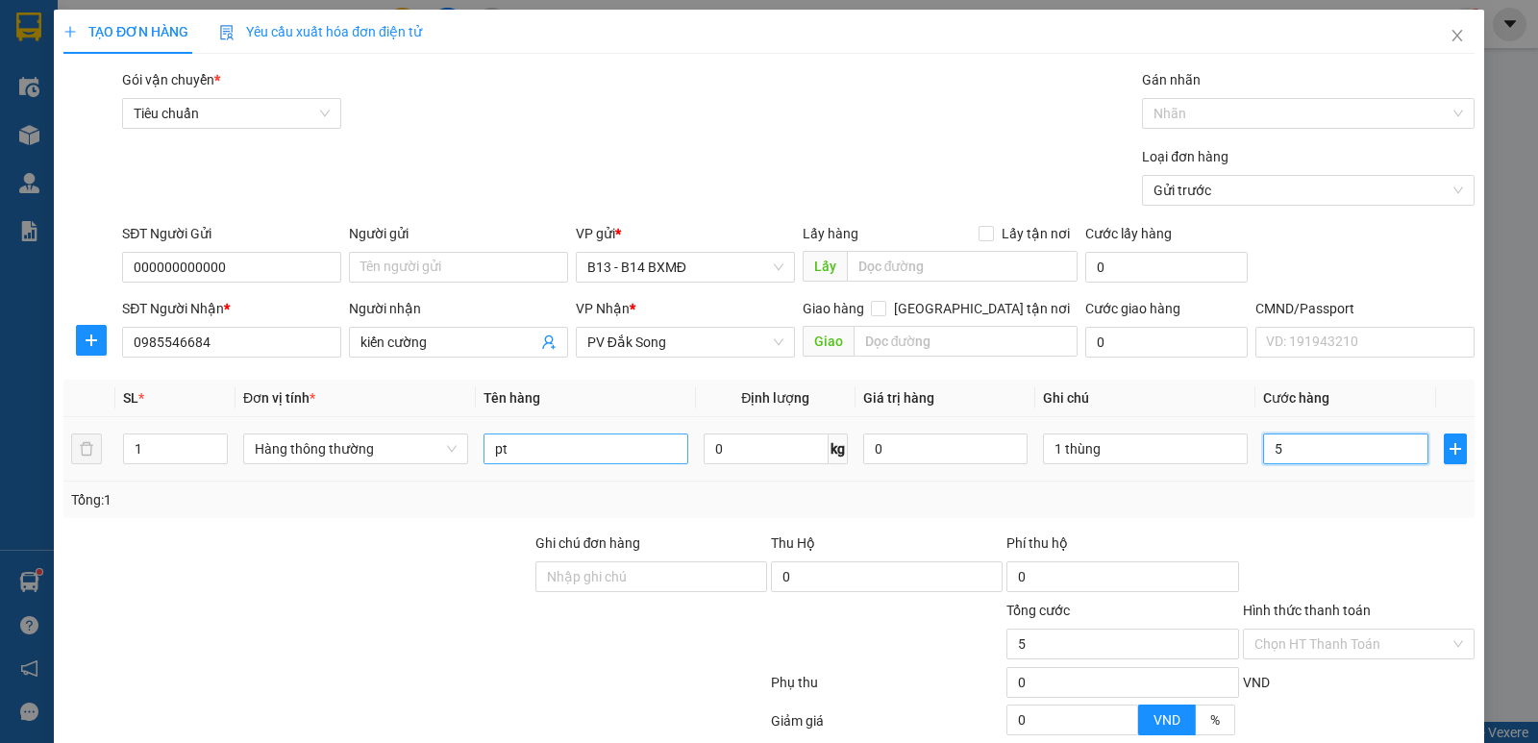
type input "50"
type input "500"
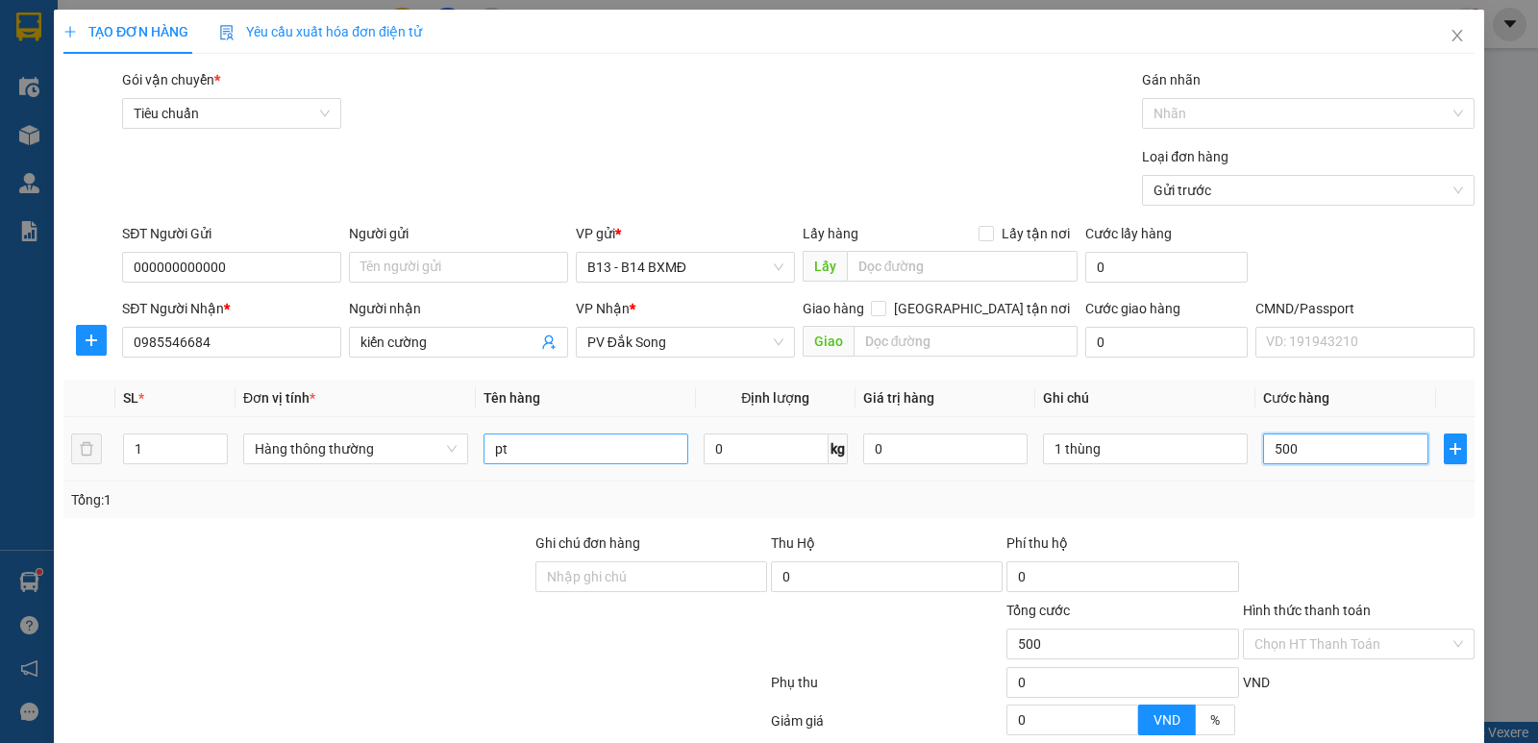
type input "5.000"
type input "50.000"
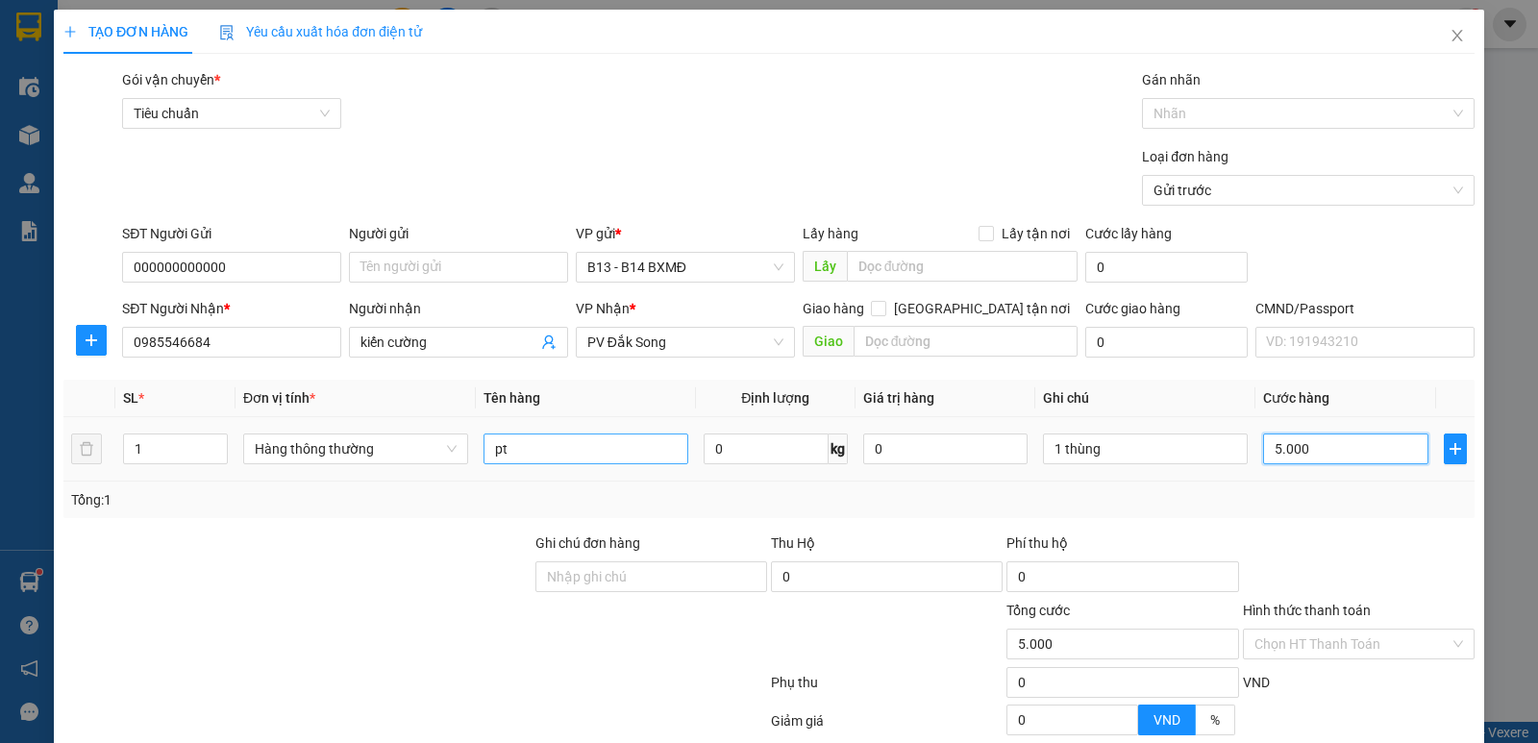
type input "50.000"
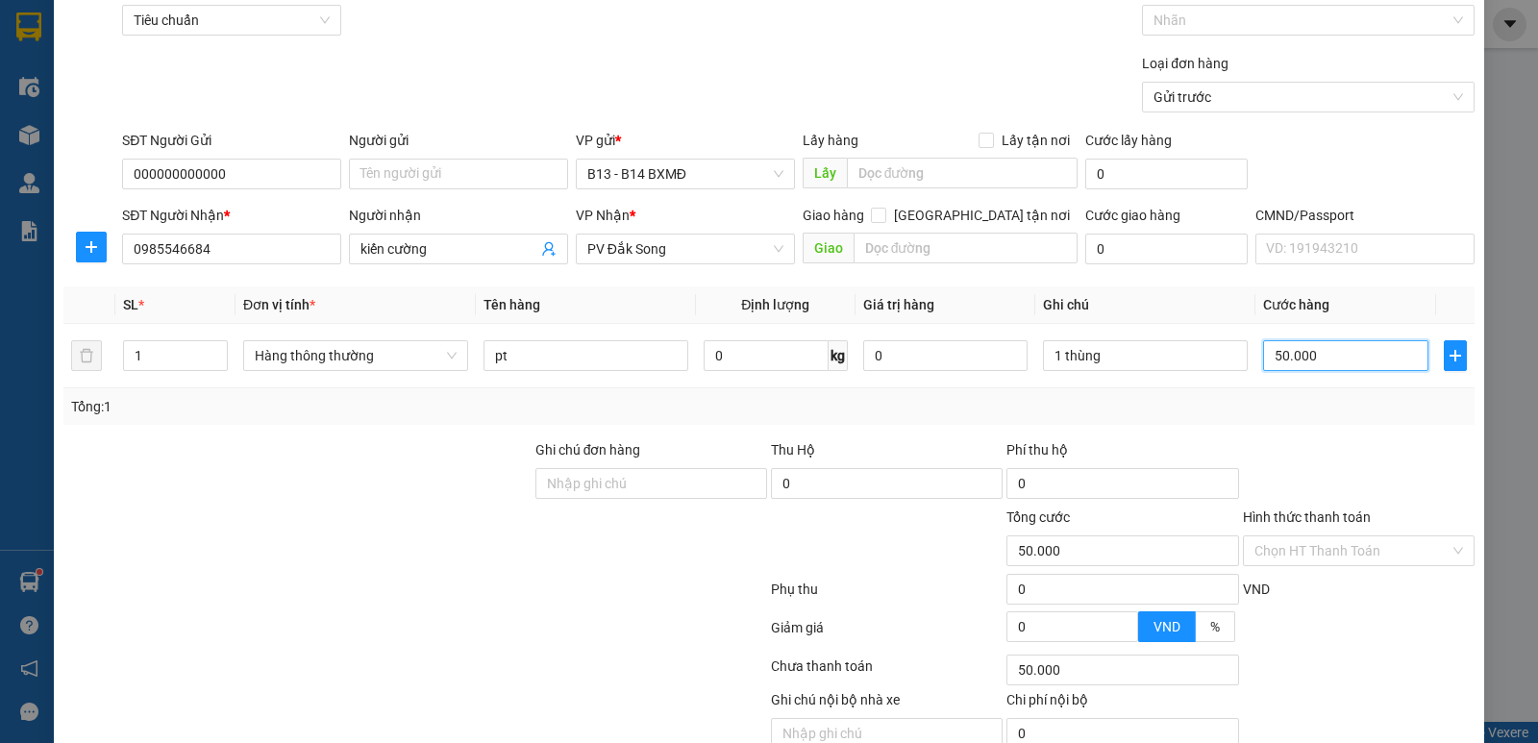
scroll to position [182, 0]
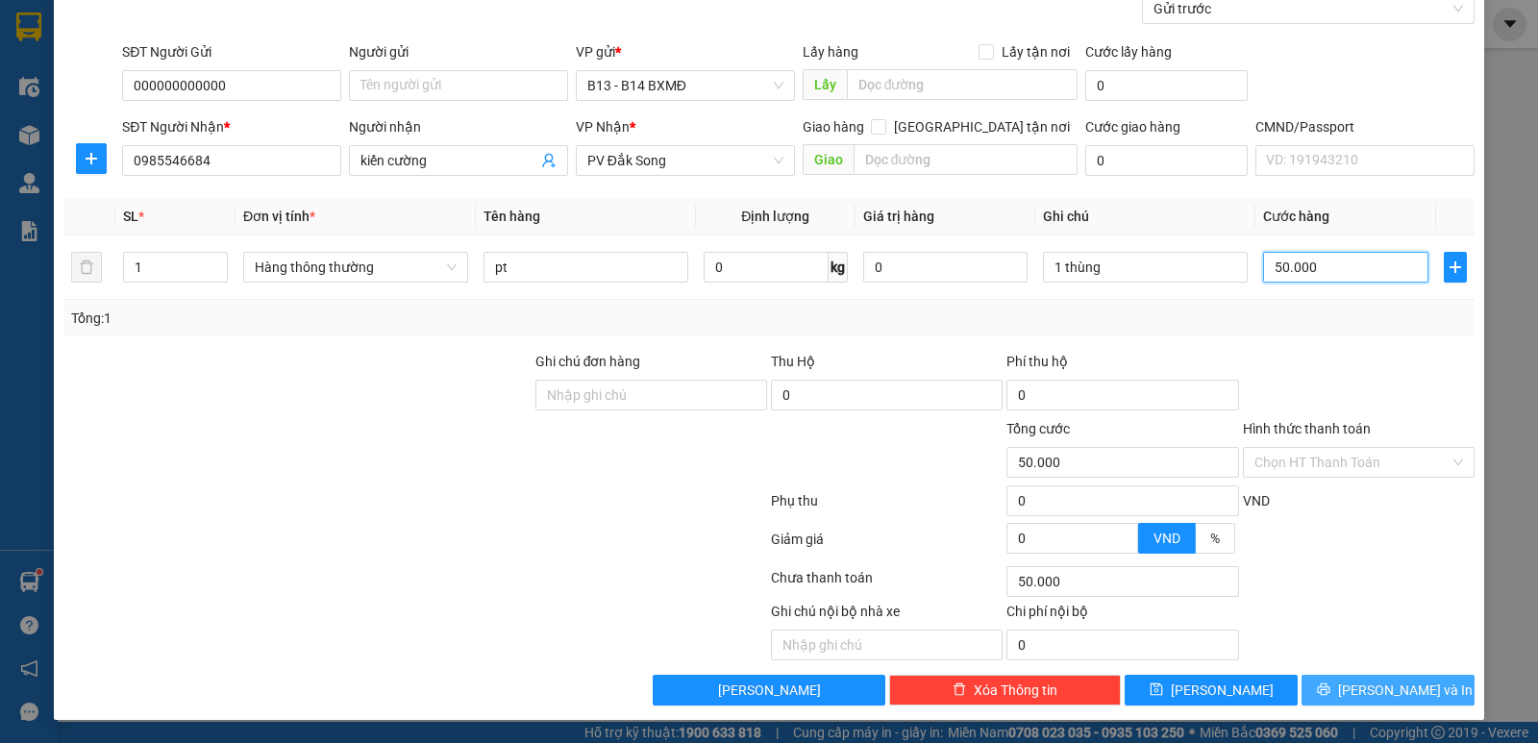
type input "50.000"
click at [1398, 693] on span "[PERSON_NAME] và In" at bounding box center [1405, 689] width 135 height 21
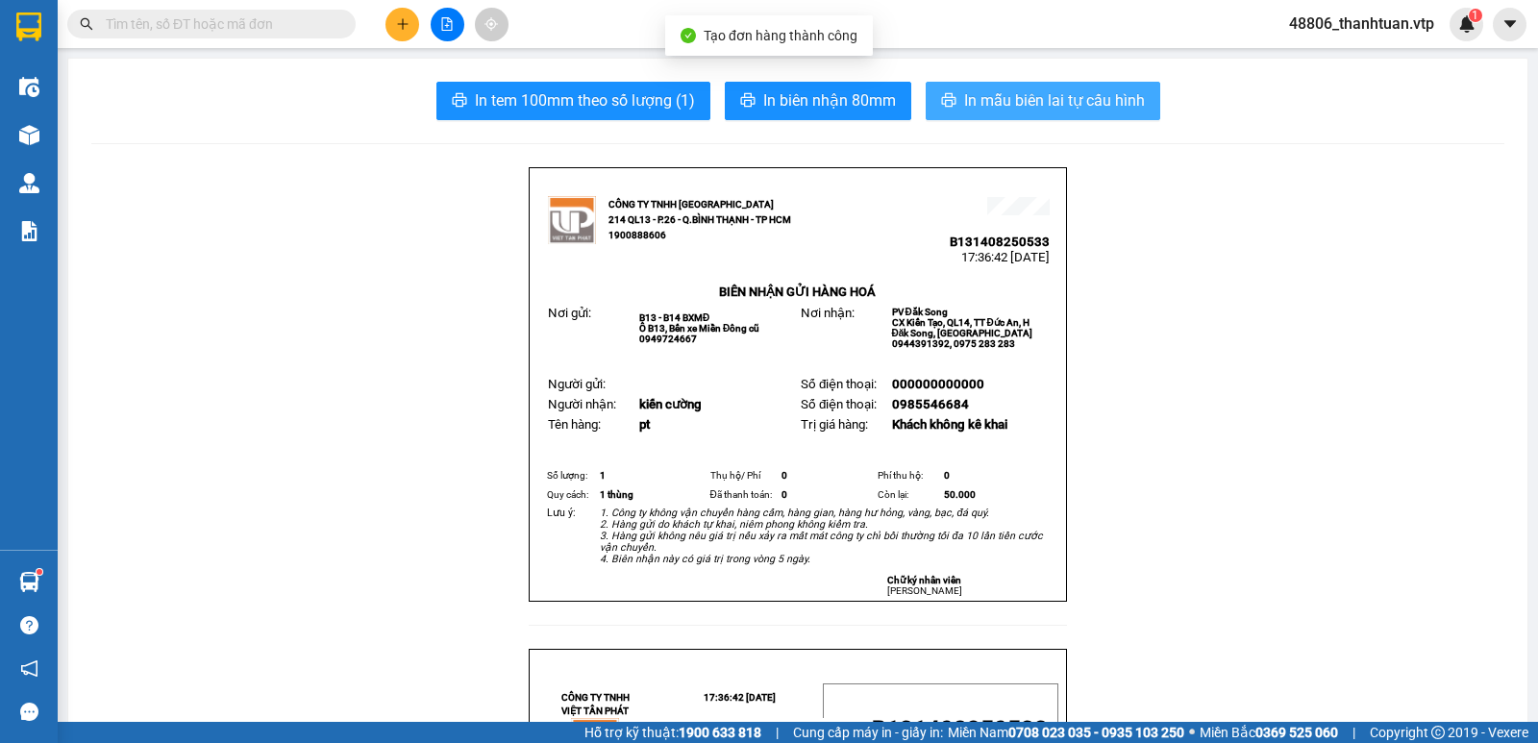
click at [1071, 102] on span "In mẫu biên lai tự cấu hình" at bounding box center [1054, 100] width 181 height 24
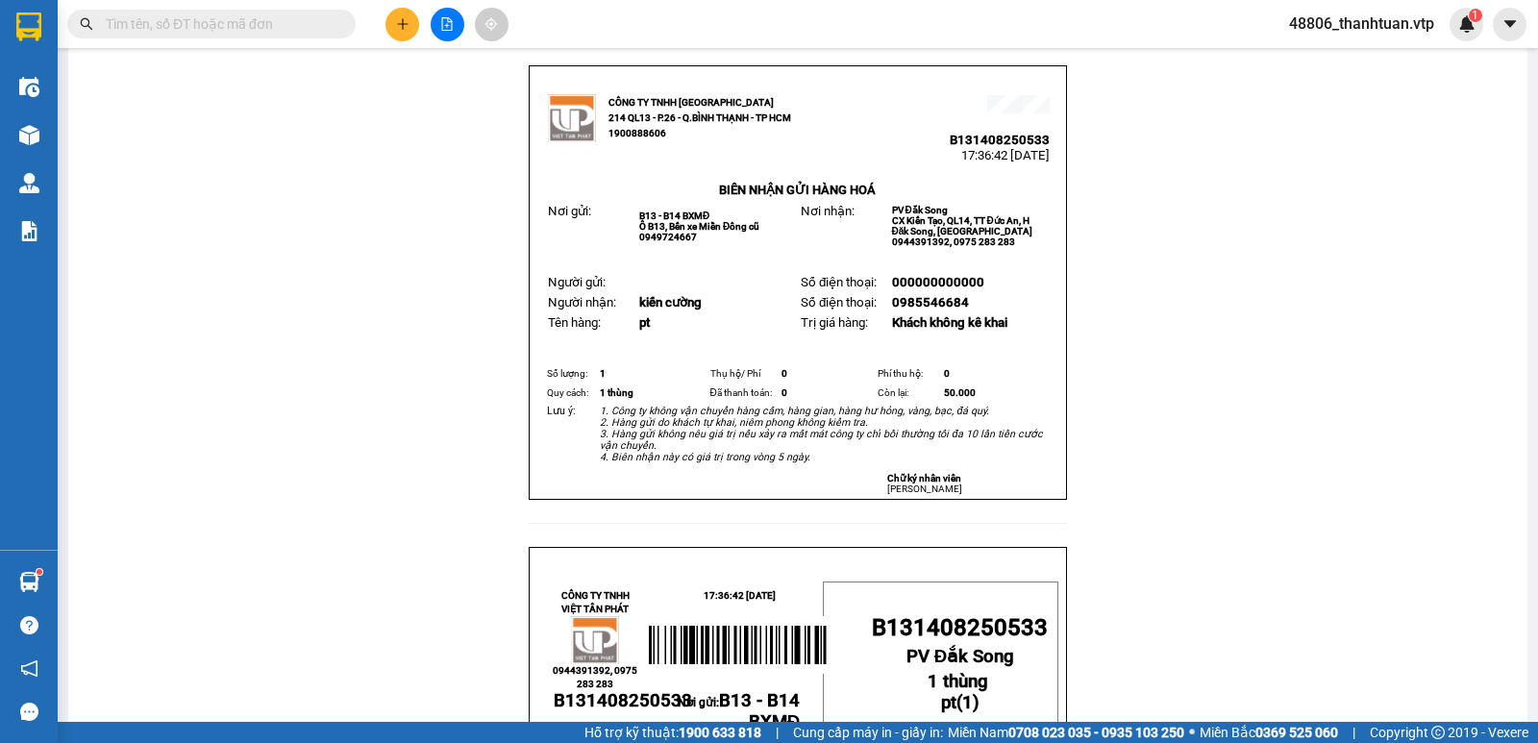
scroll to position [192, 0]
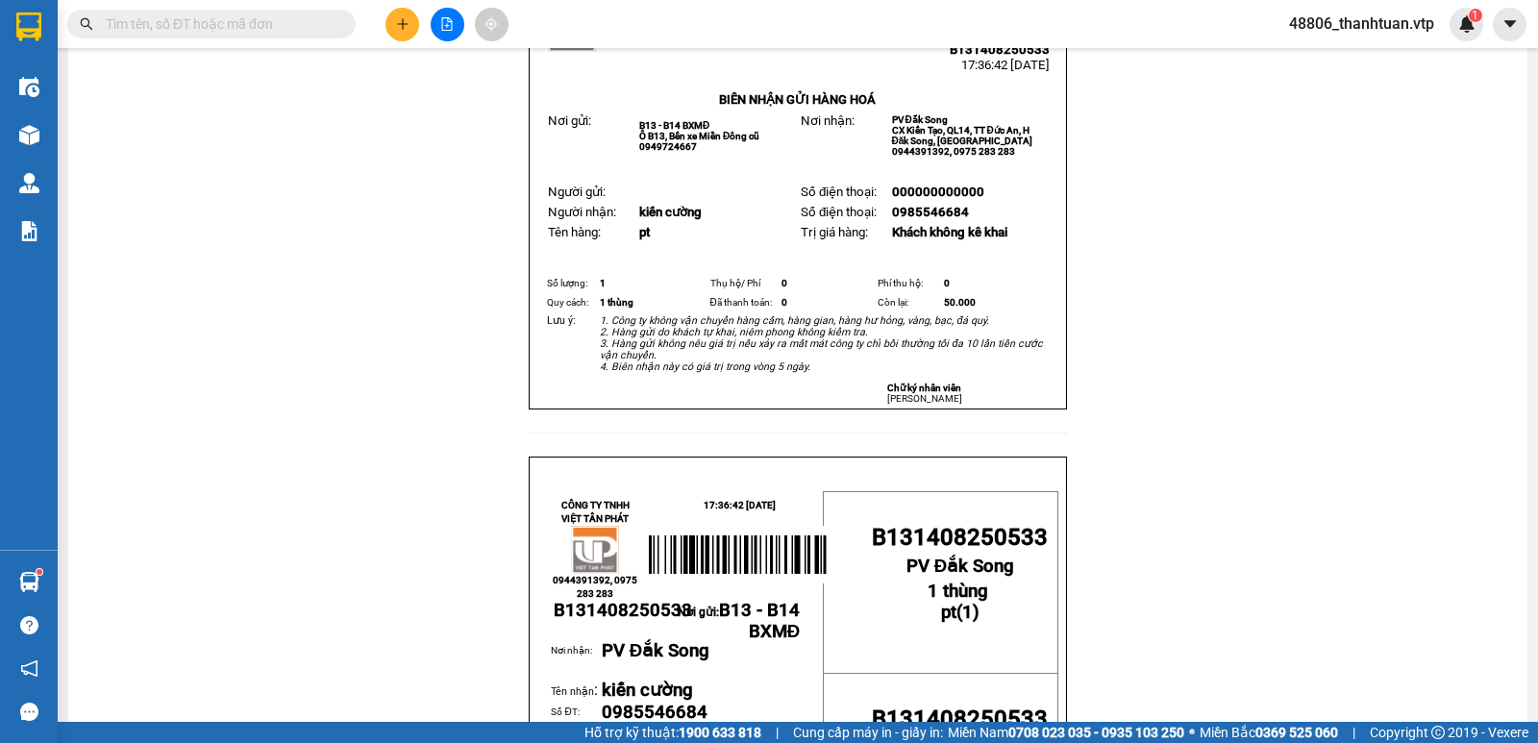
click at [400, 27] on icon "plus" at bounding box center [402, 23] width 13 height 13
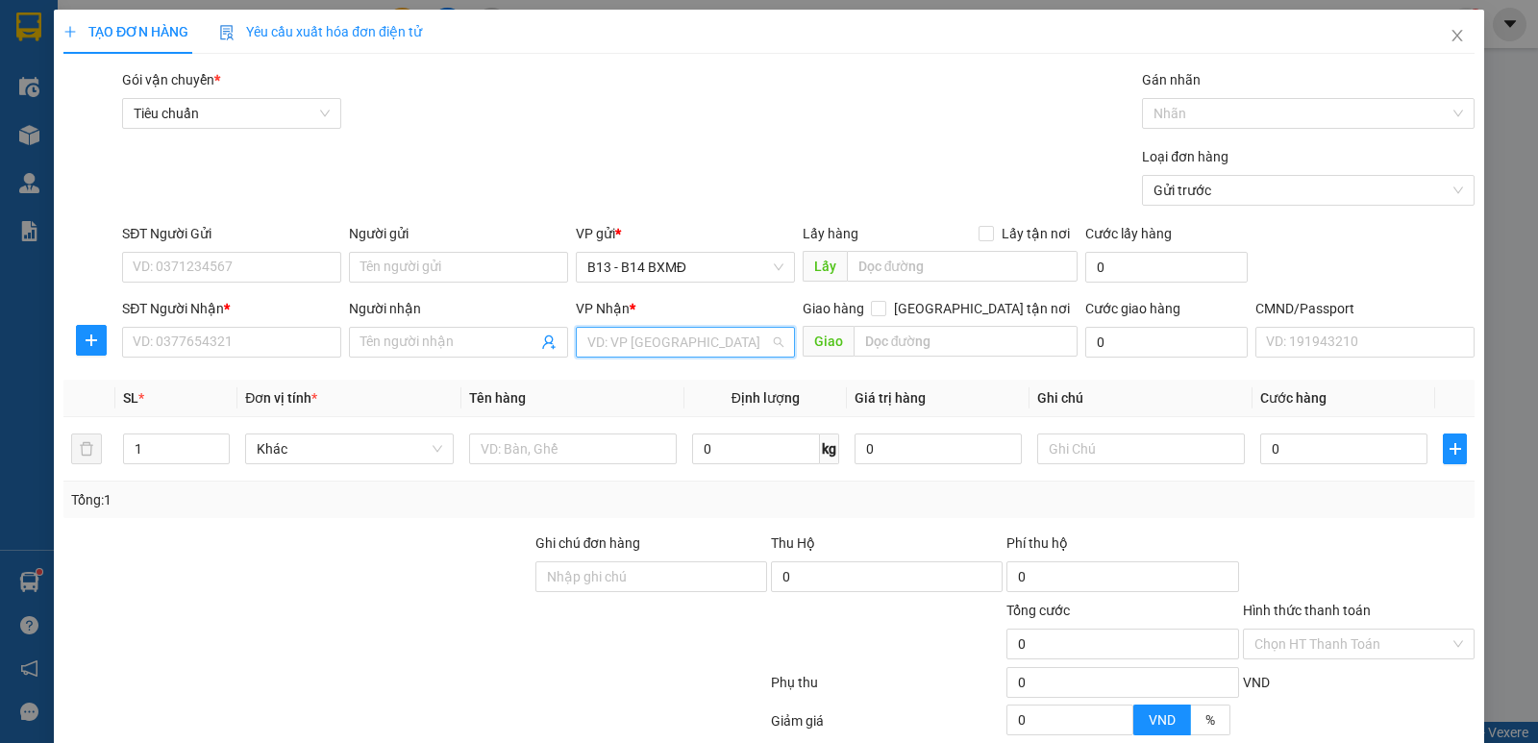
click at [678, 348] on input "search" at bounding box center [678, 342] width 183 height 29
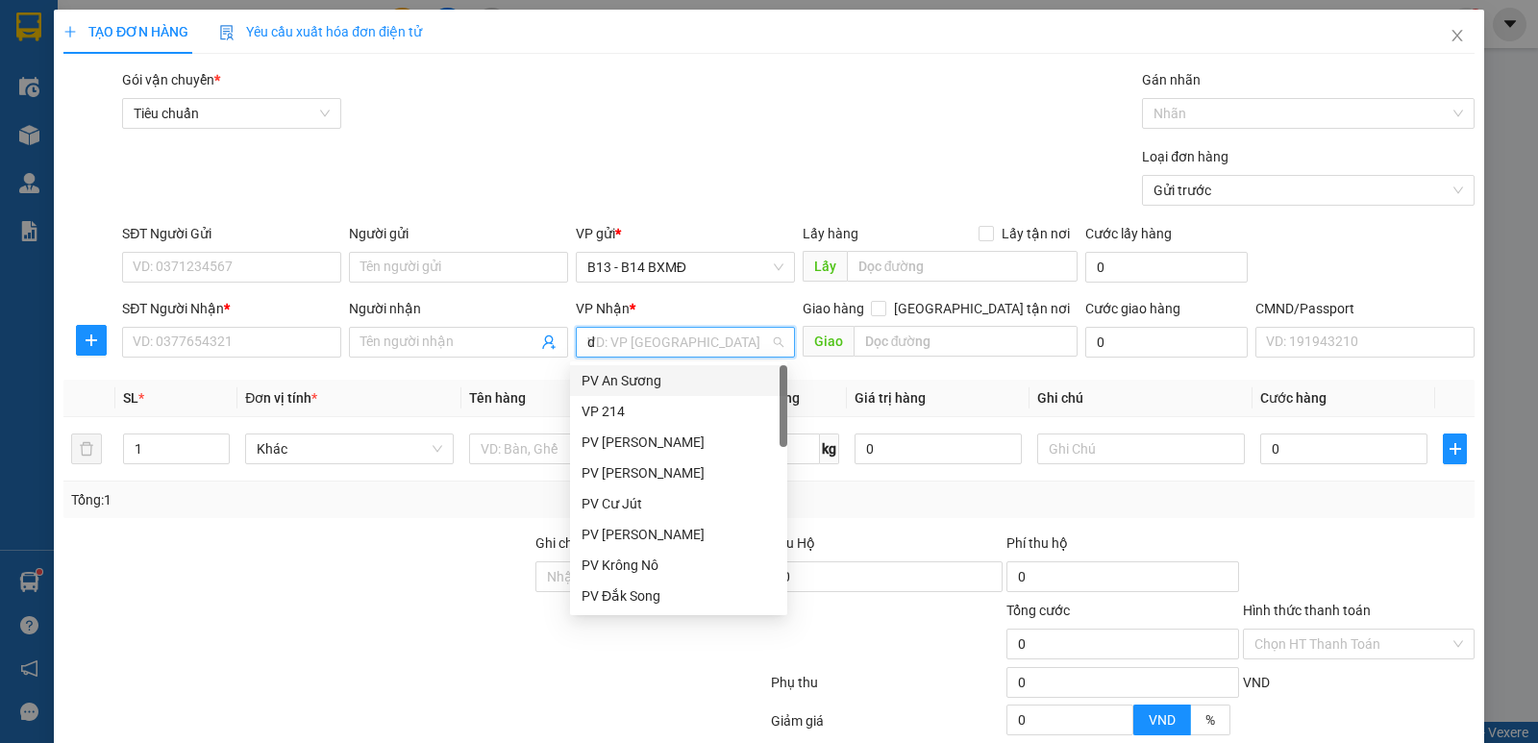
type input "dx"
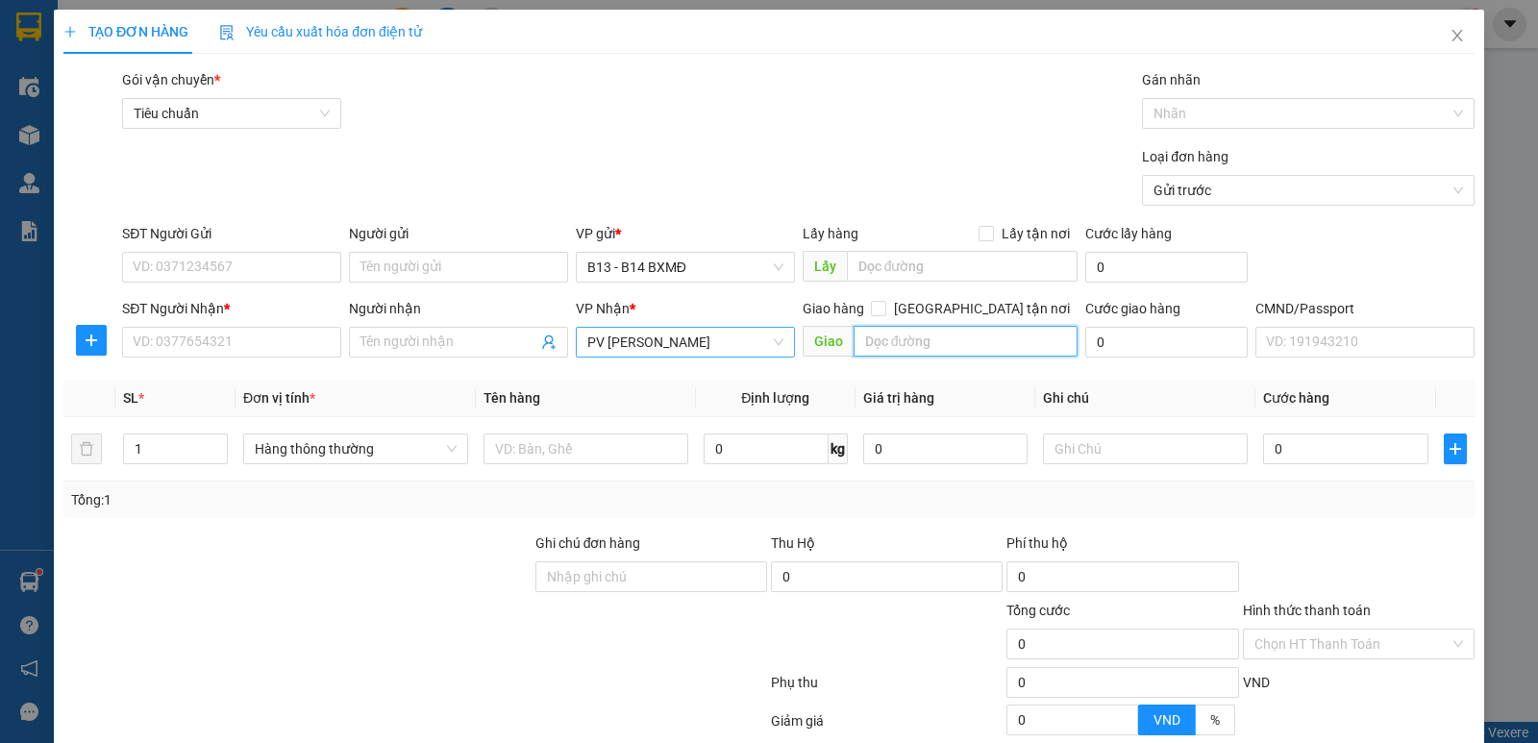
type input "d"
type input "đèo 52"
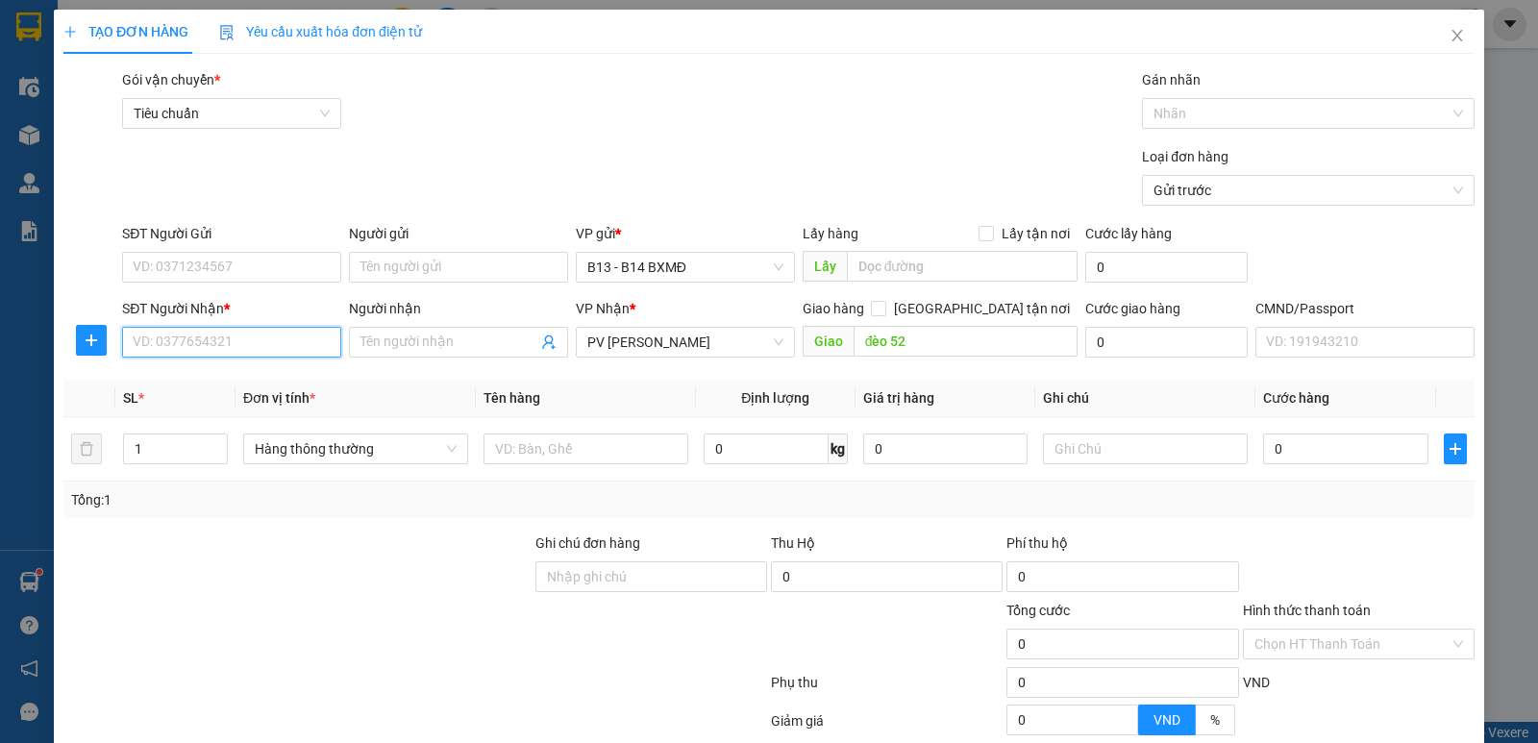
click at [214, 352] on input "SĐT Người Nhận *" at bounding box center [231, 342] width 219 height 31
type input "khang"
type input "0913834973"
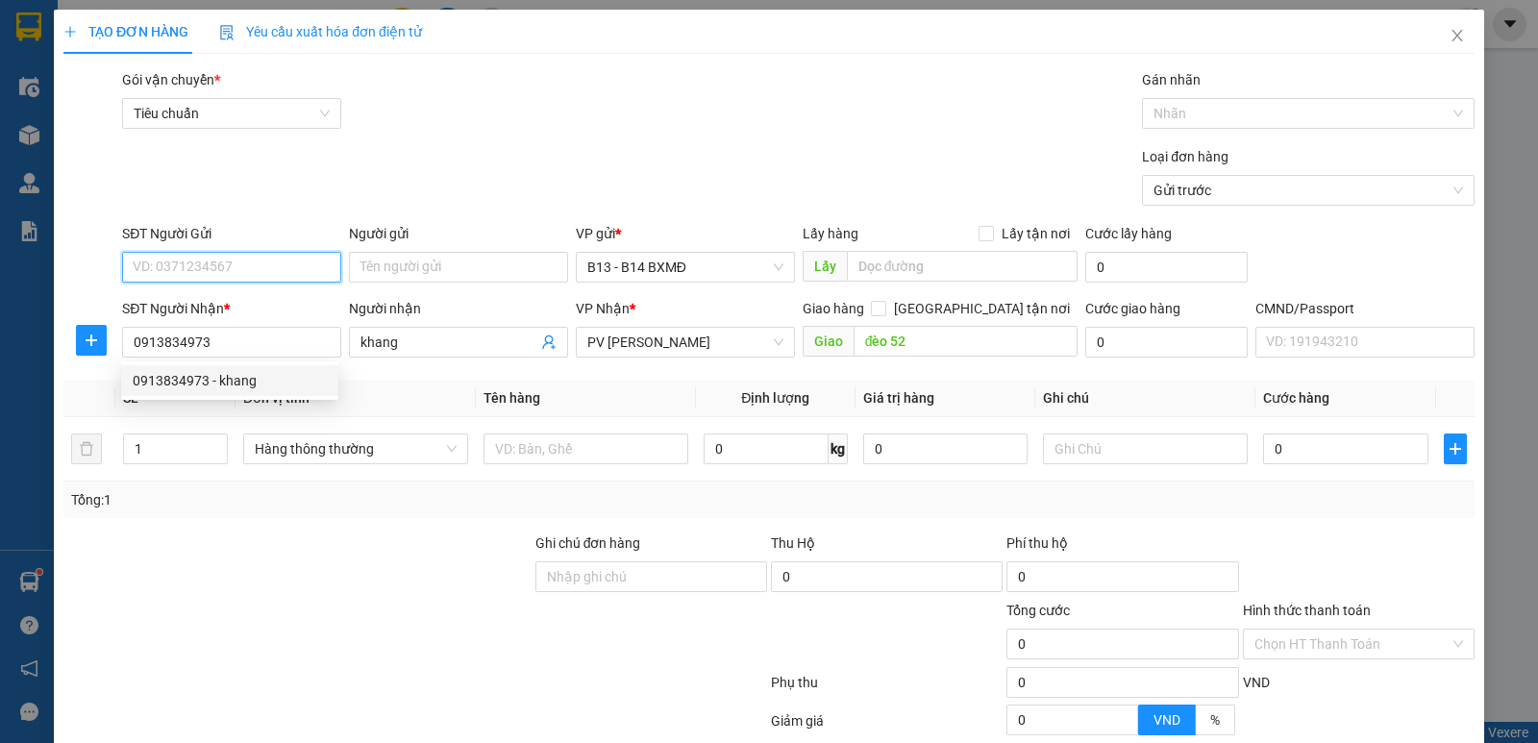
click at [233, 275] on input "SĐT Người Gửi" at bounding box center [231, 267] width 219 height 31
type input "0903842362"
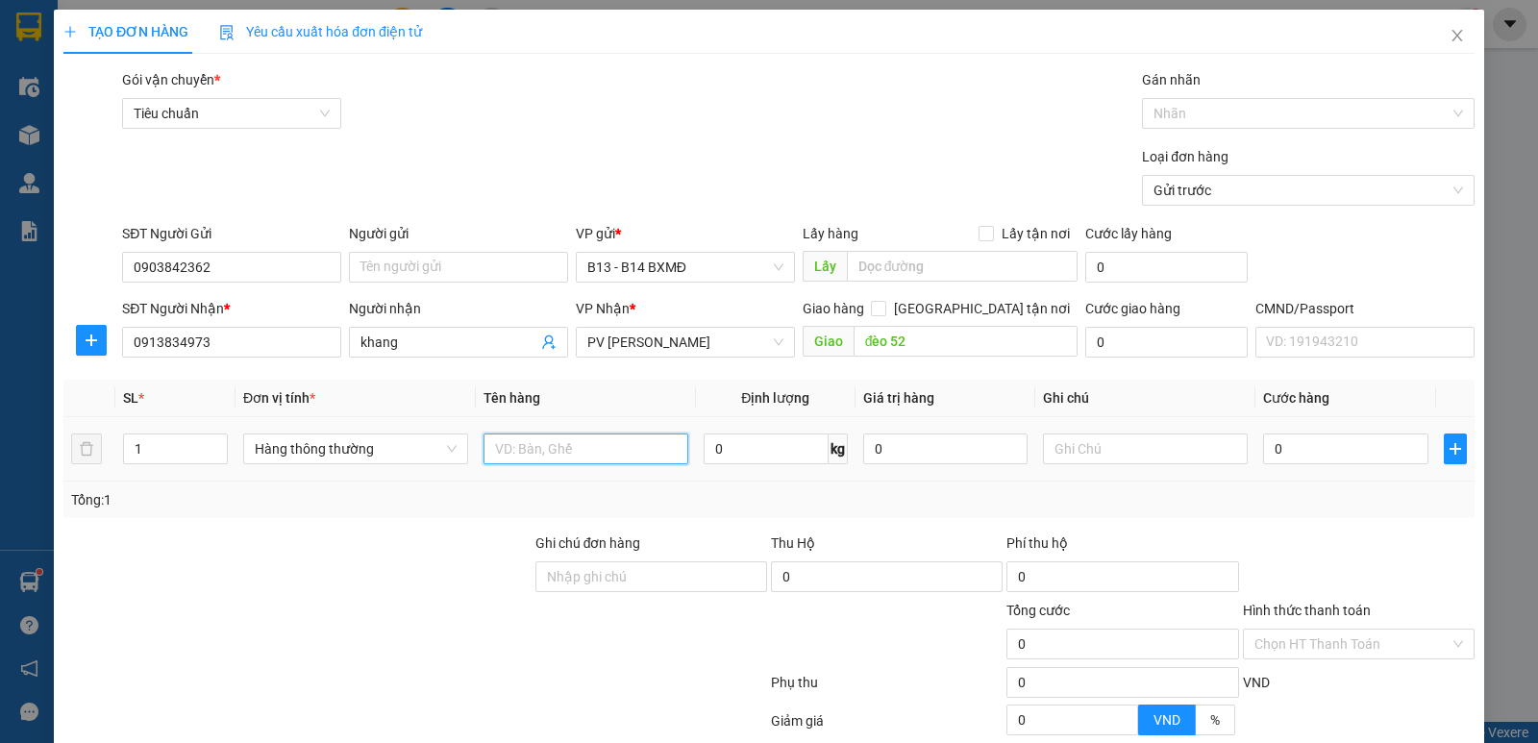
click at [500, 454] on input "text" at bounding box center [585, 448] width 205 height 31
type input "pt"
type input "c"
type input "3"
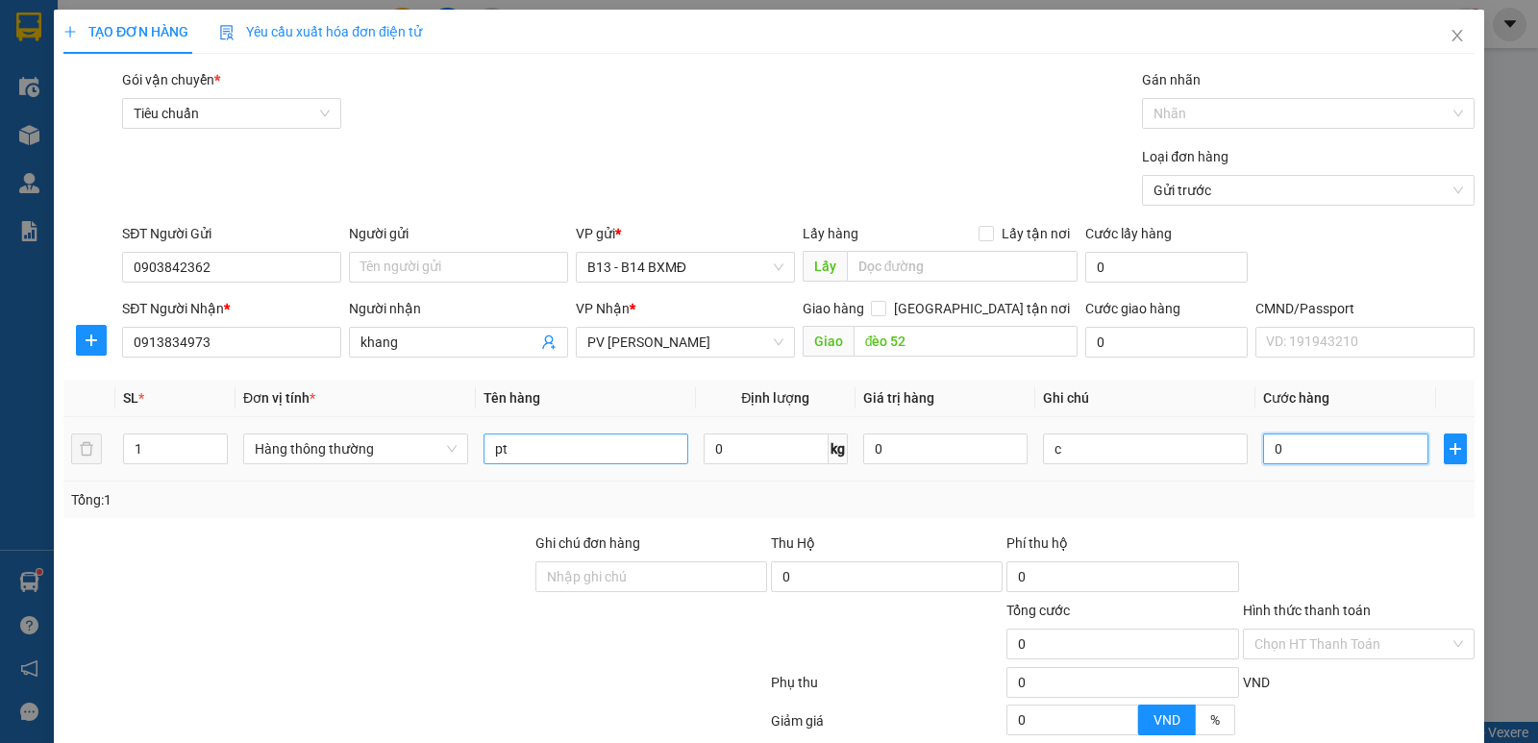
type input "3"
type input "30"
type input "300"
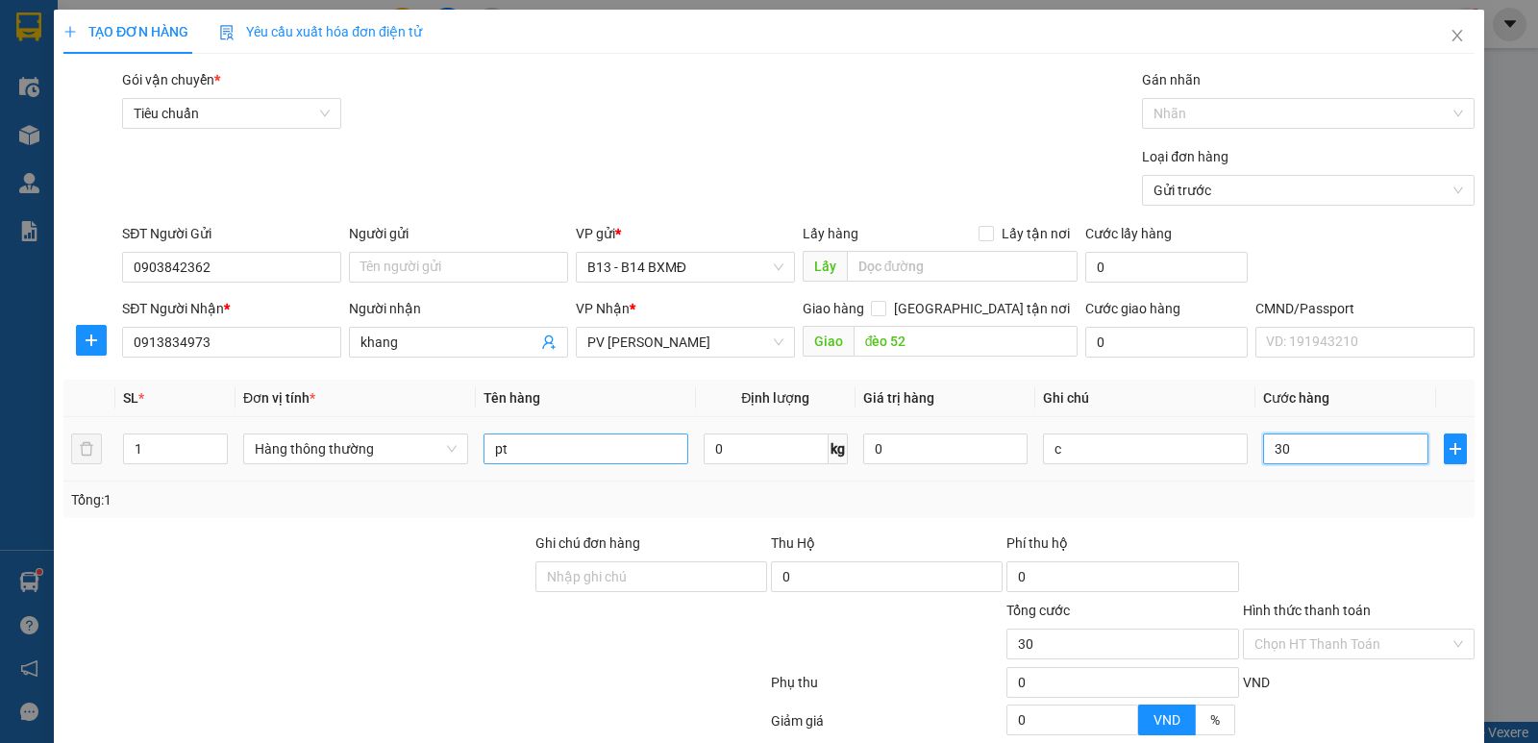
type input "300"
type input "3.000"
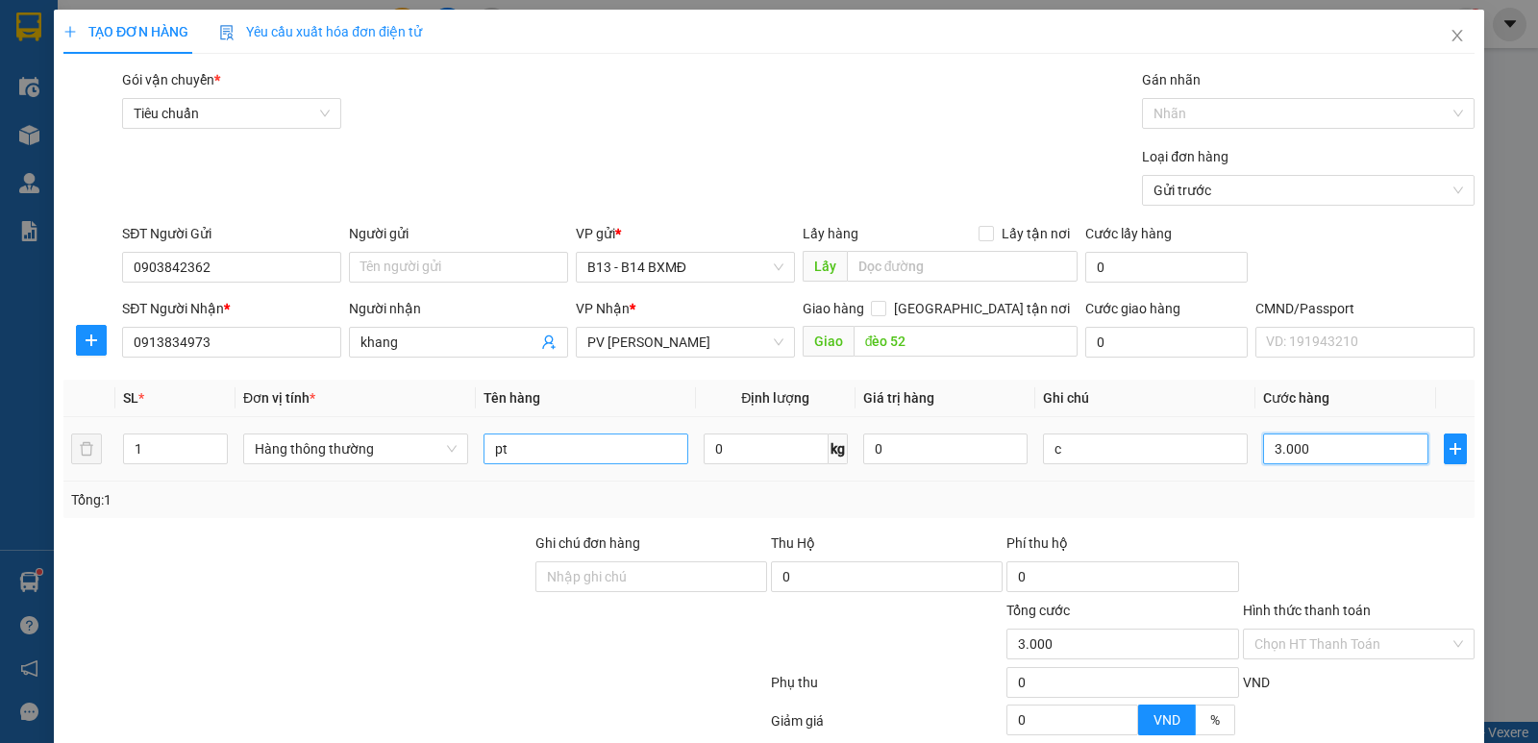
type input "30.000"
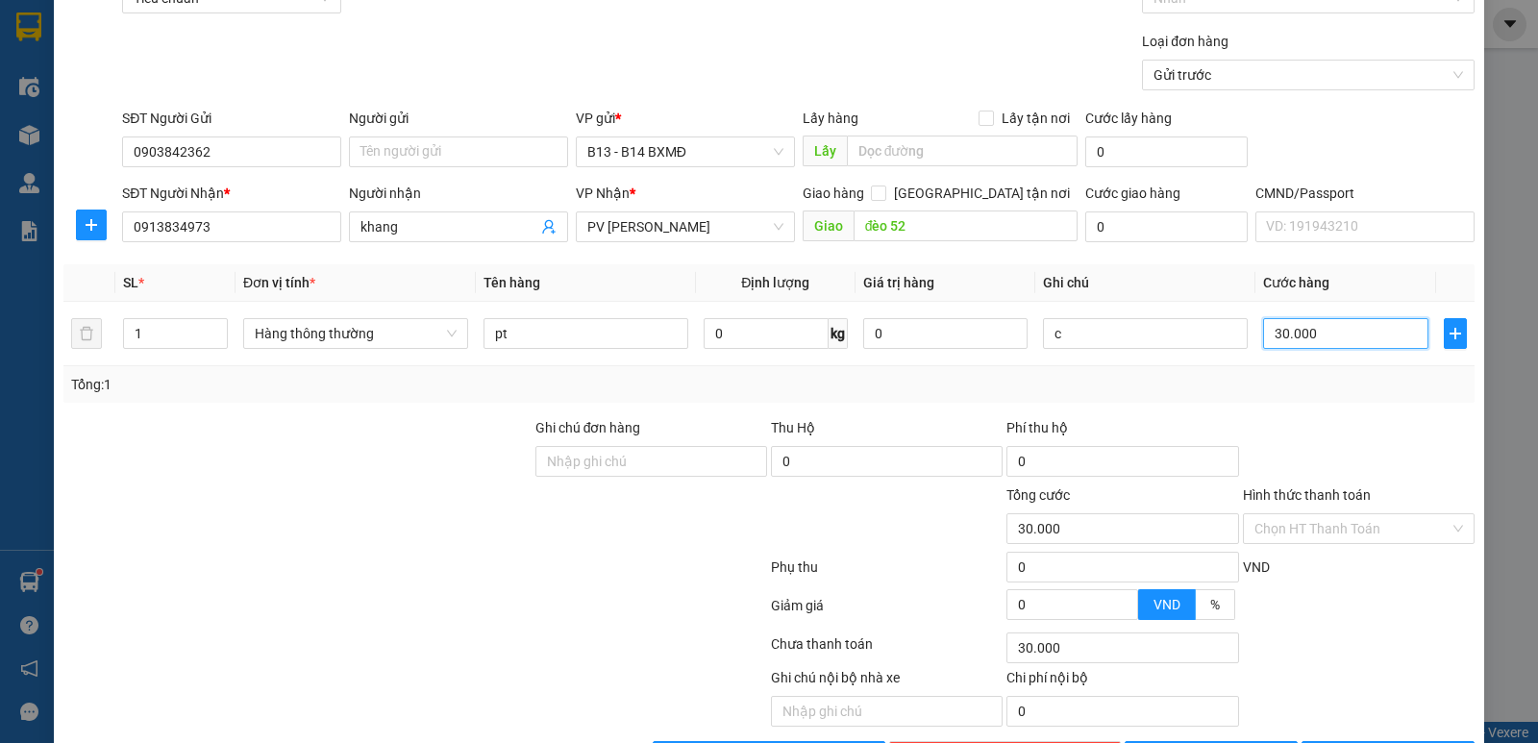
scroll to position [182, 0]
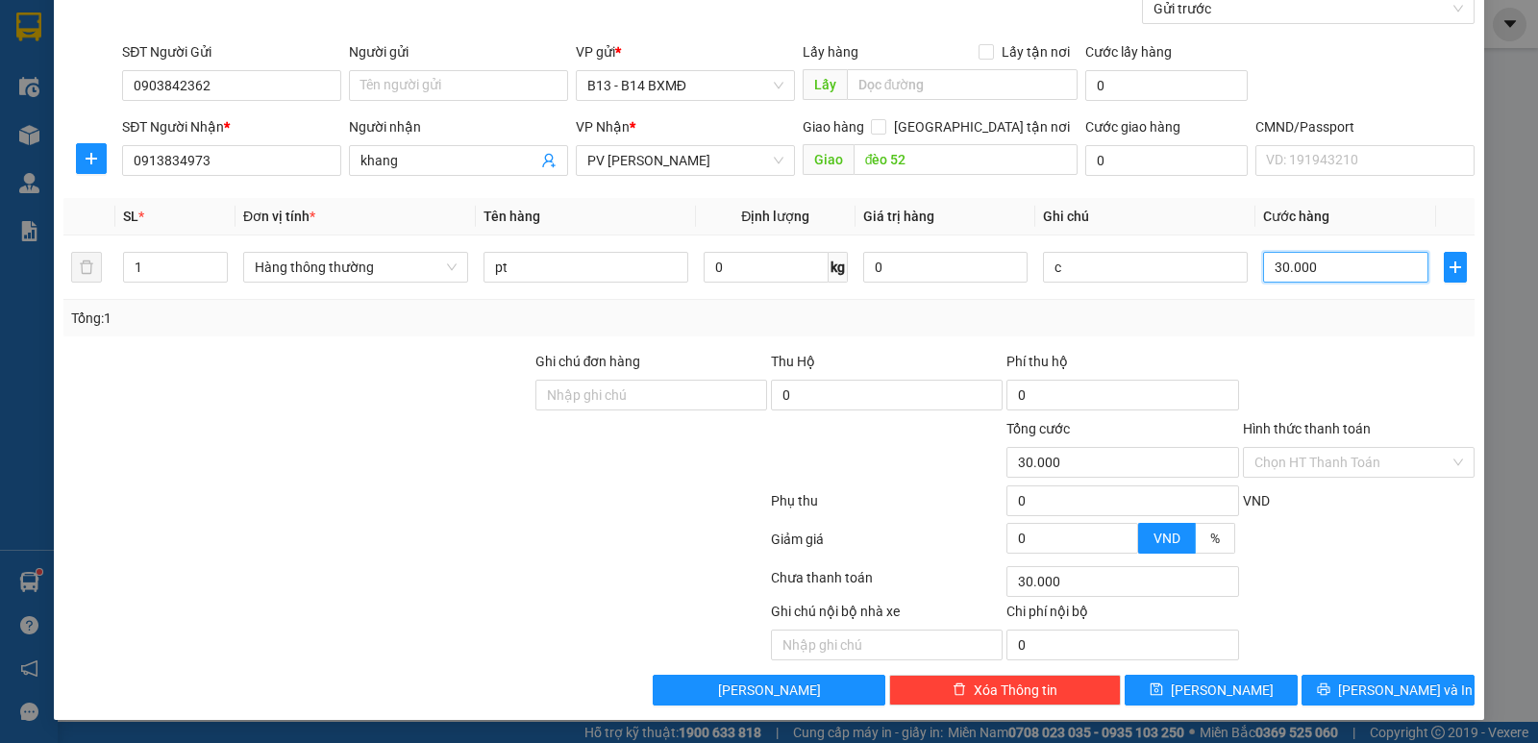
type input "30.000"
click at [1371, 682] on span "[PERSON_NAME] và In" at bounding box center [1405, 689] width 135 height 21
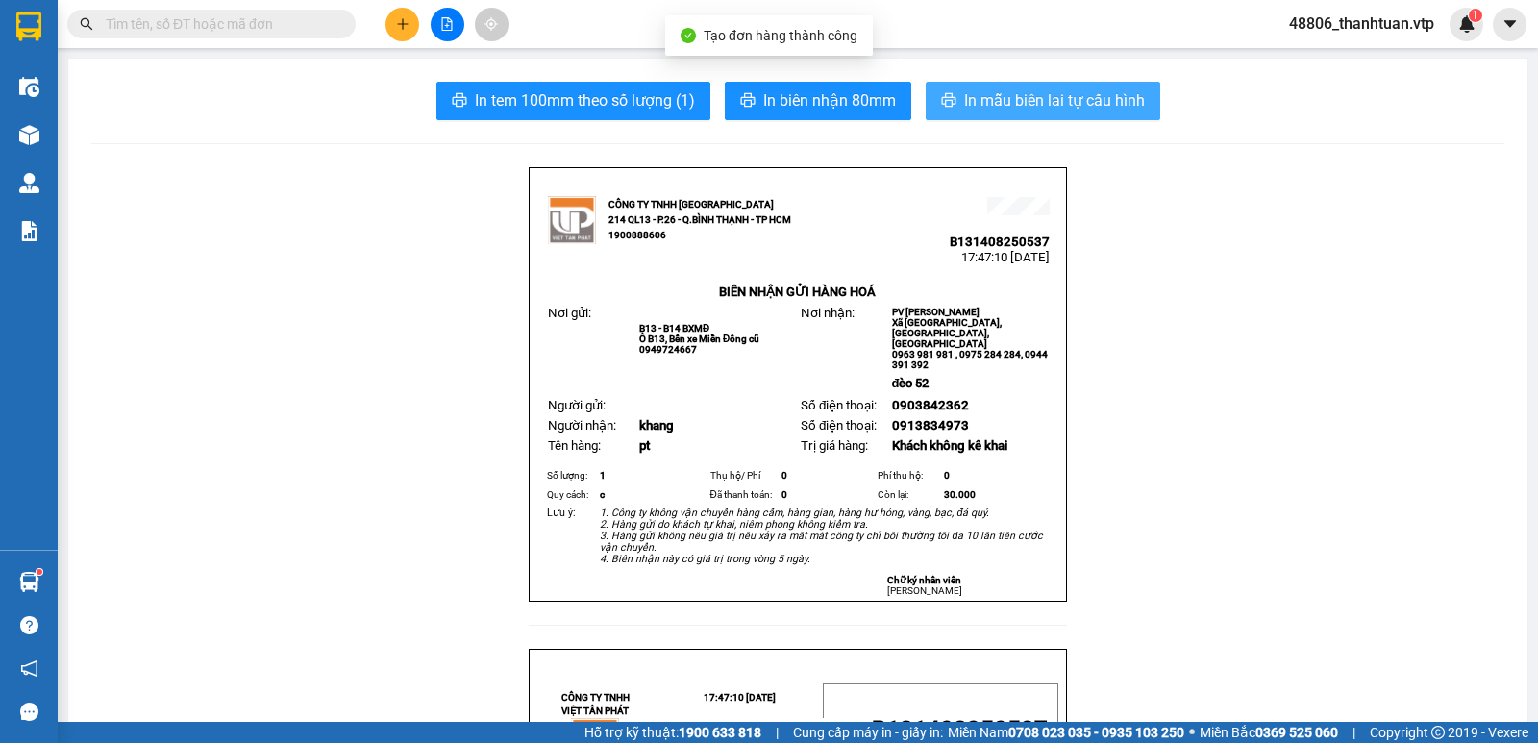
click at [1040, 101] on span "In mẫu biên lai tự cấu hình" at bounding box center [1054, 100] width 181 height 24
